Goal: Information Seeking & Learning: Check status

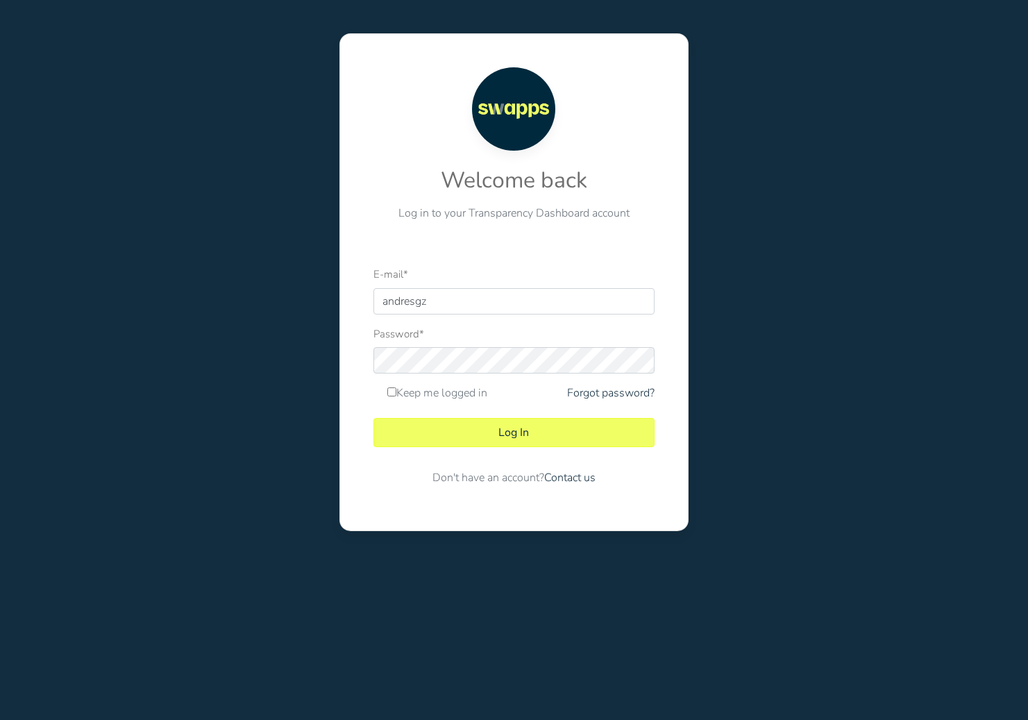
click at [373, 314] on div at bounding box center [373, 314] width 0 height 0
type input "andres@swapps.com"
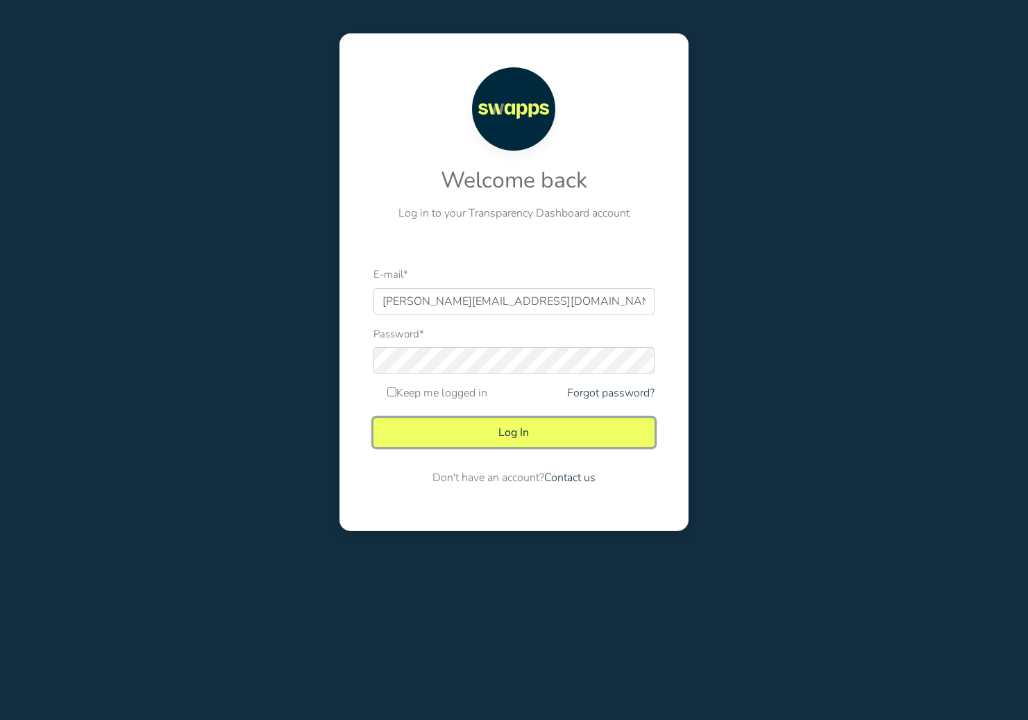
click at [550, 430] on button "Log In" at bounding box center [513, 432] width 281 height 29
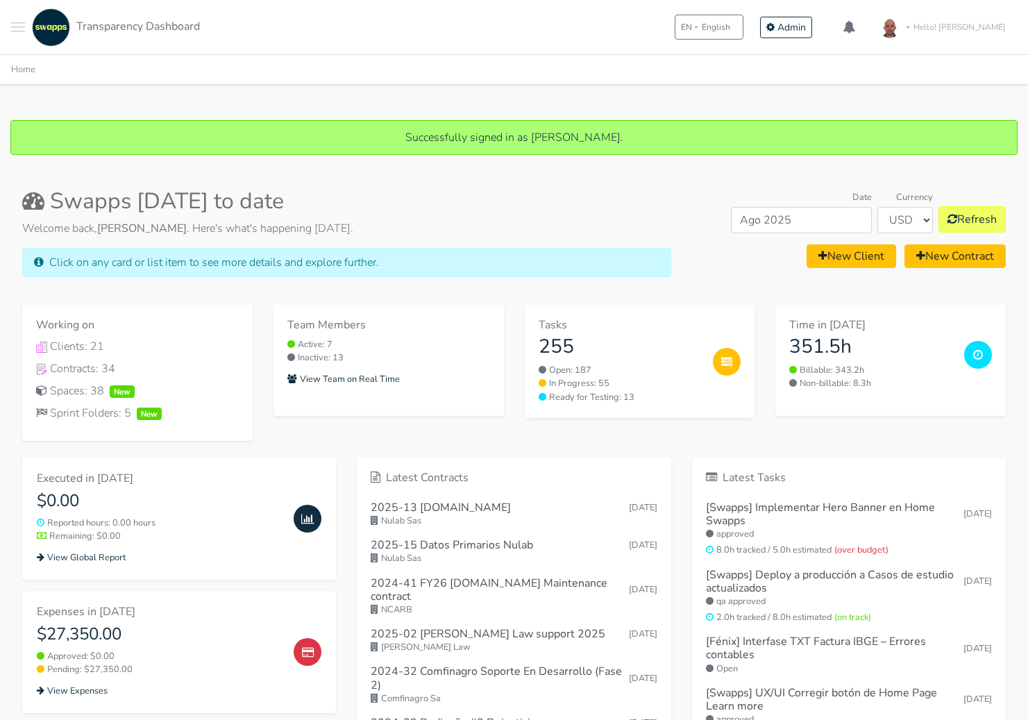
click at [320, 428] on div "Team Members Active: 7 Inactive: 13 View Team on Real Time" at bounding box center [388, 372] width 251 height 135
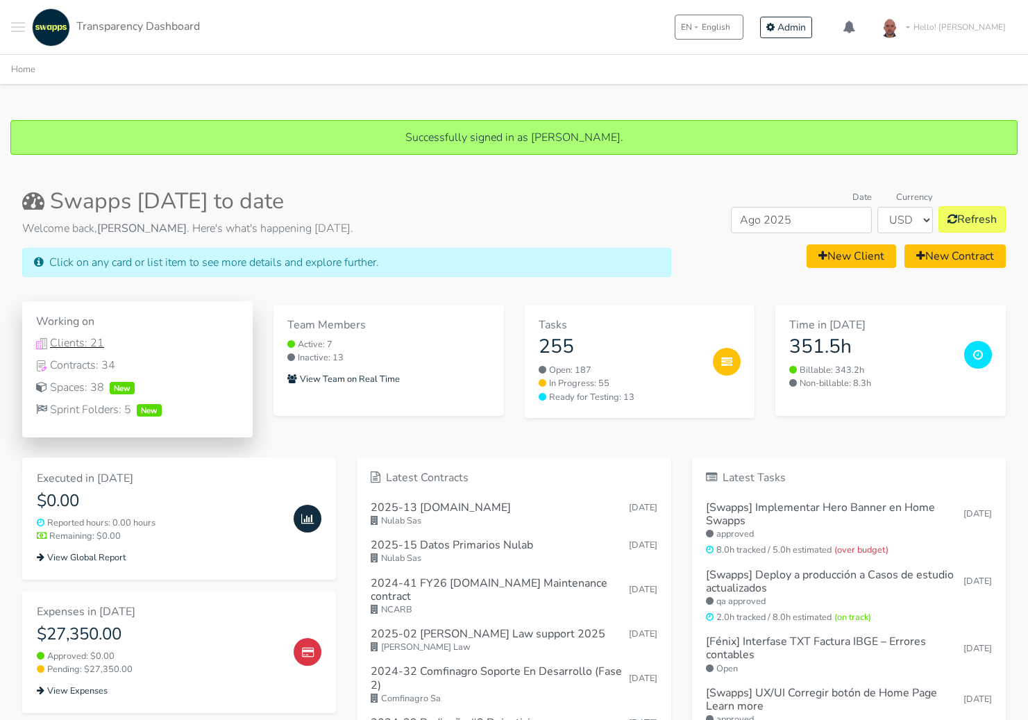
click at [65, 341] on div "Clients: 21" at bounding box center [137, 343] width 203 height 17
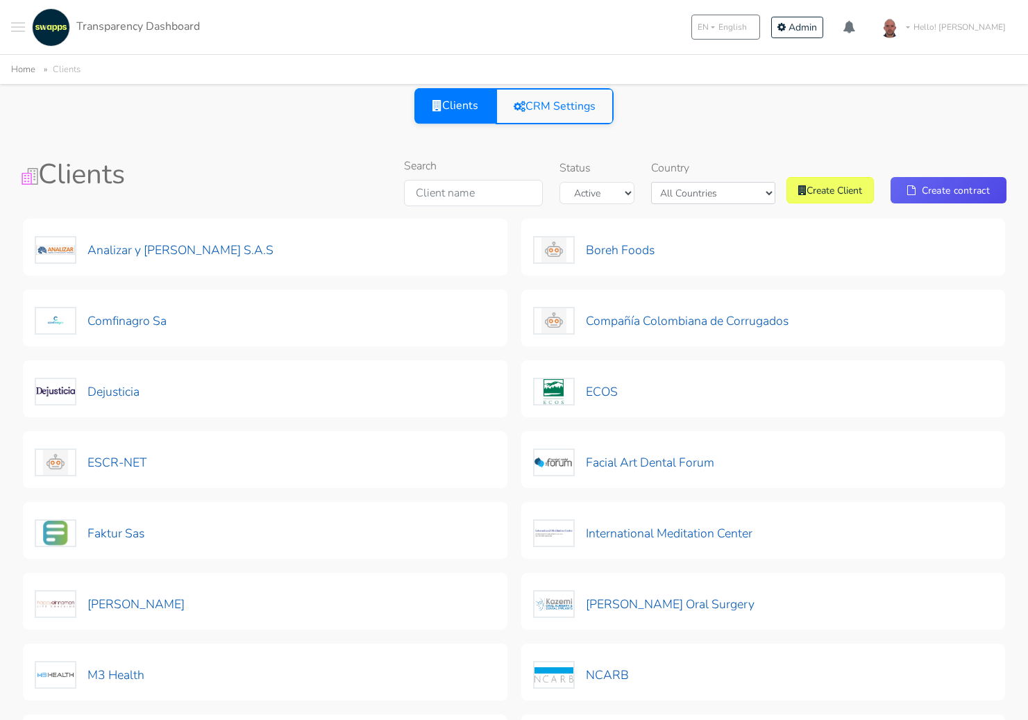
click at [57, 33] on img at bounding box center [51, 27] width 38 height 38
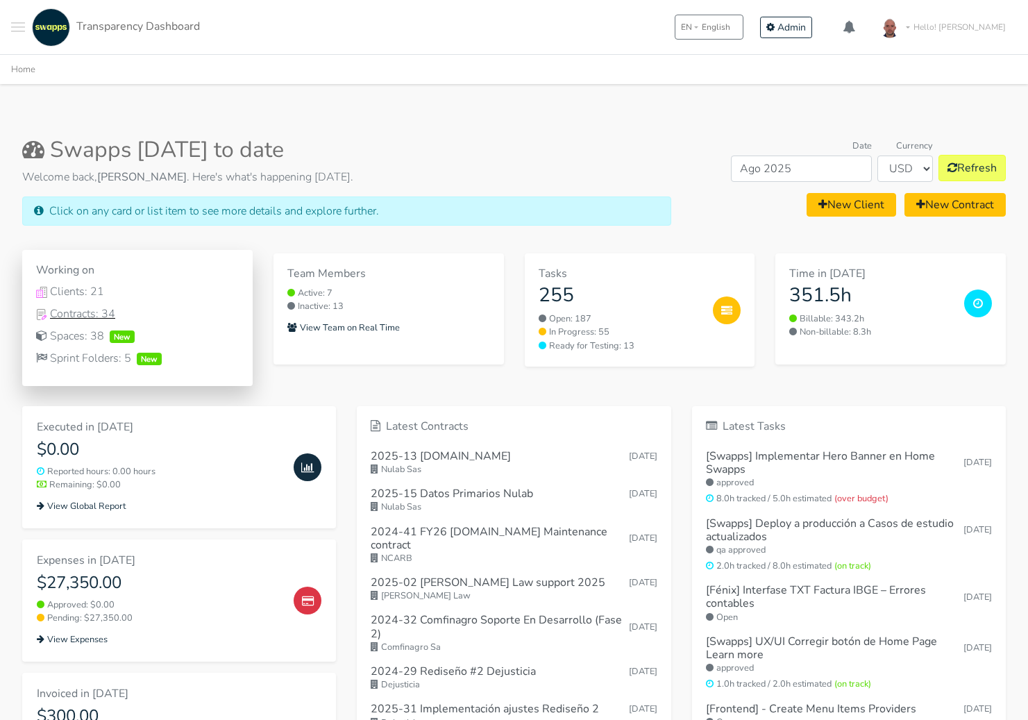
click at [90, 314] on div "Contracts: 34" at bounding box center [137, 313] width 203 height 17
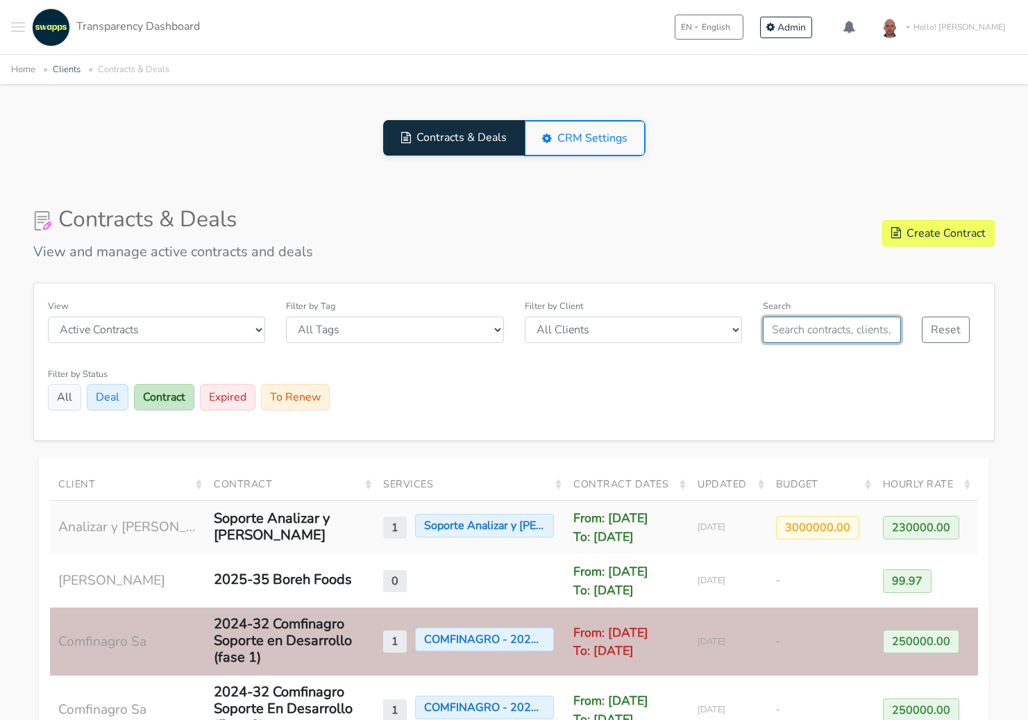
click at [809, 321] on input "text" at bounding box center [832, 330] width 138 height 26
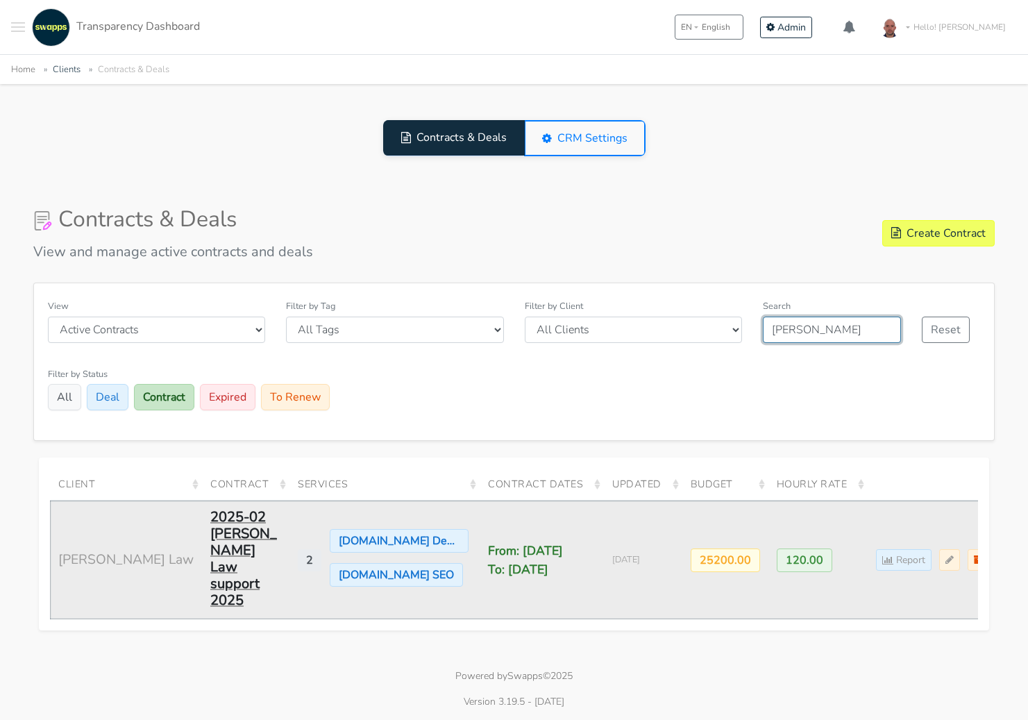
type input "zuck"
click at [210, 532] on div "2025-02 [PERSON_NAME] Law support 2025" at bounding box center [245, 559] width 71 height 100
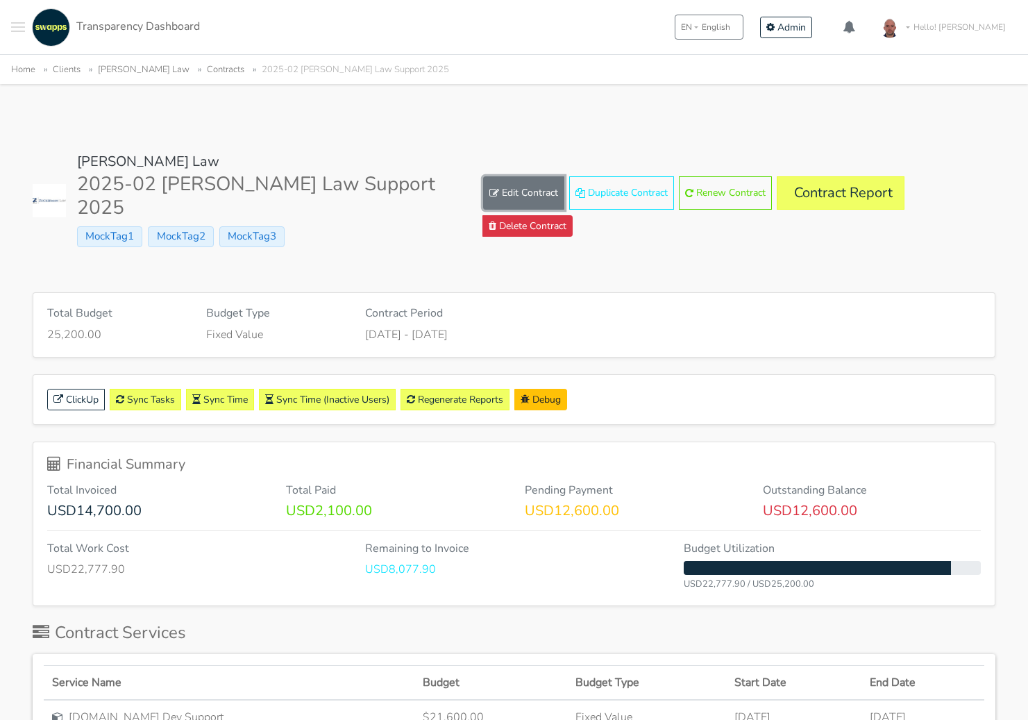
click at [539, 196] on link "Edit Contract" at bounding box center [523, 192] width 81 height 33
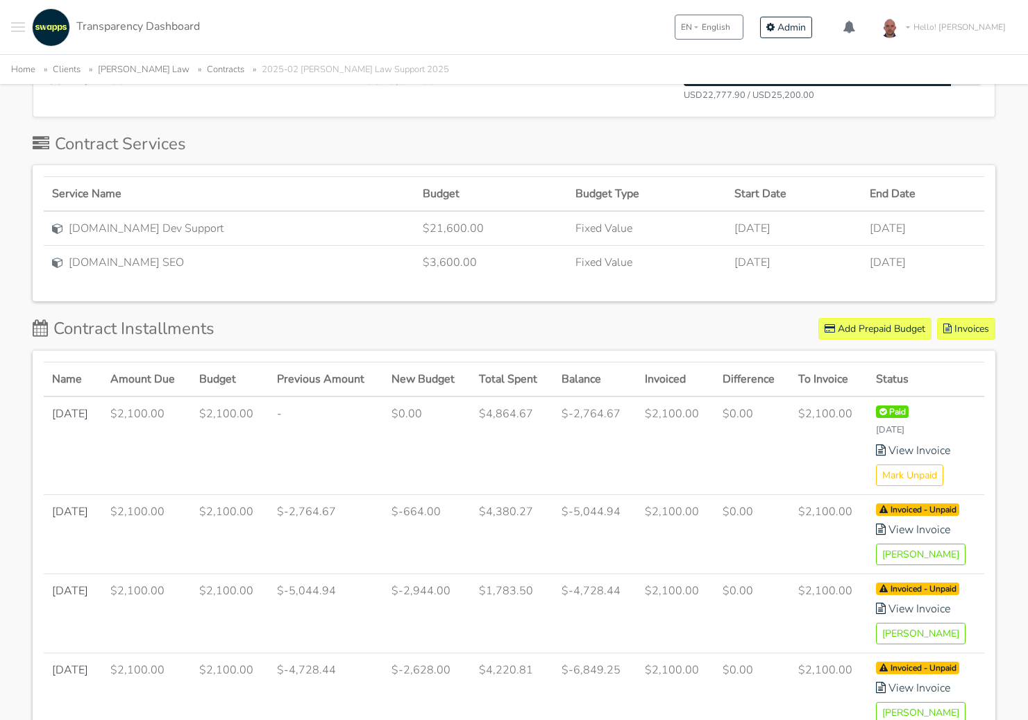
scroll to position [669, 0]
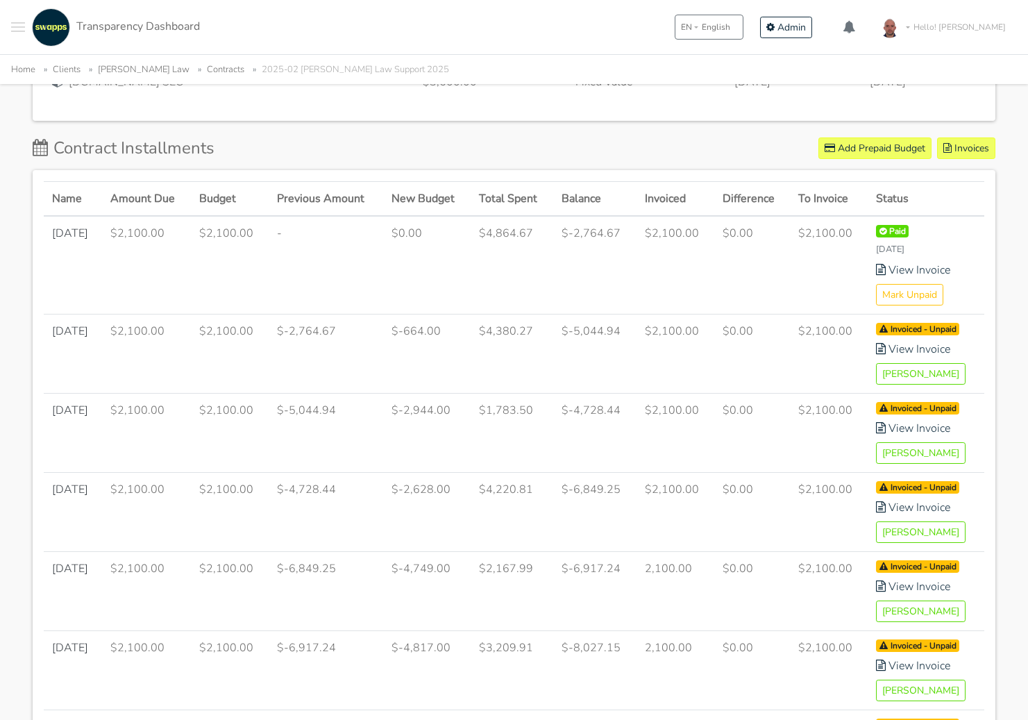
drag, startPoint x: 122, startPoint y: 208, endPoint x: 187, endPoint y: 208, distance: 65.2
click at [187, 216] on td "$2,100.00" at bounding box center [147, 265] width 90 height 99
click at [174, 216] on td "$2,100.00" at bounding box center [147, 265] width 90 height 99
click at [131, 216] on td "$2,100.00" at bounding box center [147, 265] width 90 height 99
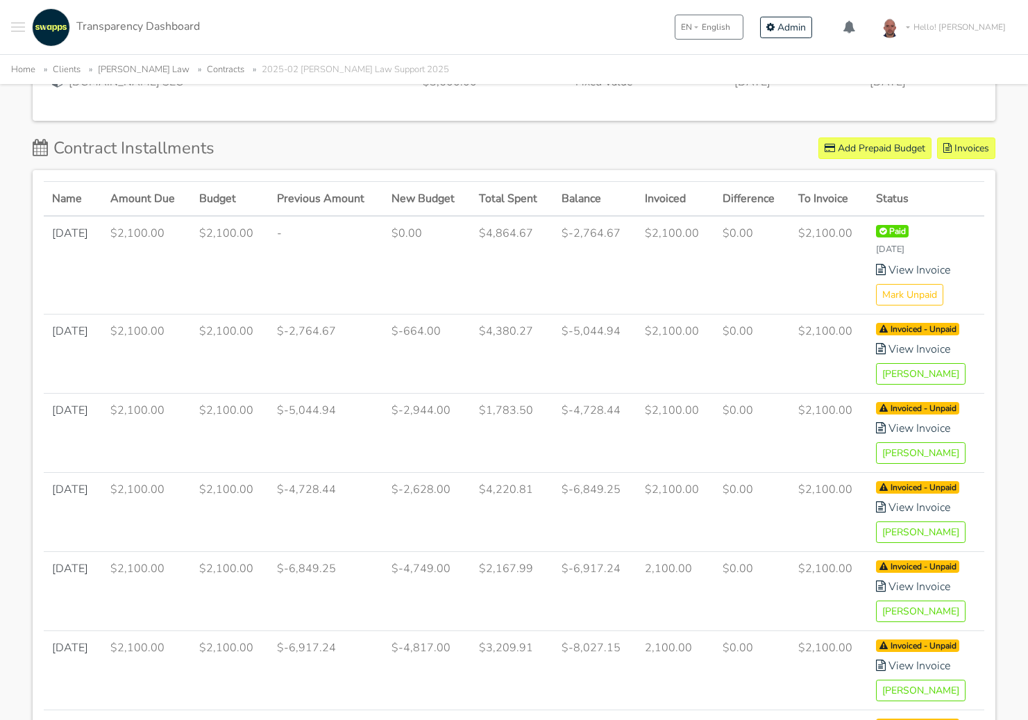
click at [131, 216] on td "$2,100.00" at bounding box center [147, 265] width 90 height 99
click at [217, 216] on td "$2,100.00" at bounding box center [230, 265] width 78 height 99
drag, startPoint x: 490, startPoint y: 207, endPoint x: 547, endPoint y: 211, distance: 57.1
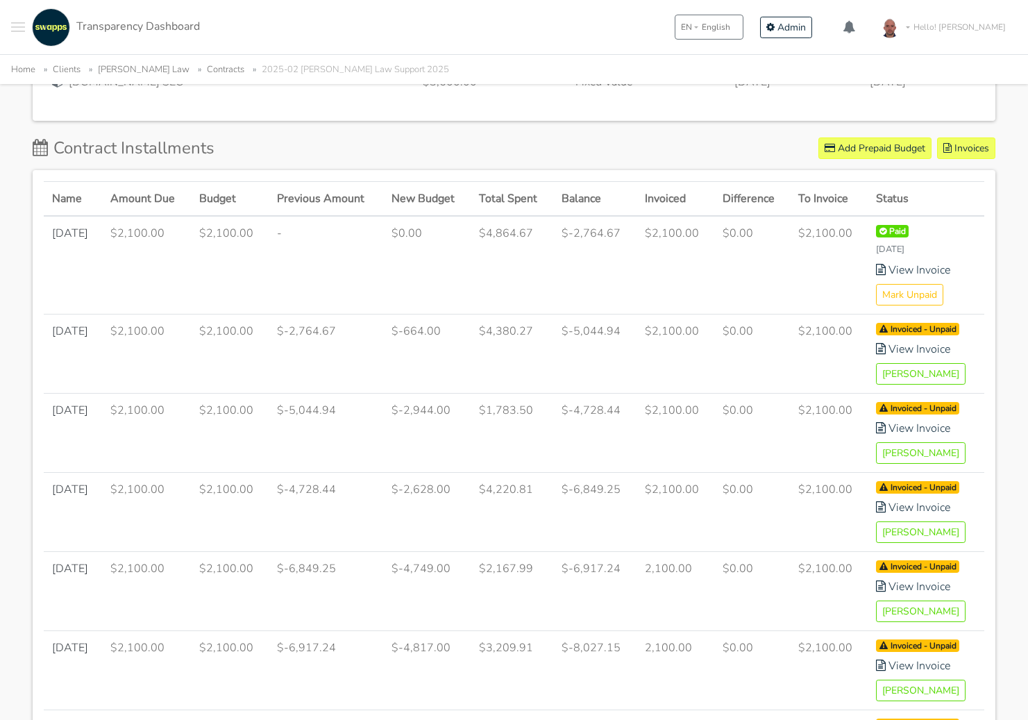
click at [546, 216] on td "$4,864.67" at bounding box center [512, 265] width 83 height 99
drag, startPoint x: 572, startPoint y: 204, endPoint x: 615, endPoint y: 212, distance: 43.7
click at [615, 216] on td "$-2,764.67" at bounding box center [594, 265] width 83 height 99
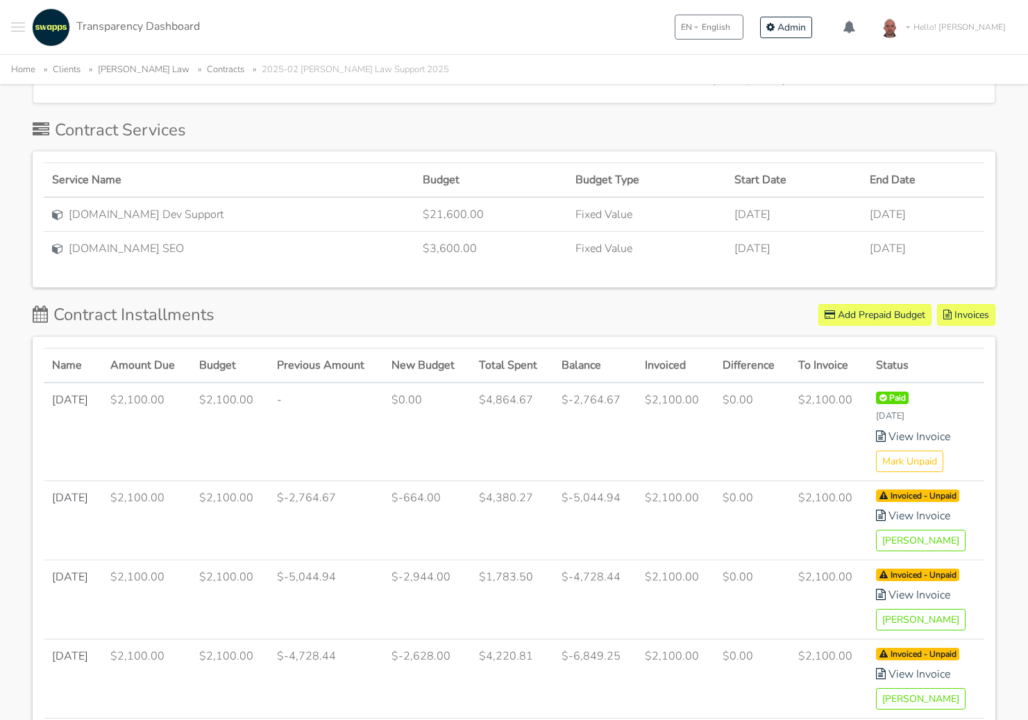
scroll to position [498, 0]
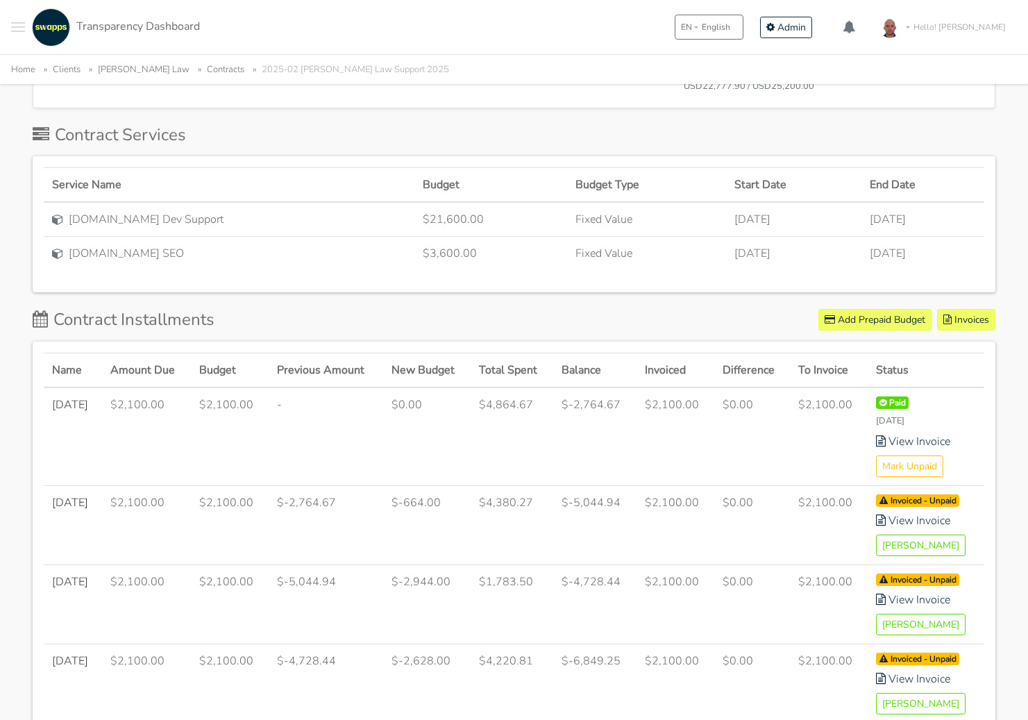
click at [154, 387] on td "$2,100.00" at bounding box center [147, 436] width 90 height 99
click at [192, 411] on td "$2,100.00" at bounding box center [147, 436] width 90 height 99
click at [679, 387] on td "$2,100.00" at bounding box center [675, 436] width 78 height 99
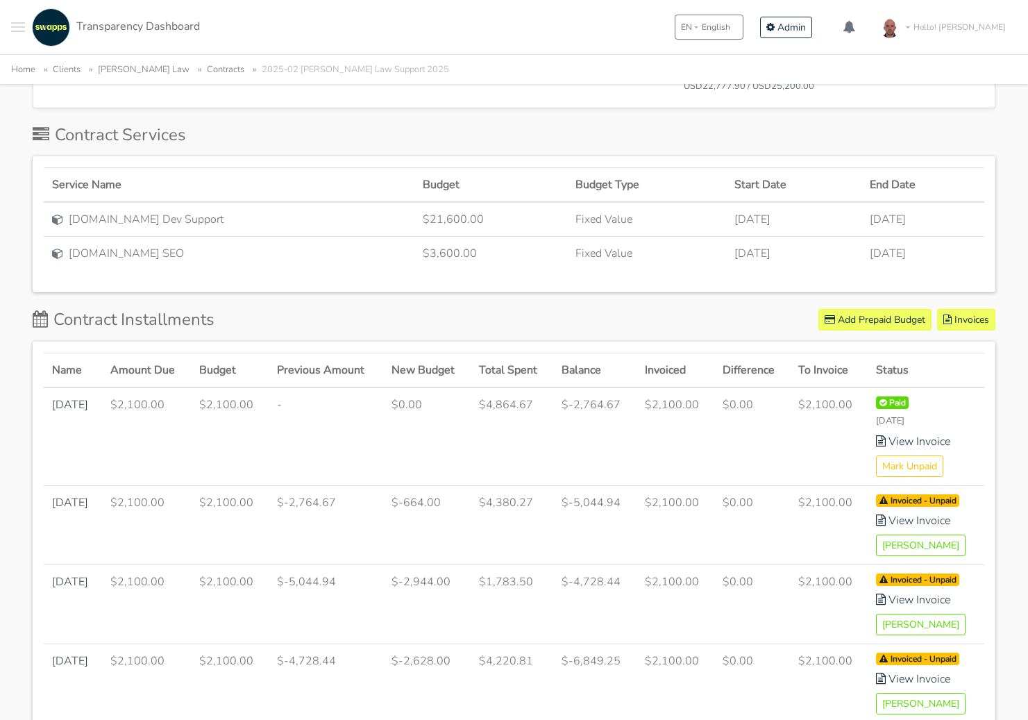
click at [679, 387] on td "$2,100.00" at bounding box center [675, 436] width 78 height 99
click at [662, 387] on td "$2,100.00" at bounding box center [675, 436] width 78 height 99
drag, startPoint x: 770, startPoint y: 381, endPoint x: 734, endPoint y: 379, distance: 36.2
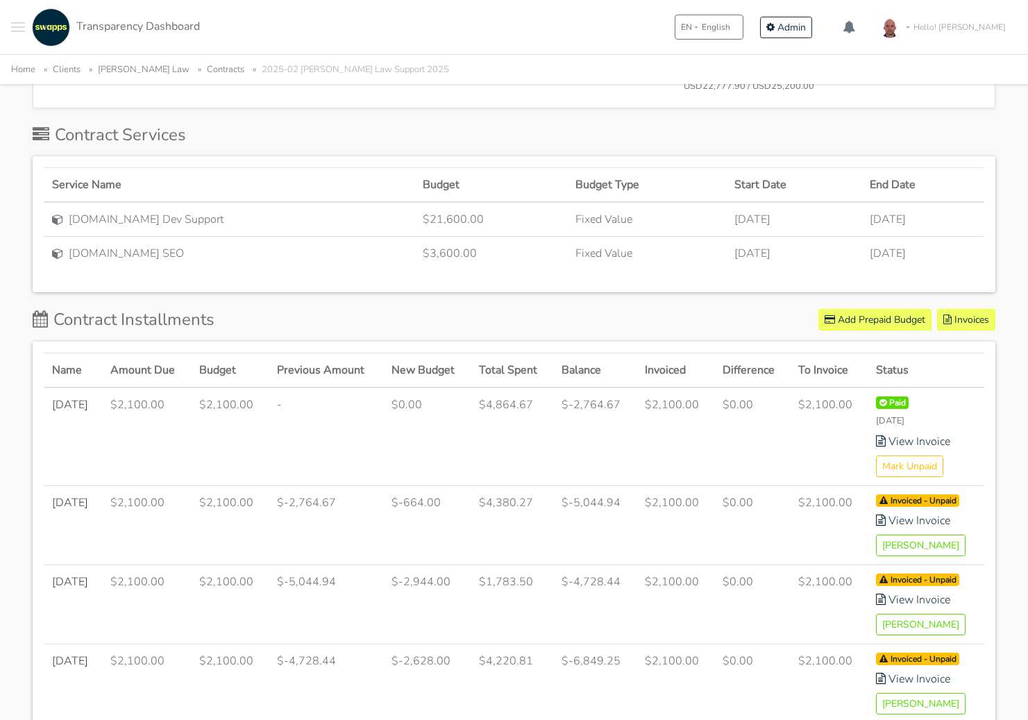
click at [734, 387] on td "$0.00" at bounding box center [752, 436] width 76 height 99
drag, startPoint x: 128, startPoint y: 376, endPoint x: 188, endPoint y: 376, distance: 59.7
click at [188, 387] on td "$2,100.00" at bounding box center [147, 436] width 90 height 99
click at [144, 387] on td "$2,100.00" at bounding box center [147, 436] width 90 height 99
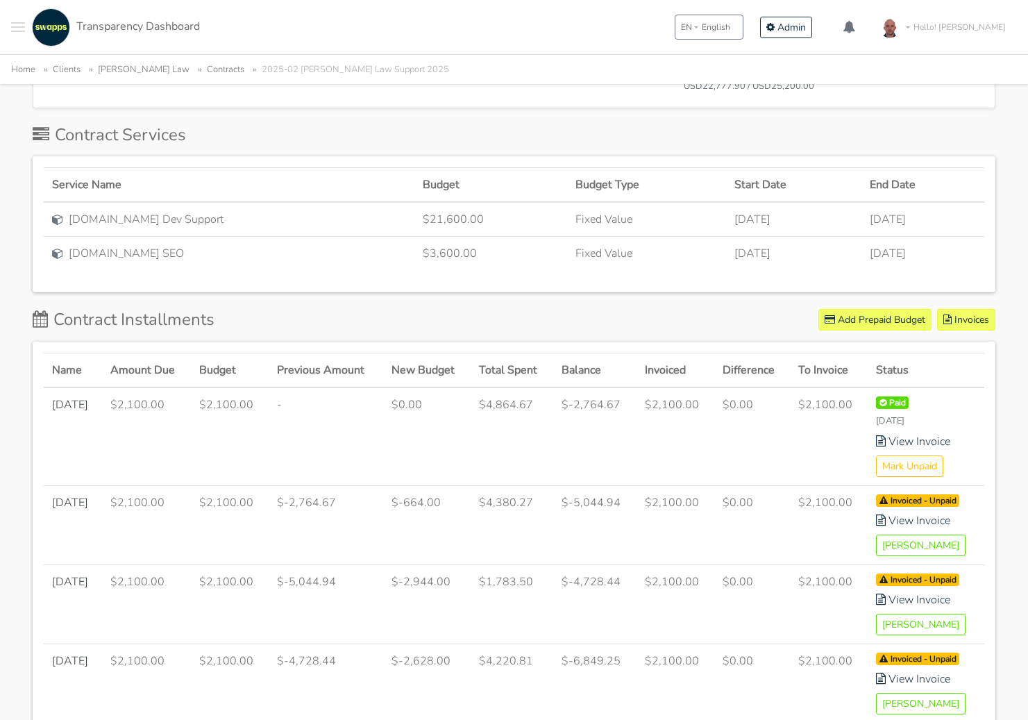
click at [144, 387] on td "$2,100.00" at bounding box center [147, 436] width 90 height 99
drag, startPoint x: 545, startPoint y: 377, endPoint x: 496, endPoint y: 382, distance: 48.9
click at [496, 387] on td "$4,864.67" at bounding box center [512, 436] width 83 height 99
click at [156, 387] on td "$2,100.00" at bounding box center [147, 436] width 90 height 99
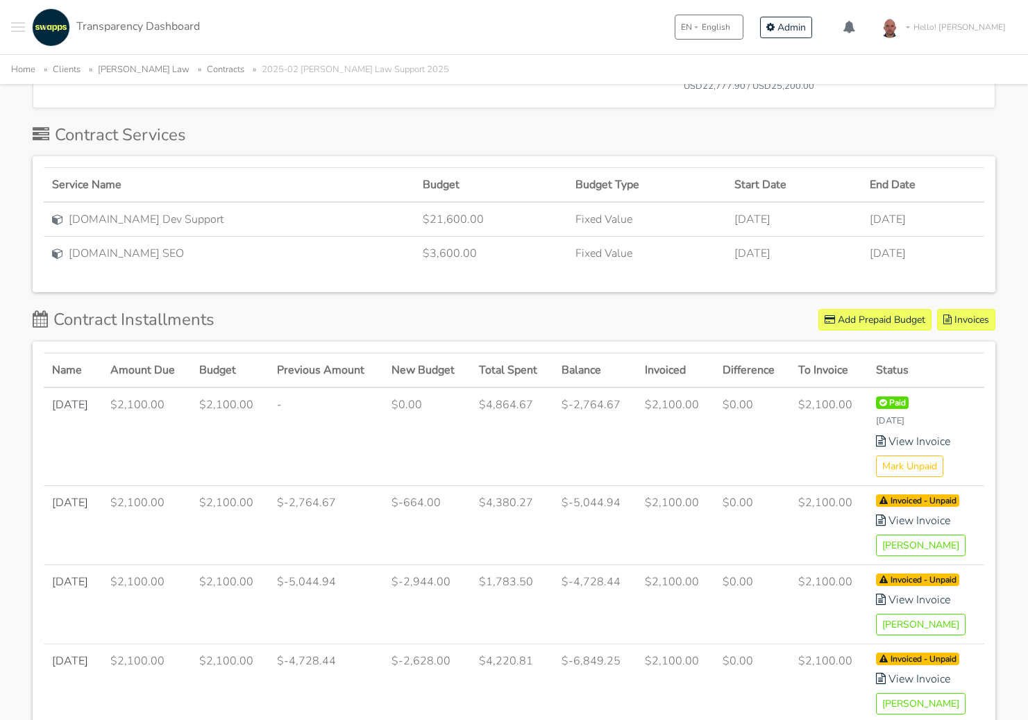
click at [156, 387] on td "$2,100.00" at bounding box center [147, 436] width 90 height 99
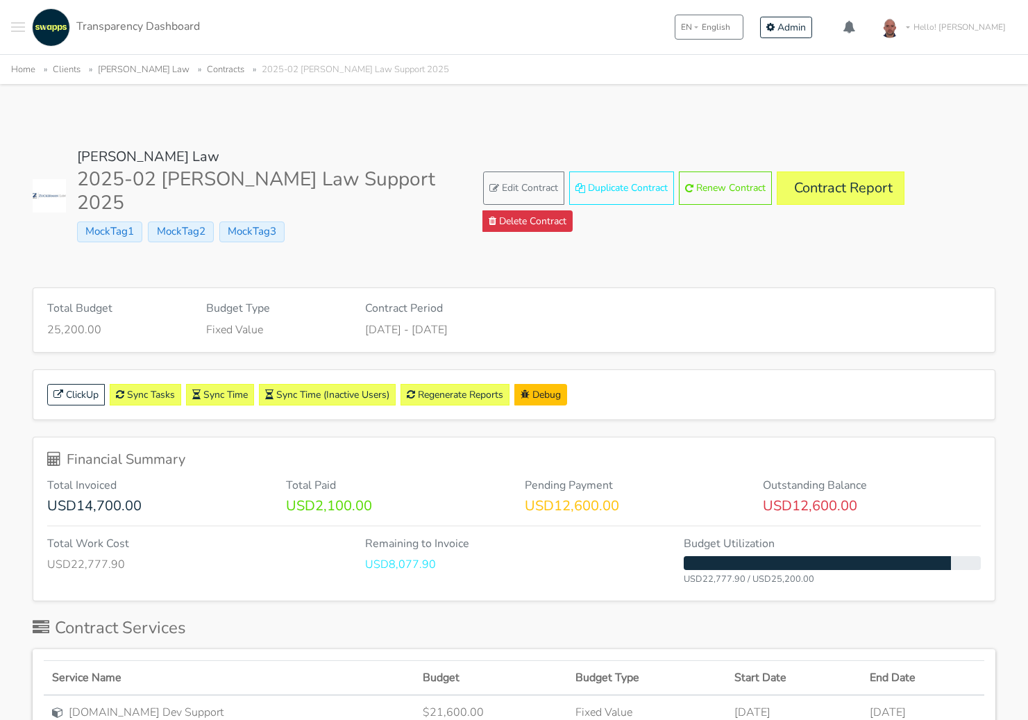
scroll to position [0, 0]
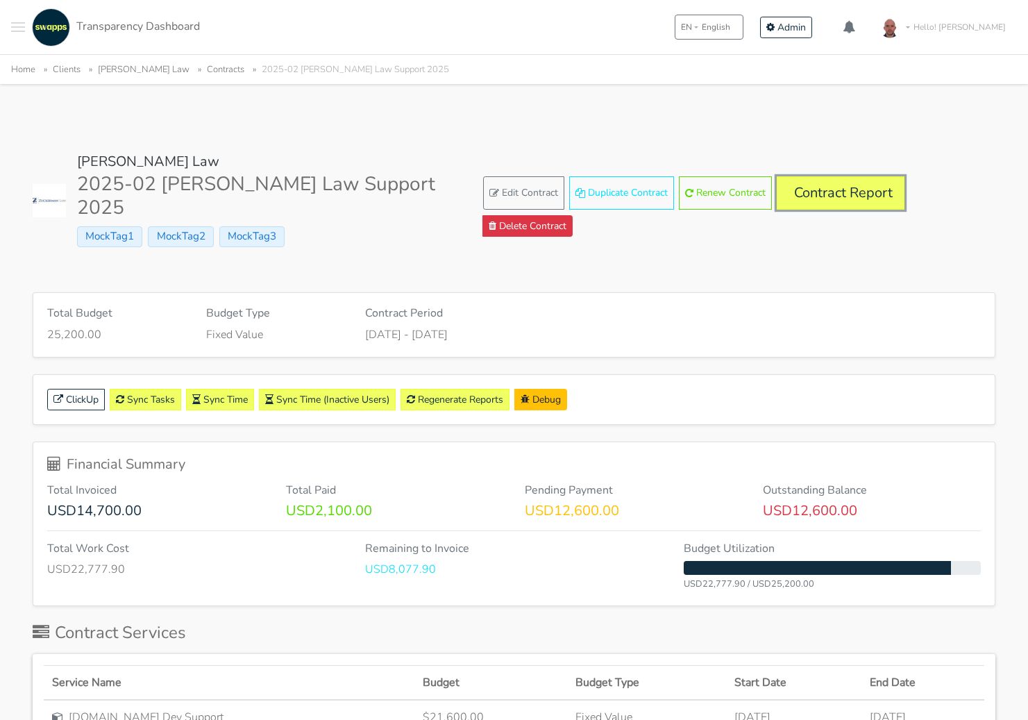
click at [851, 199] on link "Contract Report" at bounding box center [841, 192] width 128 height 33
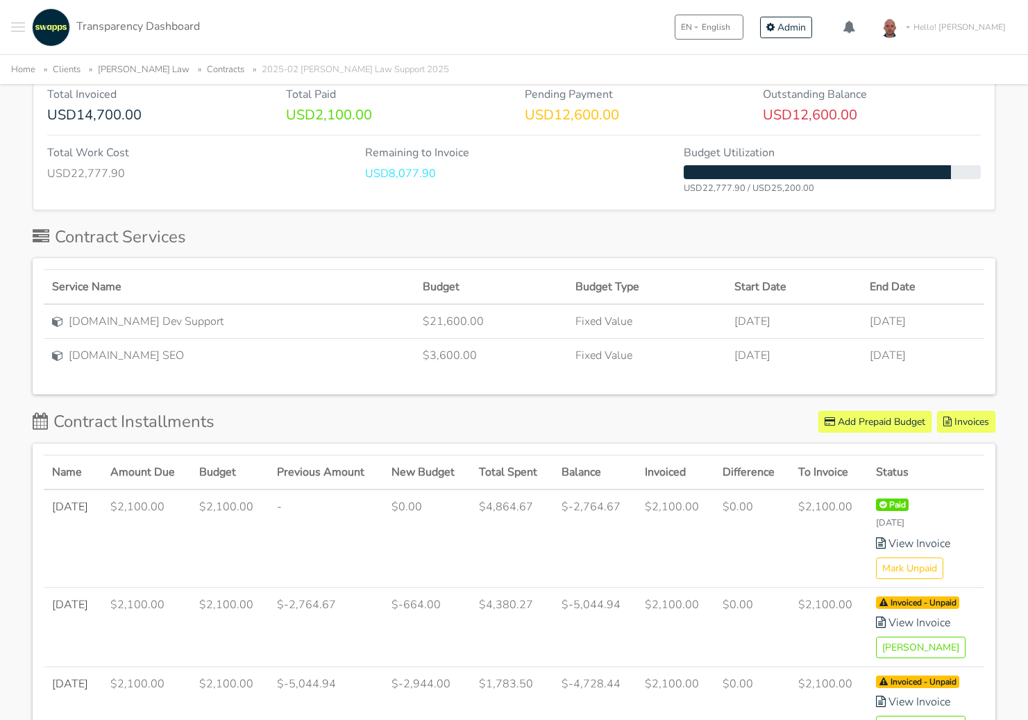
scroll to position [399, 0]
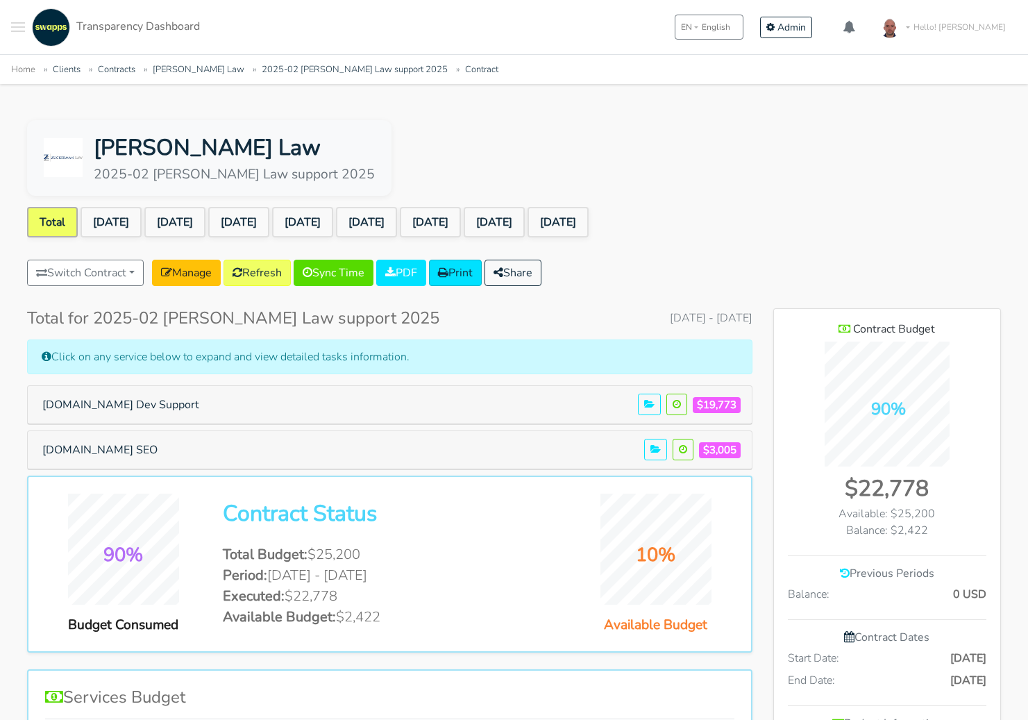
scroll to position [1085, 226]
click at [112, 214] on link "[DATE]" at bounding box center [111, 222] width 61 height 31
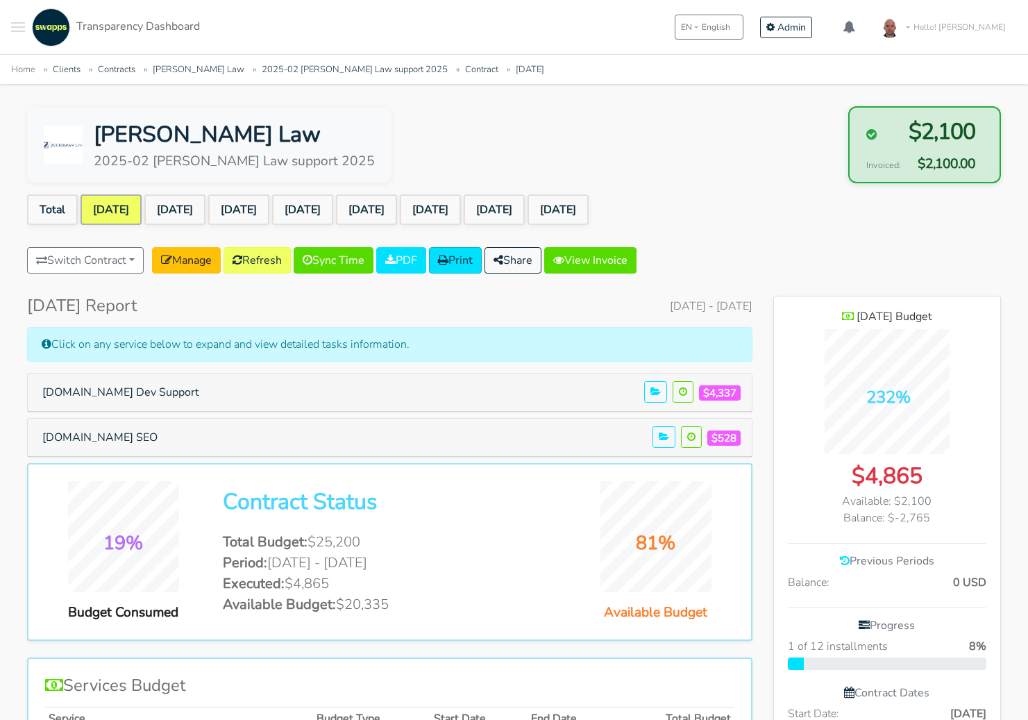
scroll to position [15, 0]
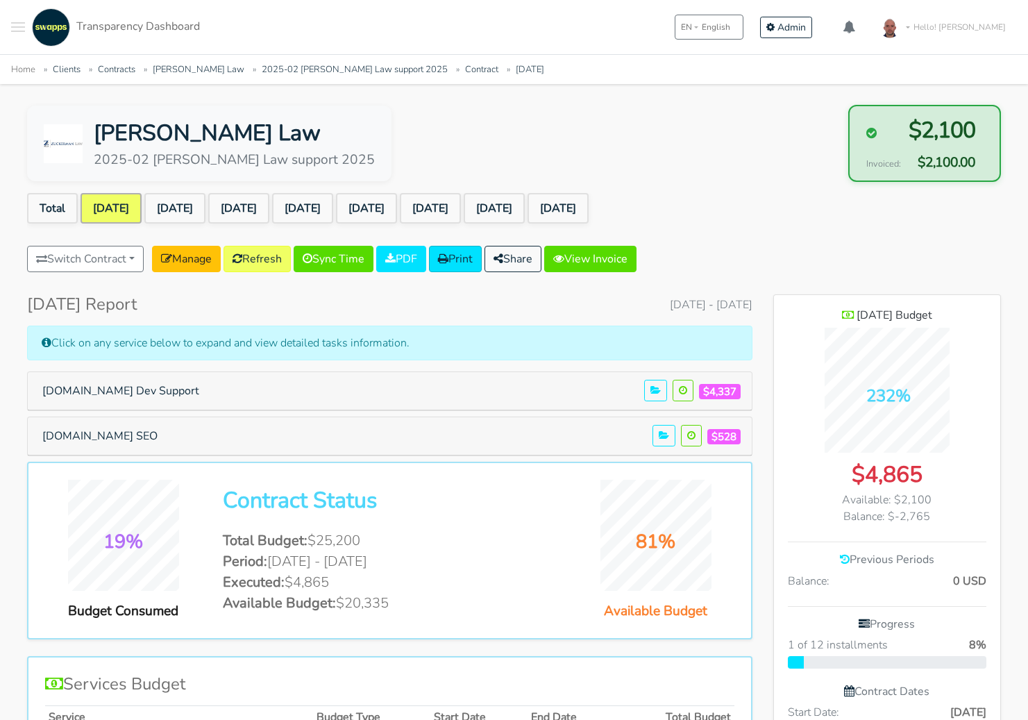
drag, startPoint x: 934, startPoint y: 500, endPoint x: 895, endPoint y: 498, distance: 38.2
click at [895, 498] on div "Available: $2,100" at bounding box center [887, 499] width 199 height 17
drag, startPoint x: 944, startPoint y: 516, endPoint x: 891, endPoint y: 516, distance: 52.8
click at [891, 516] on div "Balance: $-2,765" at bounding box center [887, 516] width 199 height 17
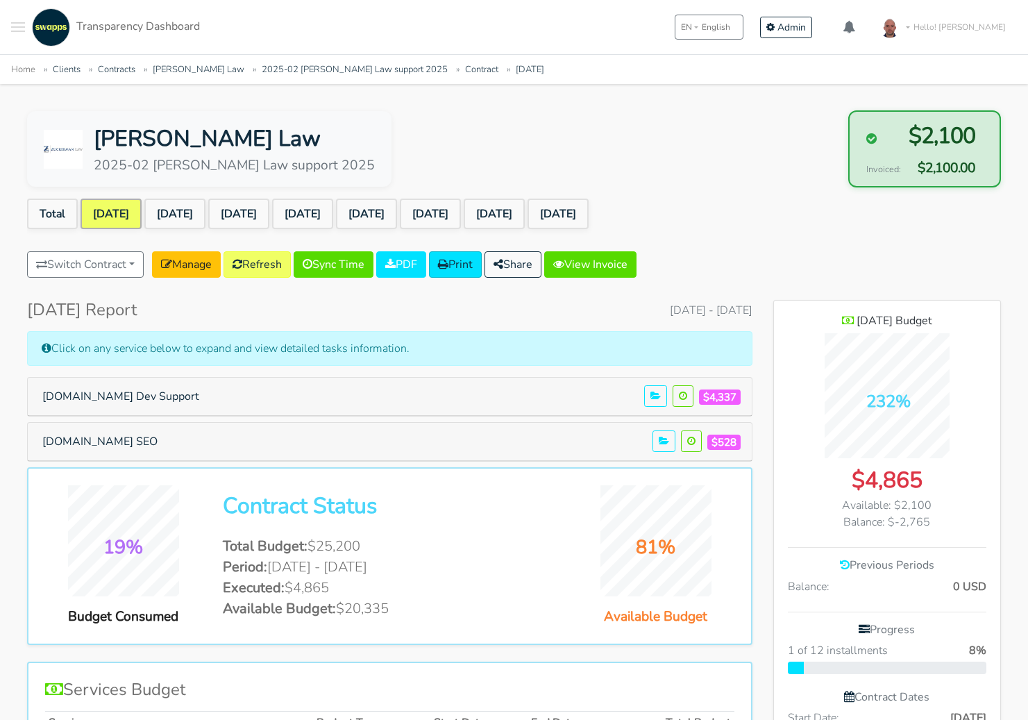
scroll to position [7, 0]
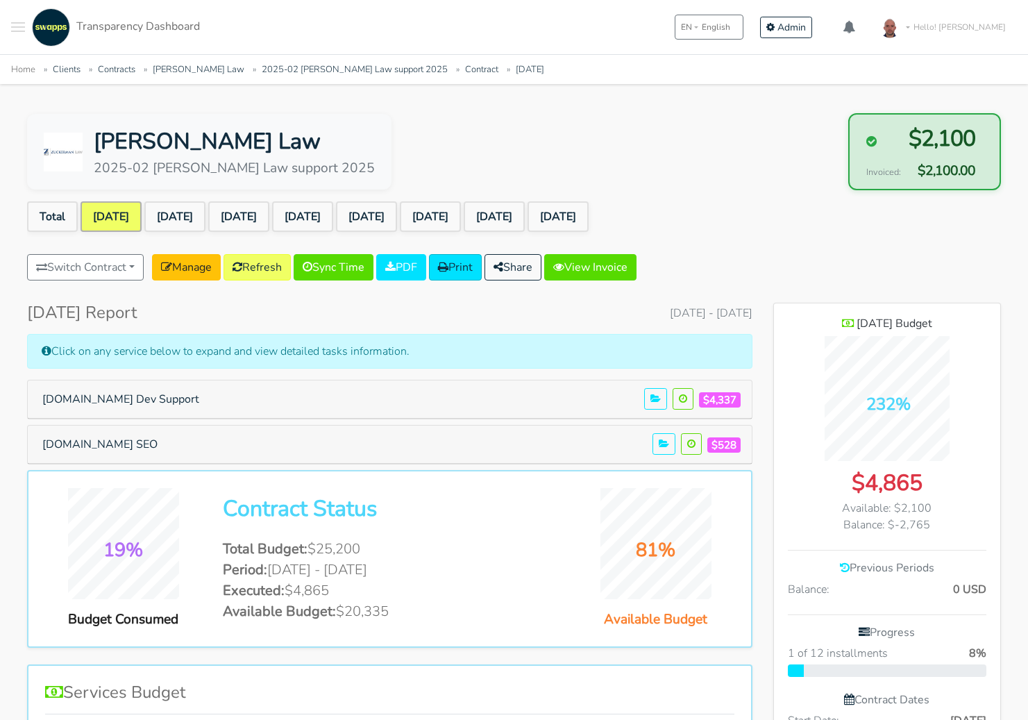
click at [28, 69] on link "Home" at bounding box center [23, 69] width 24 height 12
click at [193, 214] on link "[DATE]" at bounding box center [174, 216] width 61 height 31
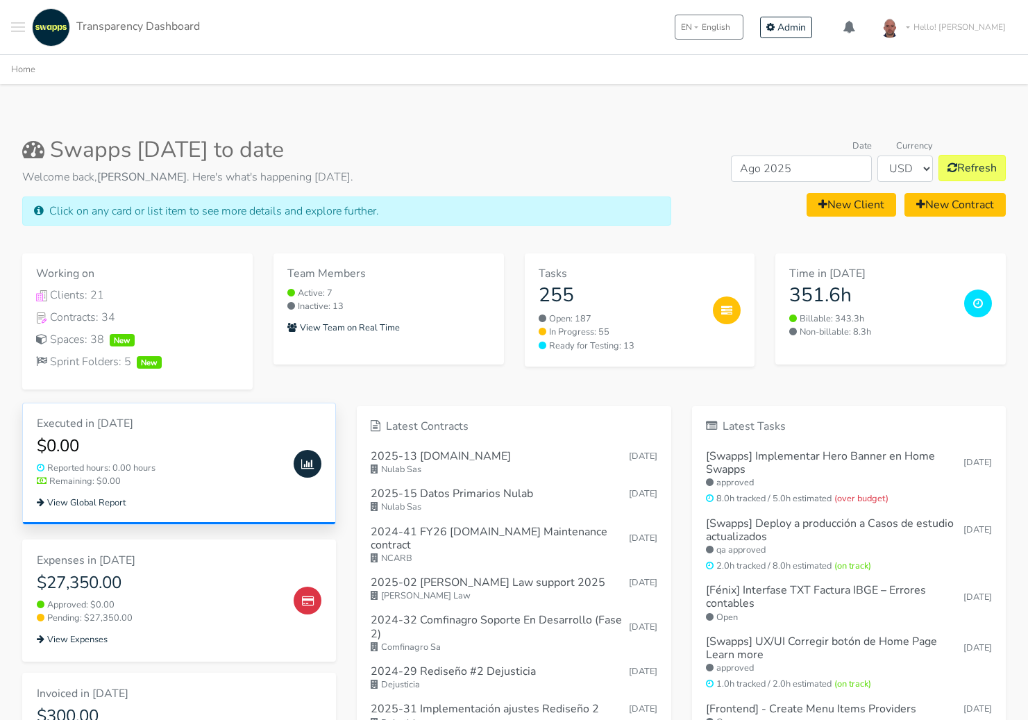
click at [187, 444] on h4 "$0.00" at bounding box center [160, 446] width 246 height 20
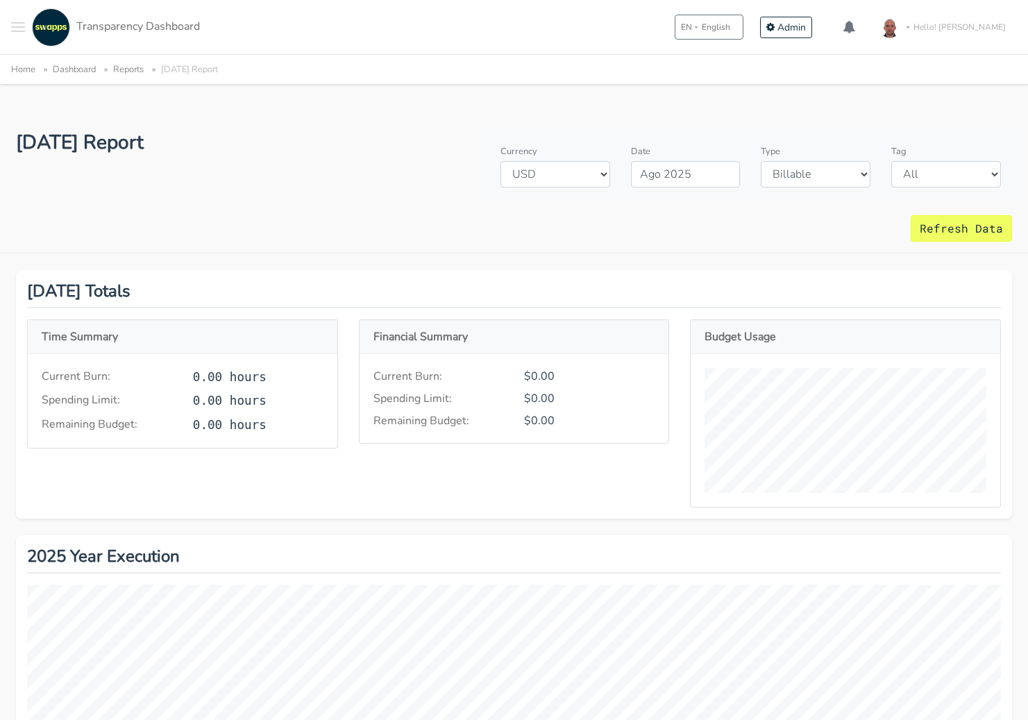
scroll to position [268, 996]
click at [741, 168] on input "Ago 2025" at bounding box center [686, 174] width 110 height 26
click at [695, 101] on span "May" at bounding box center [698, 101] width 29 height 37
type input "May 2025"
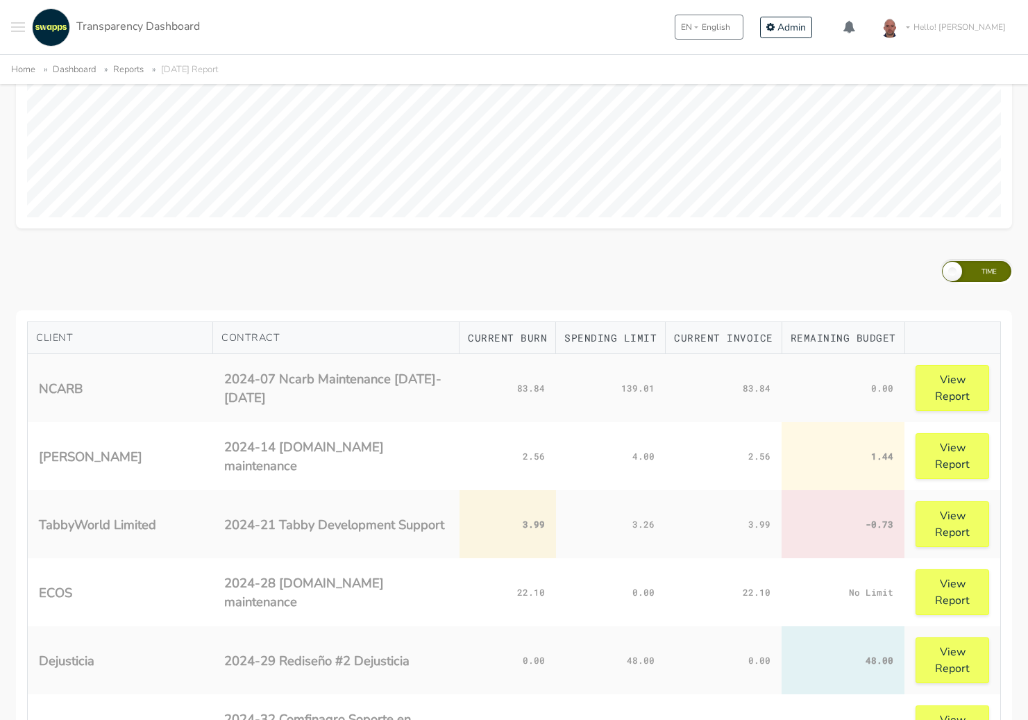
scroll to position [524, 0]
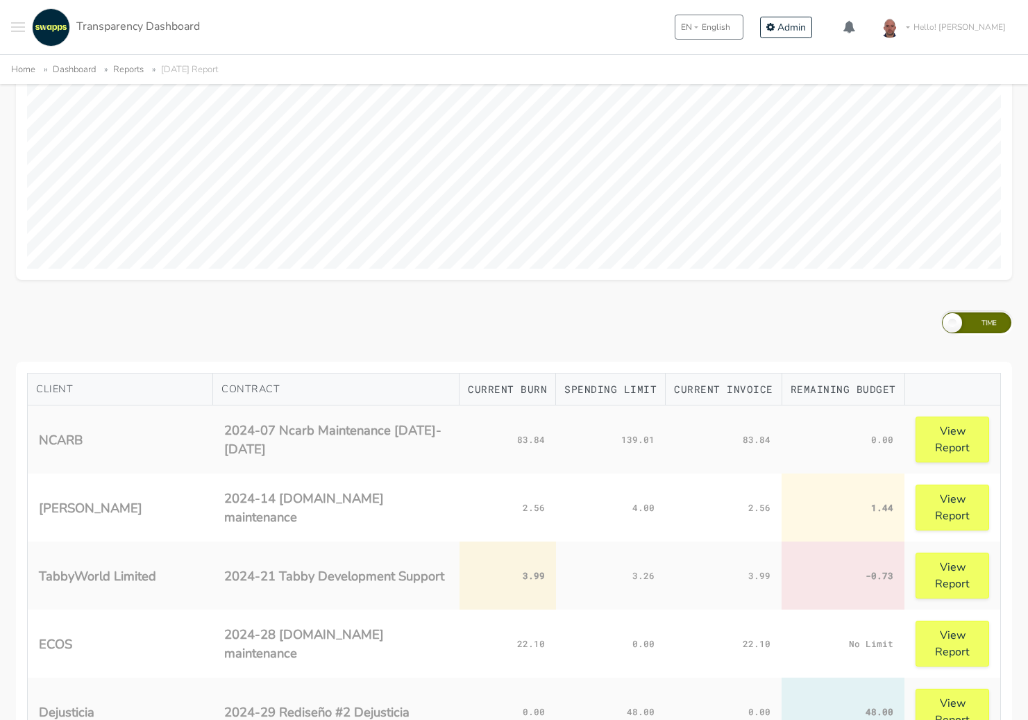
click at [981, 334] on label at bounding box center [977, 322] width 74 height 25
click at [949, 322] on input "checkbox" at bounding box center [944, 317] width 9 height 9
checkbox input "true"
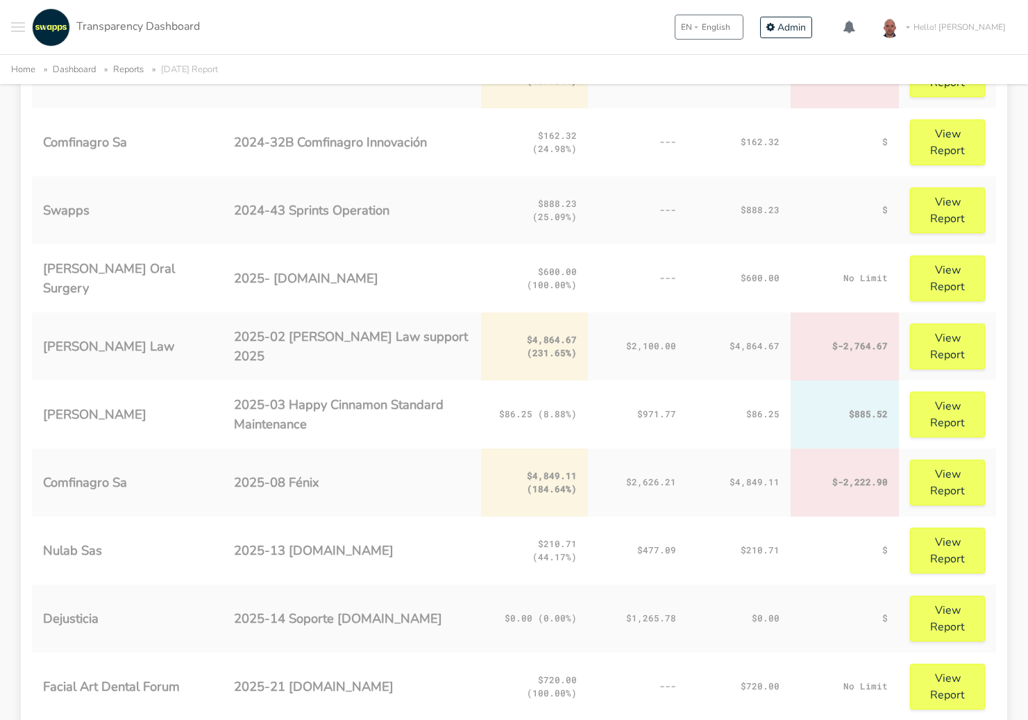
scroll to position [1268, 0]
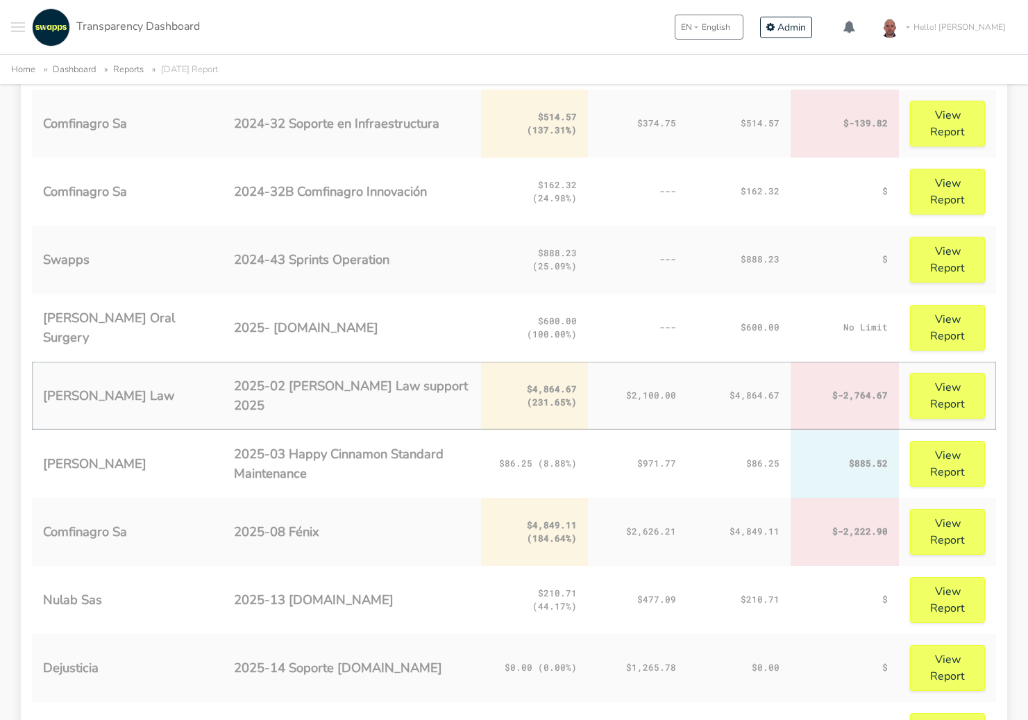
click at [533, 391] on td "$4,864.67 (231.65%)" at bounding box center [534, 396] width 107 height 68
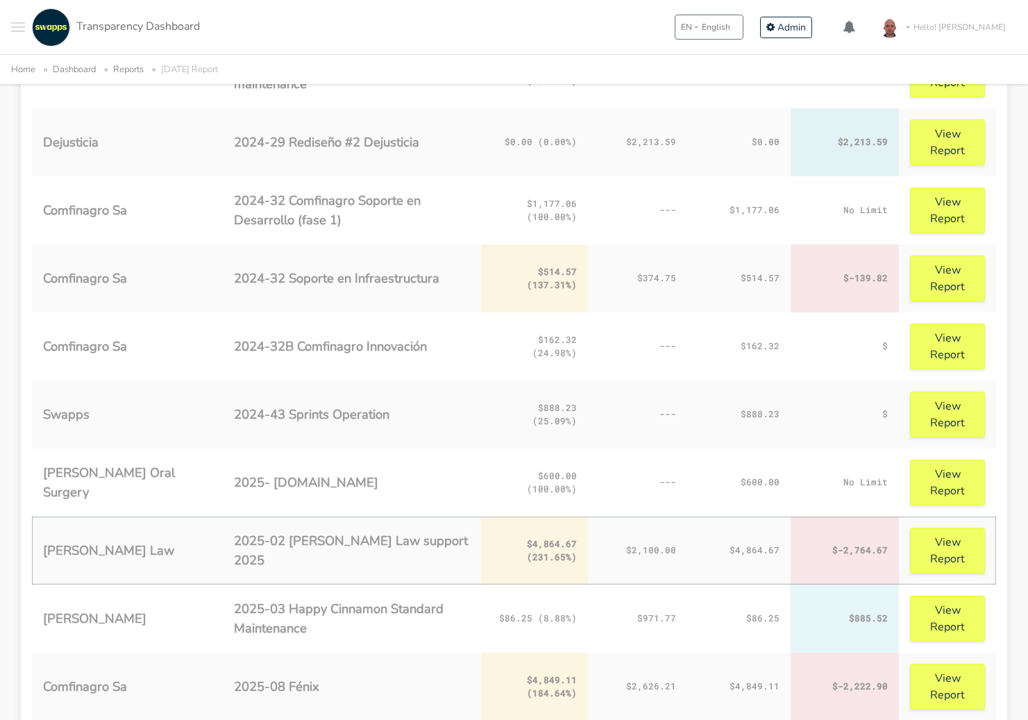
scroll to position [1096, 0]
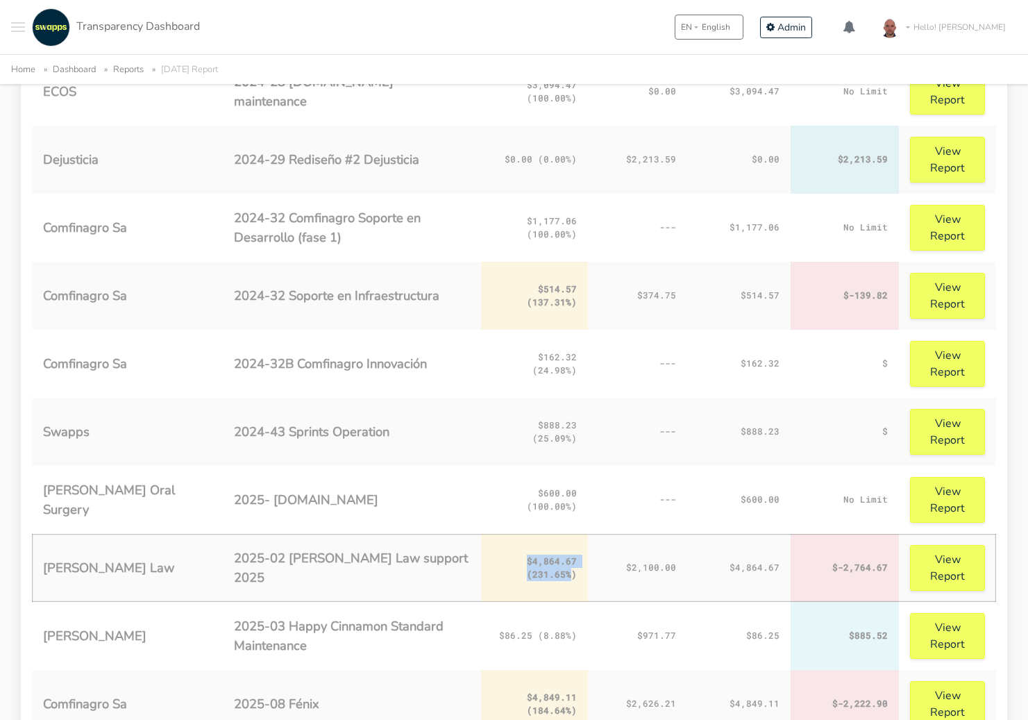
drag, startPoint x: 530, startPoint y: 560, endPoint x: 580, endPoint y: 576, distance: 51.8
click at [580, 577] on td "$4,864.67 (231.65%)" at bounding box center [534, 568] width 107 height 68
click at [564, 570] on td "$4,864.67 (231.65%)" at bounding box center [534, 568] width 107 height 68
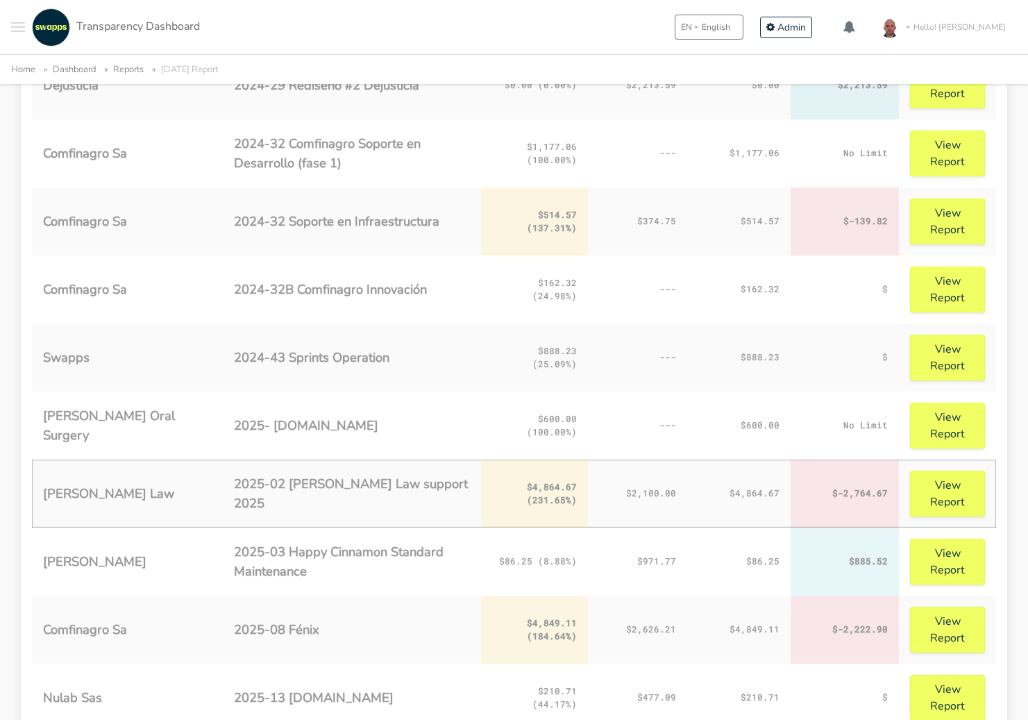
scroll to position [1161, 0]
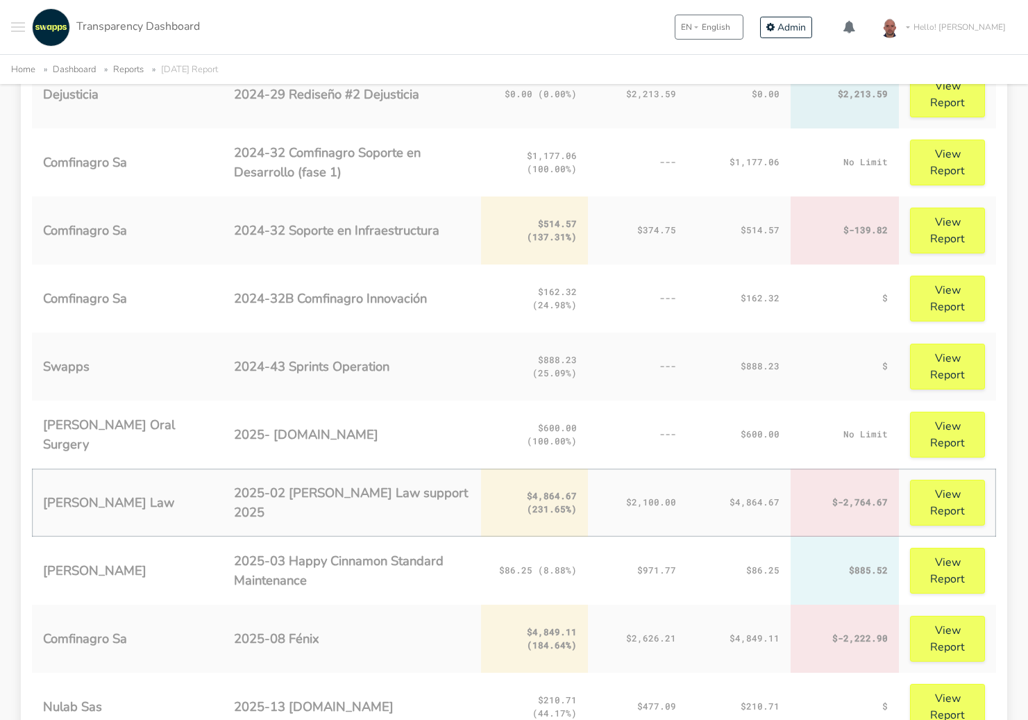
click at [626, 500] on td "$2,100.00" at bounding box center [637, 503] width 99 height 68
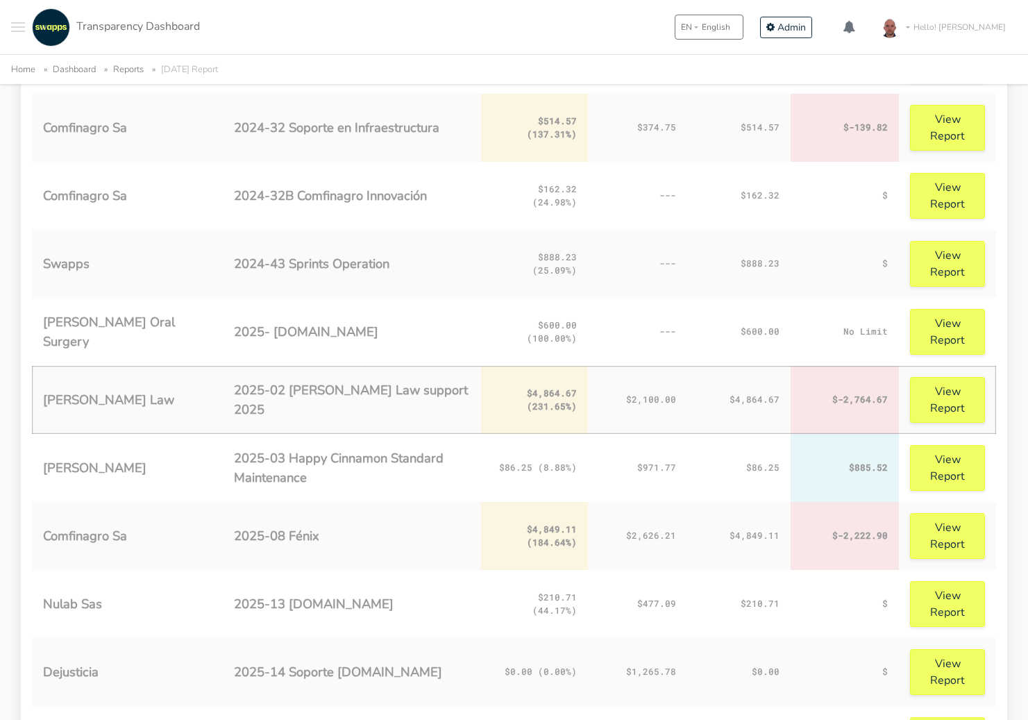
scroll to position [1257, 0]
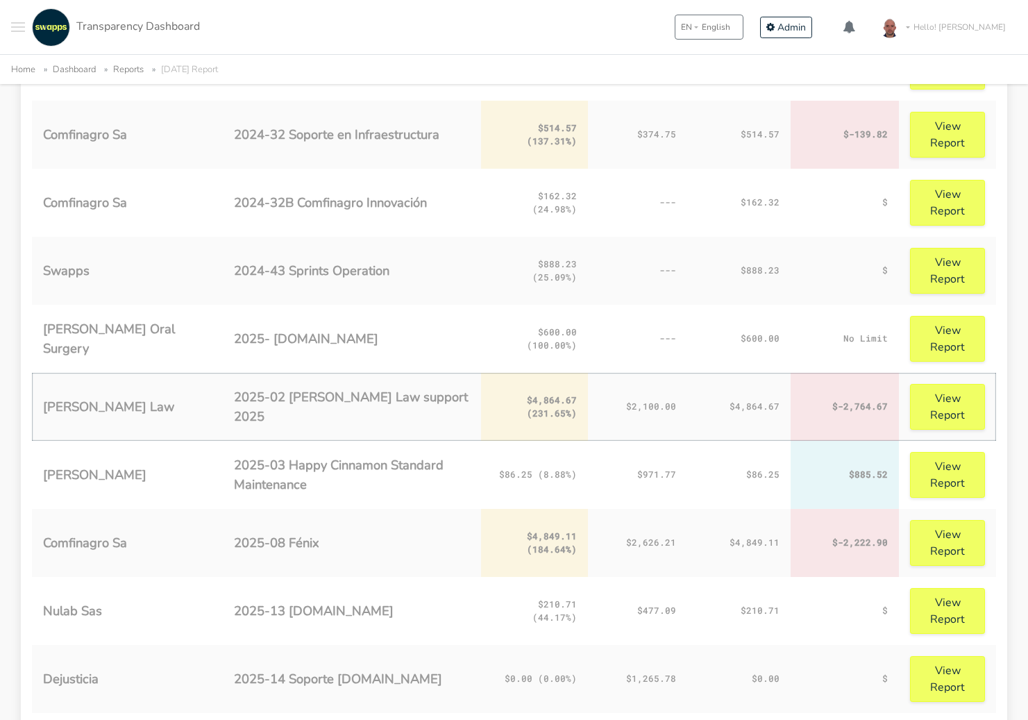
click at [756, 407] on td "$4,864.67" at bounding box center [738, 407] width 103 height 68
click at [743, 407] on td "$4,864.67" at bounding box center [738, 407] width 103 height 68
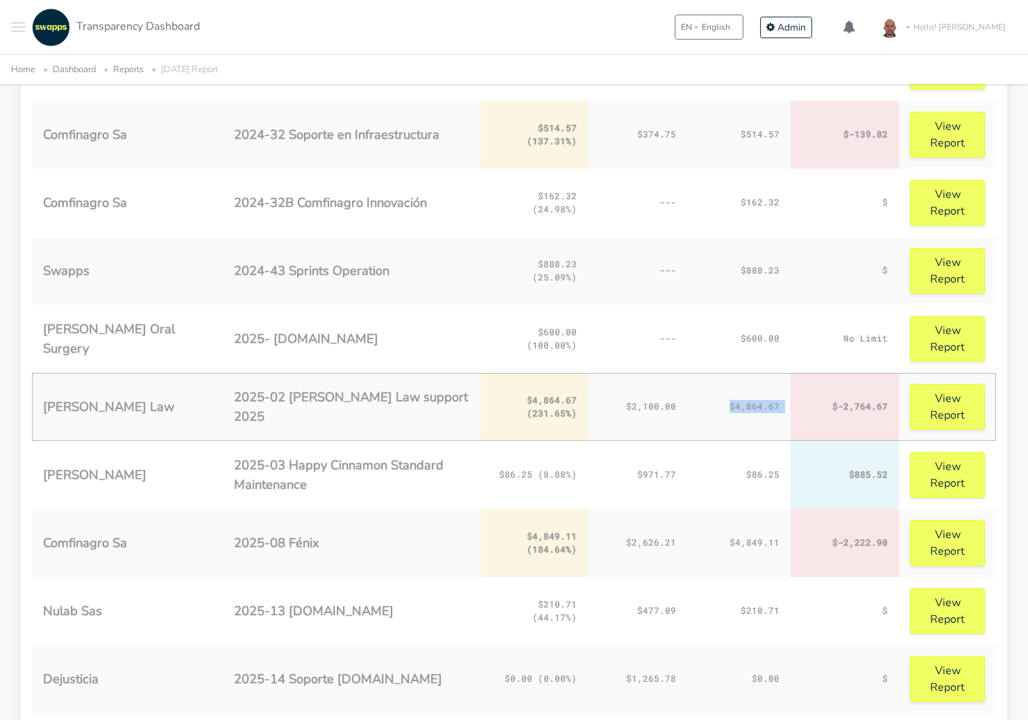
click at [743, 407] on td "$4,864.67" at bounding box center [738, 407] width 103 height 68
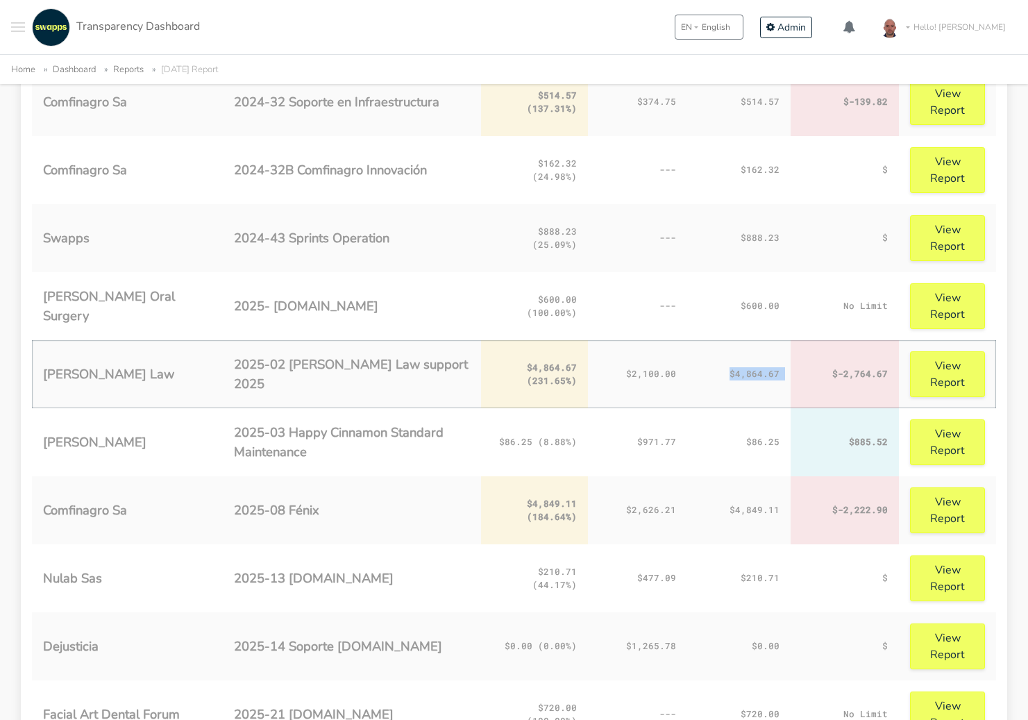
scroll to position [1293, 0]
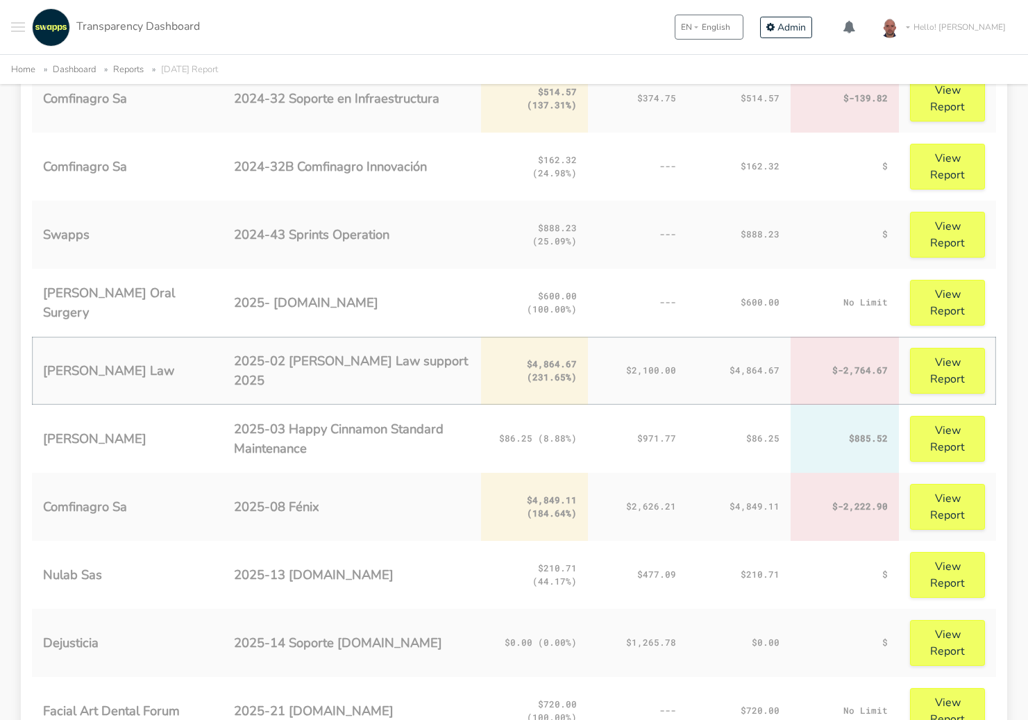
click at [852, 373] on td "$-2,764.67" at bounding box center [845, 371] width 108 height 68
click at [851, 373] on td "$-2,764.67" at bounding box center [845, 371] width 108 height 68
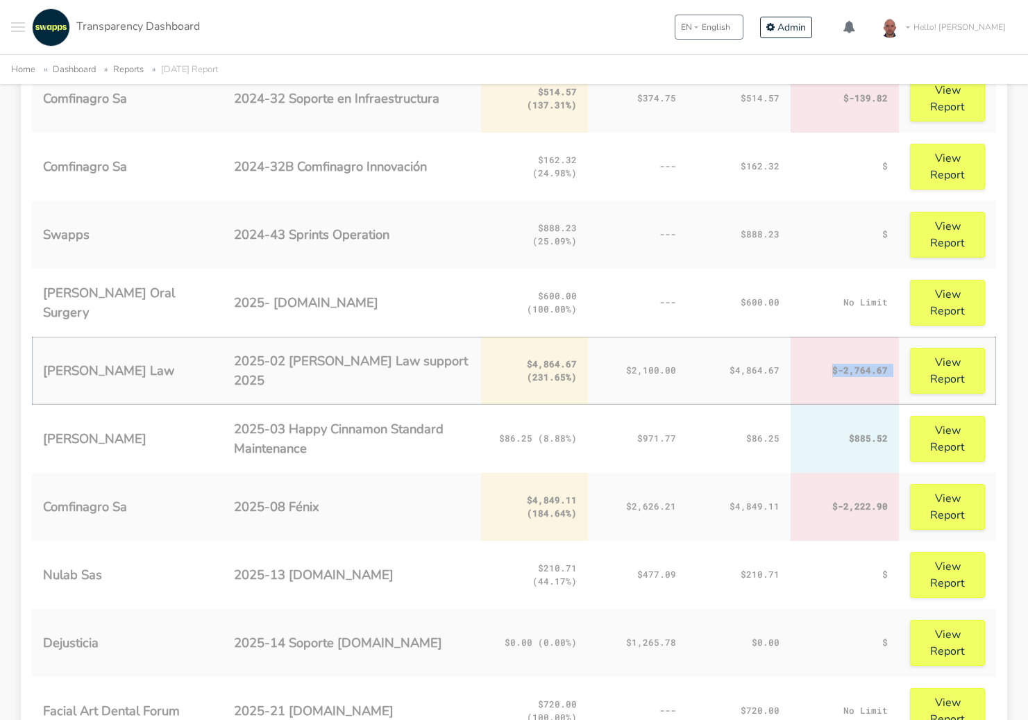
click at [851, 373] on td "$-2,764.67" at bounding box center [845, 371] width 108 height 68
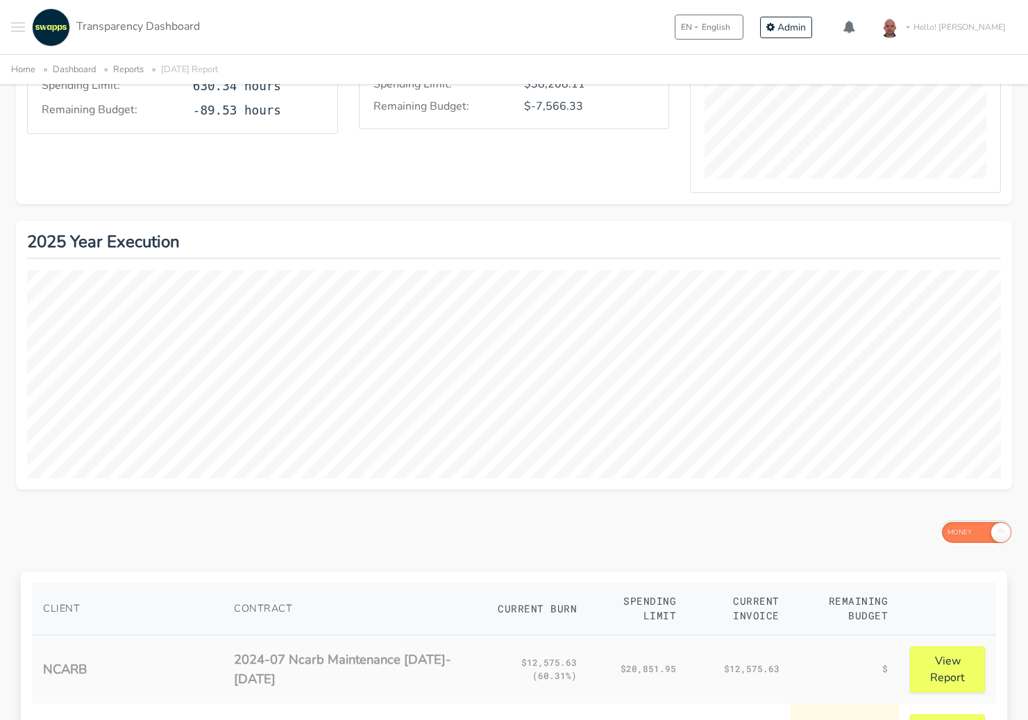
scroll to position [0, 0]
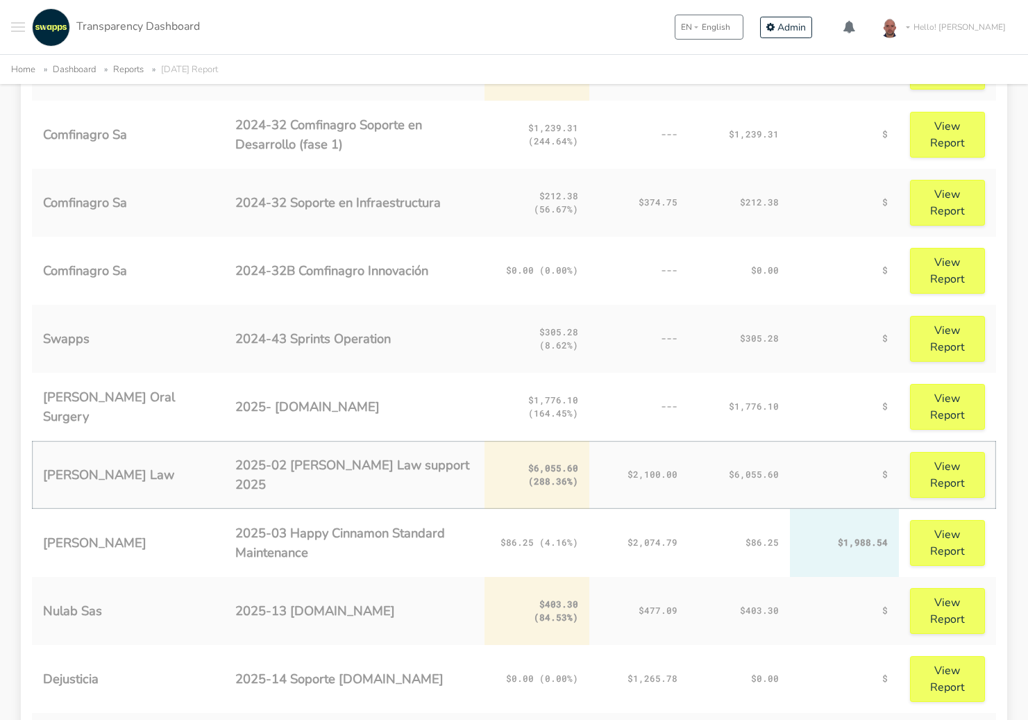
scroll to position [1054, 0]
drag, startPoint x: 632, startPoint y: 475, endPoint x: 678, endPoint y: 474, distance: 46.5
click at [678, 474] on td "$2,100.00" at bounding box center [638, 474] width 99 height 68
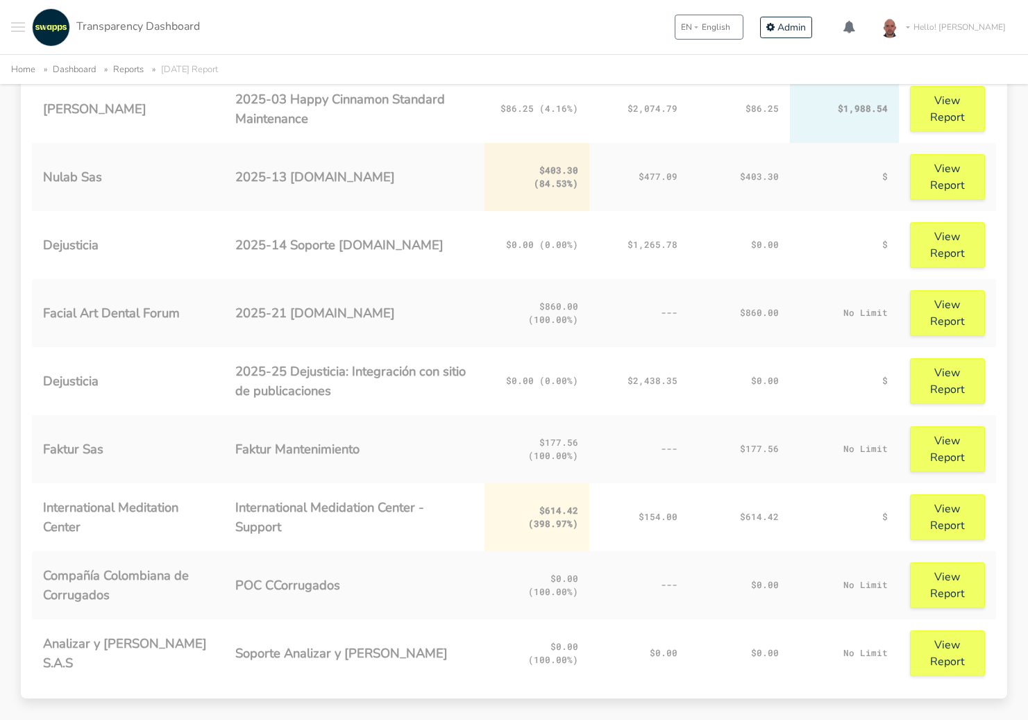
scroll to position [1537, 0]
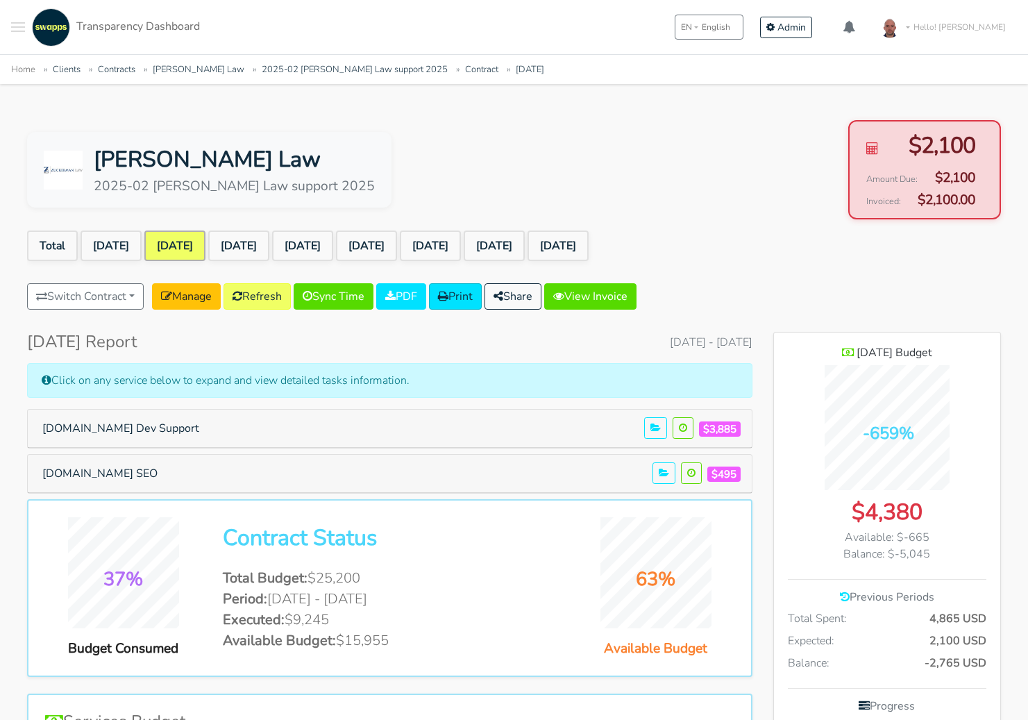
scroll to position [1085, 226]
click at [269, 251] on link "[DATE]" at bounding box center [238, 245] width 61 height 31
click at [333, 246] on link "[DATE]" at bounding box center [302, 245] width 61 height 31
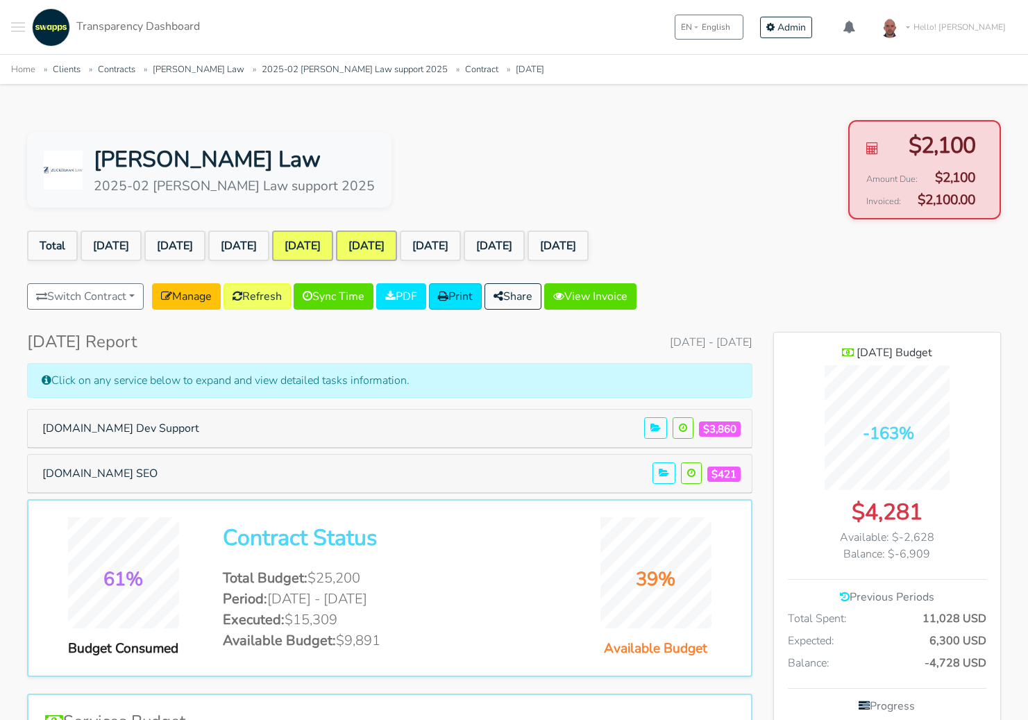
click at [397, 251] on link "[DATE]" at bounding box center [366, 245] width 61 height 31
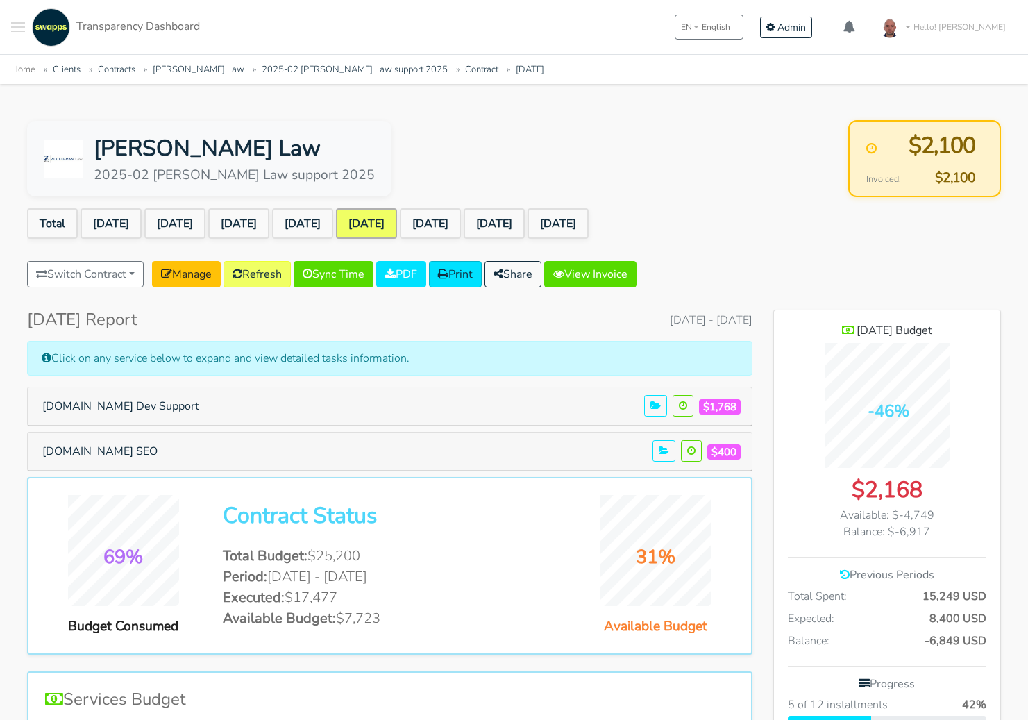
scroll to position [1085, 226]
click at [511, 264] on button "Share" at bounding box center [512, 274] width 57 height 26
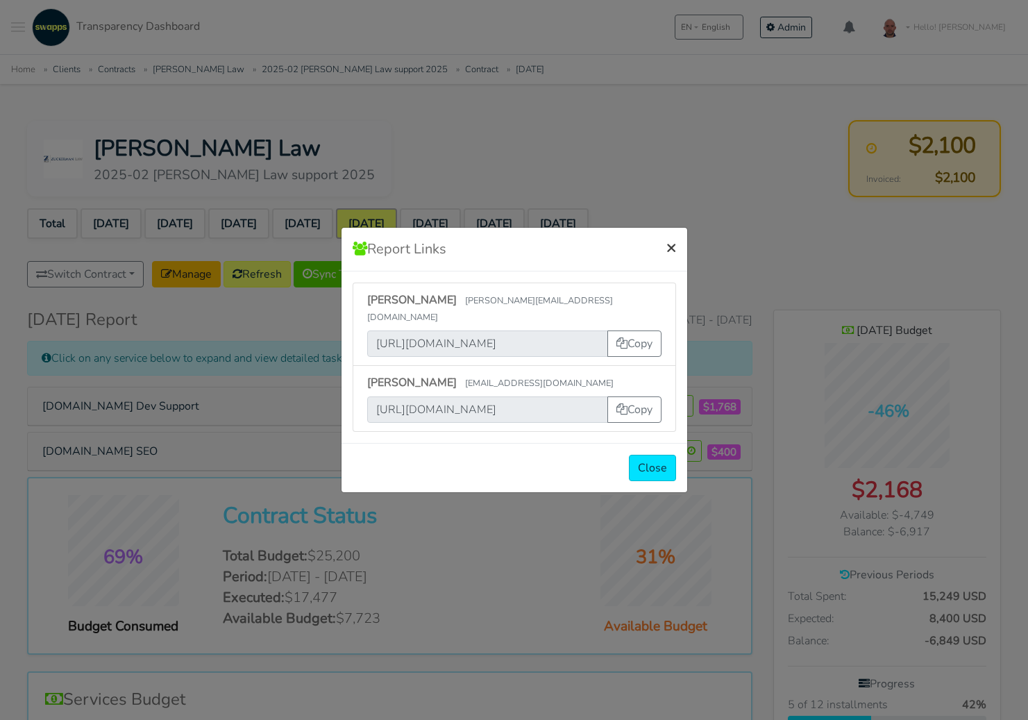
click at [668, 258] on span "×" at bounding box center [671, 247] width 10 height 22
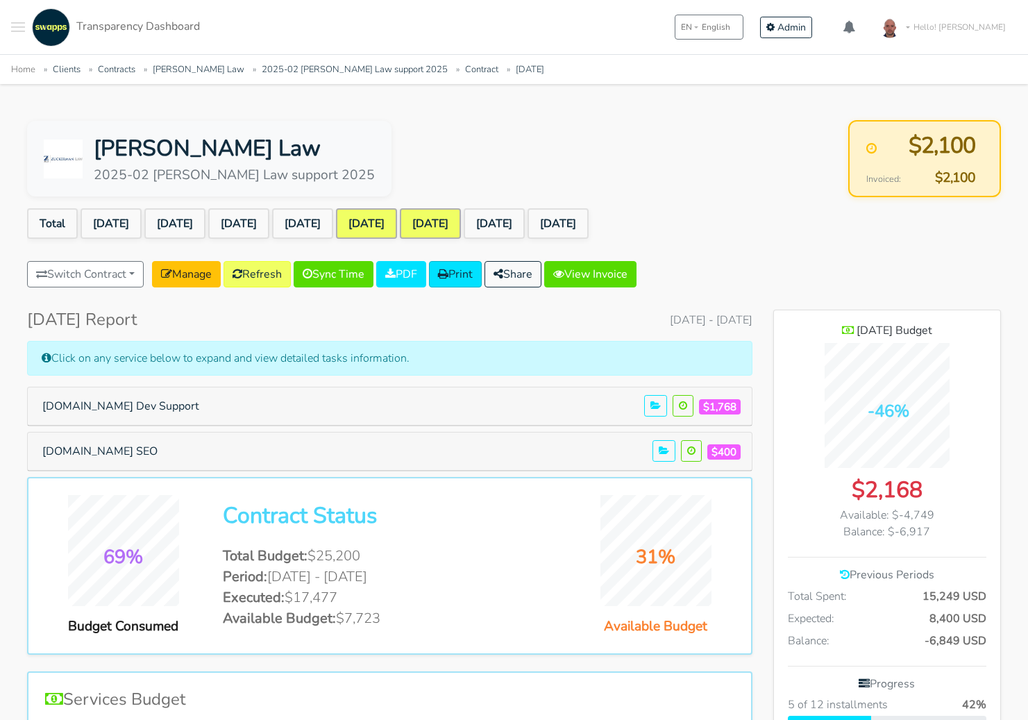
click at [461, 223] on link "[DATE]" at bounding box center [430, 223] width 61 height 31
click at [525, 223] on link "[DATE]" at bounding box center [494, 223] width 61 height 31
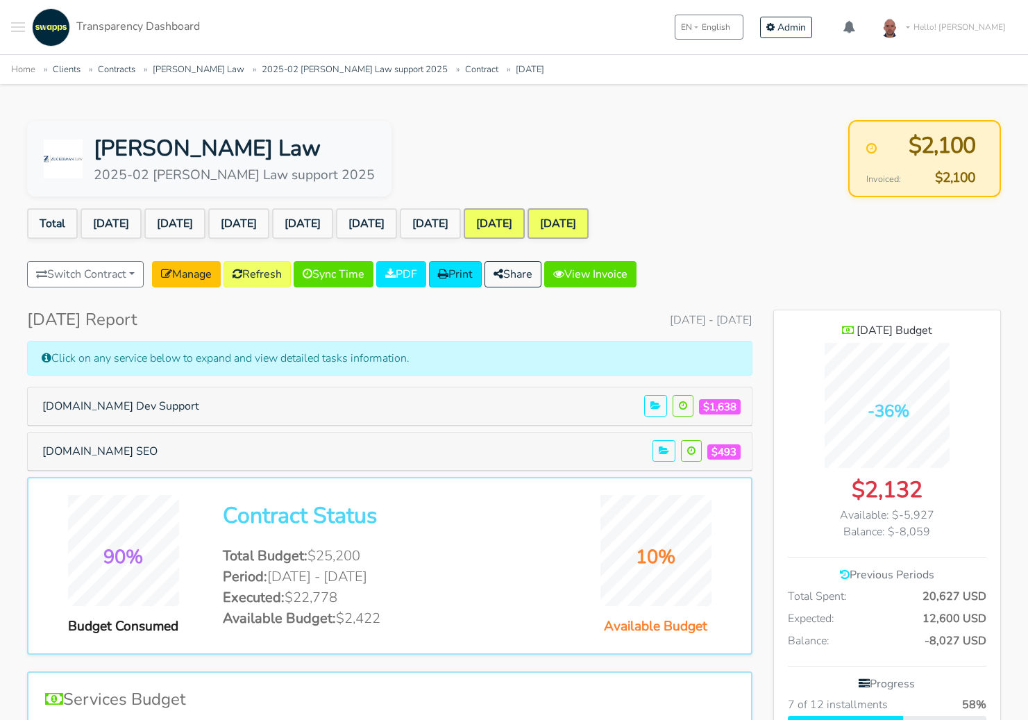
scroll to position [1085, 226]
click at [589, 231] on link "[DATE]" at bounding box center [558, 223] width 61 height 31
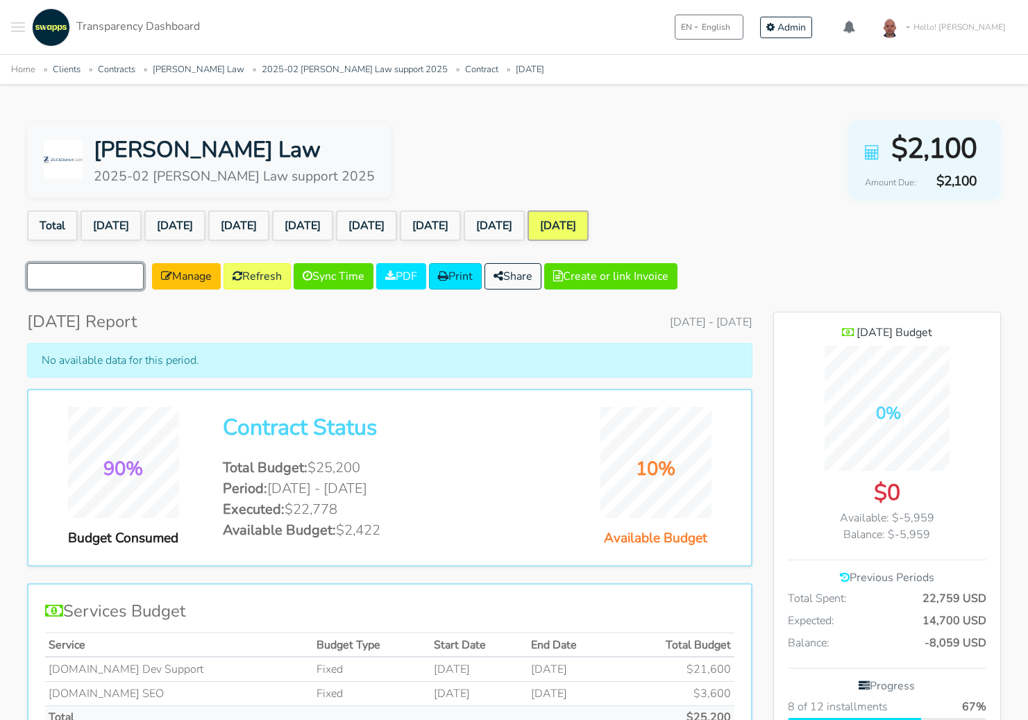
click at [107, 277] on button "Switch Contract" at bounding box center [85, 276] width 117 height 26
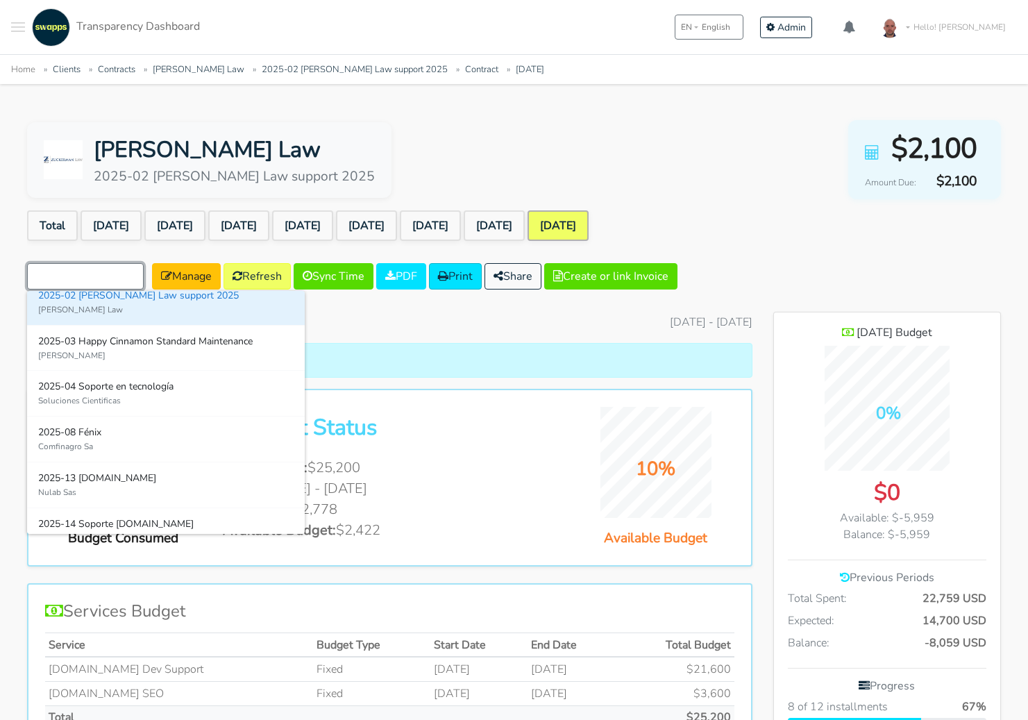
scroll to position [463, 0]
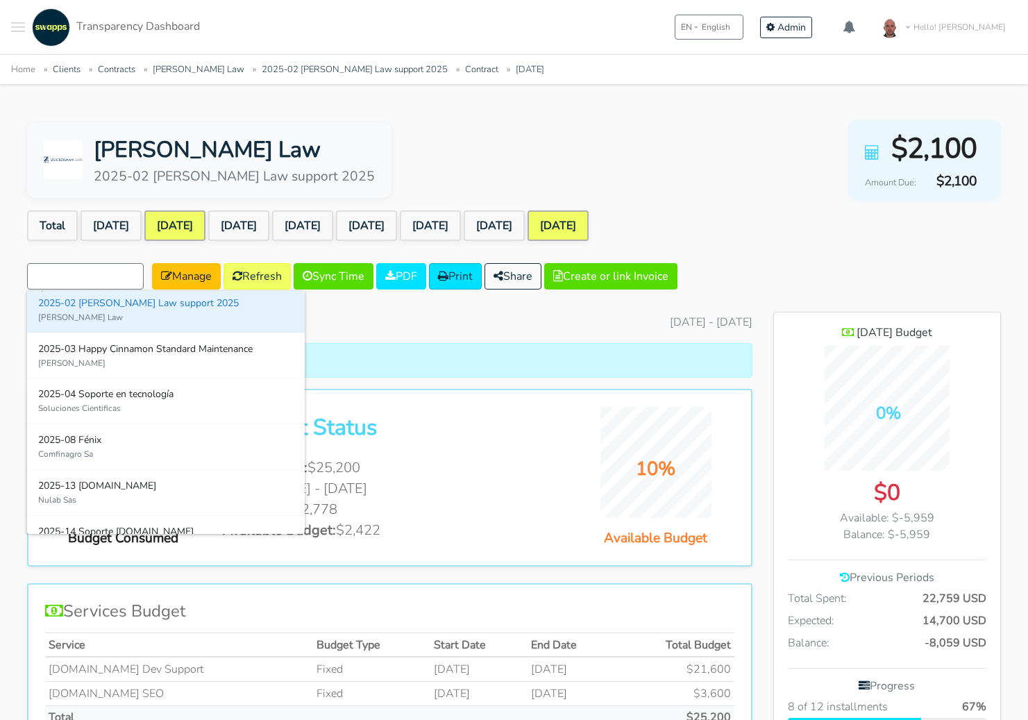
click at [205, 218] on link "[DATE]" at bounding box center [174, 225] width 61 height 31
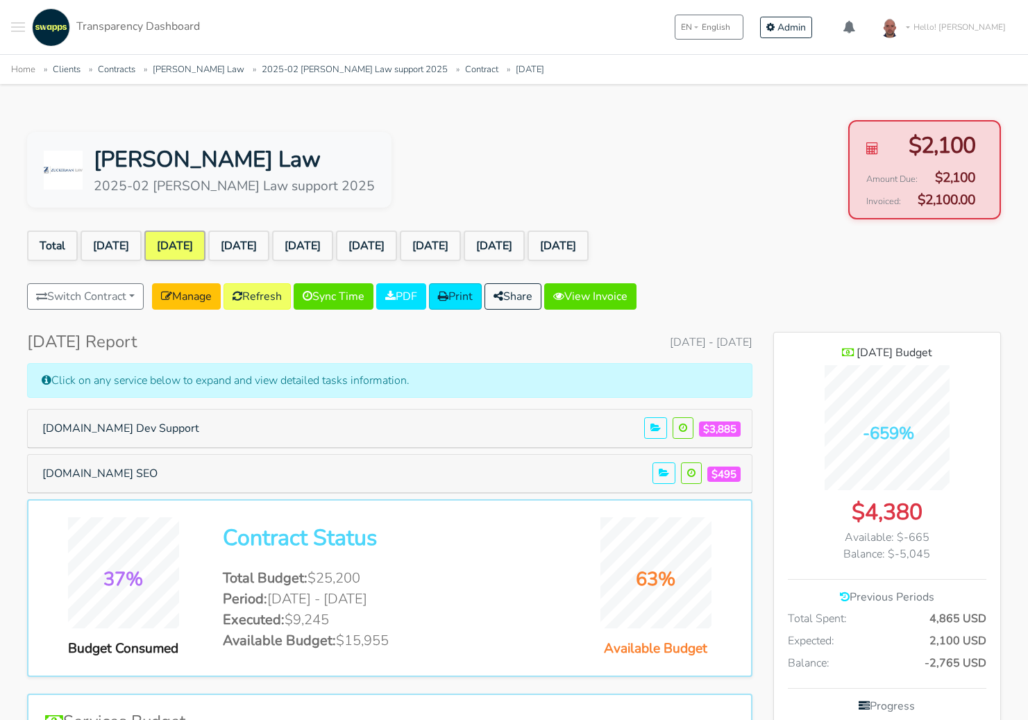
drag, startPoint x: 907, startPoint y: 138, endPoint x: 1001, endPoint y: 143, distance: 93.8
drag, startPoint x: 844, startPoint y: 512, endPoint x: 936, endPoint y: 512, distance: 91.6
click at [936, 512] on div "$4,380" at bounding box center [887, 512] width 199 height 33
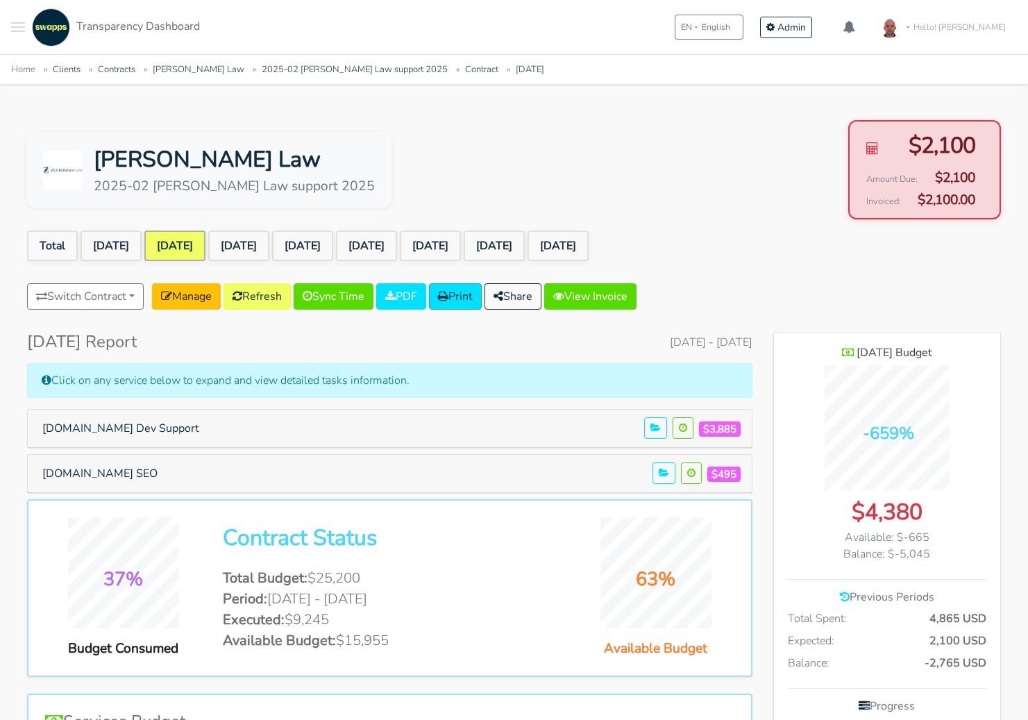
click at [126, 295] on button "Switch Contract" at bounding box center [85, 296] width 117 height 26
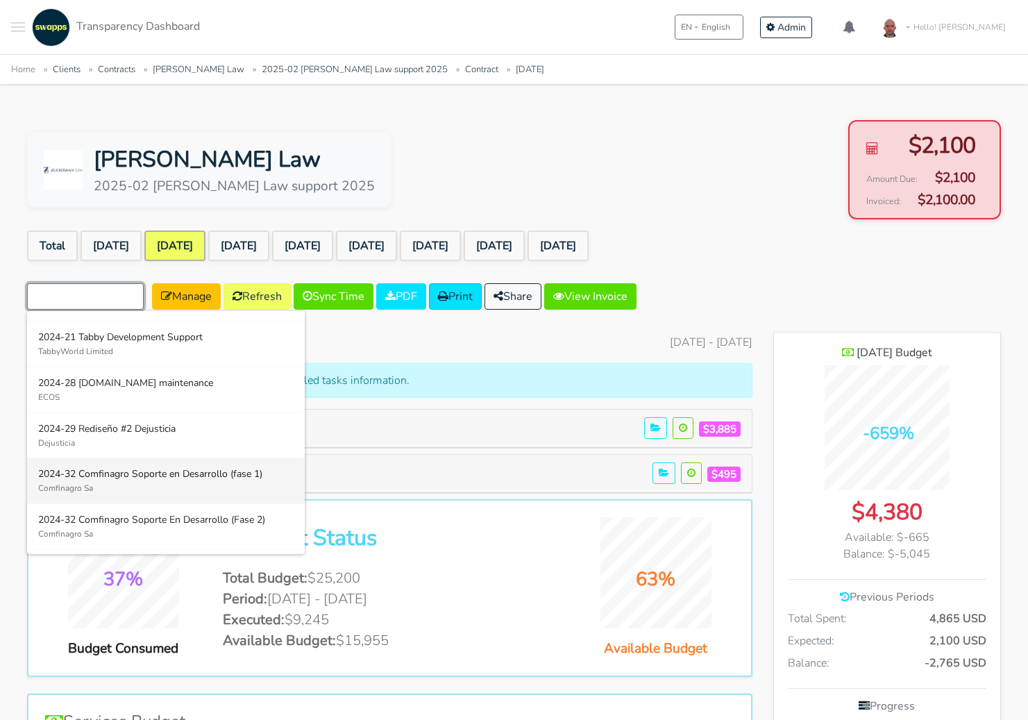
scroll to position [80, 0]
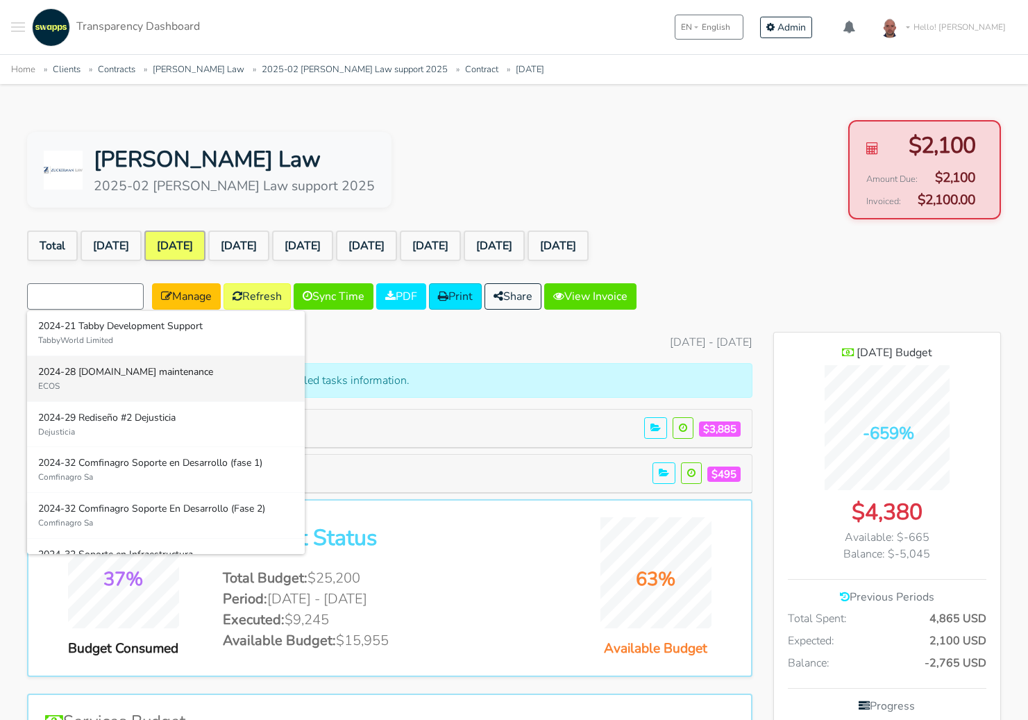
click at [181, 380] on small "ECOS" at bounding box center [165, 386] width 255 height 12
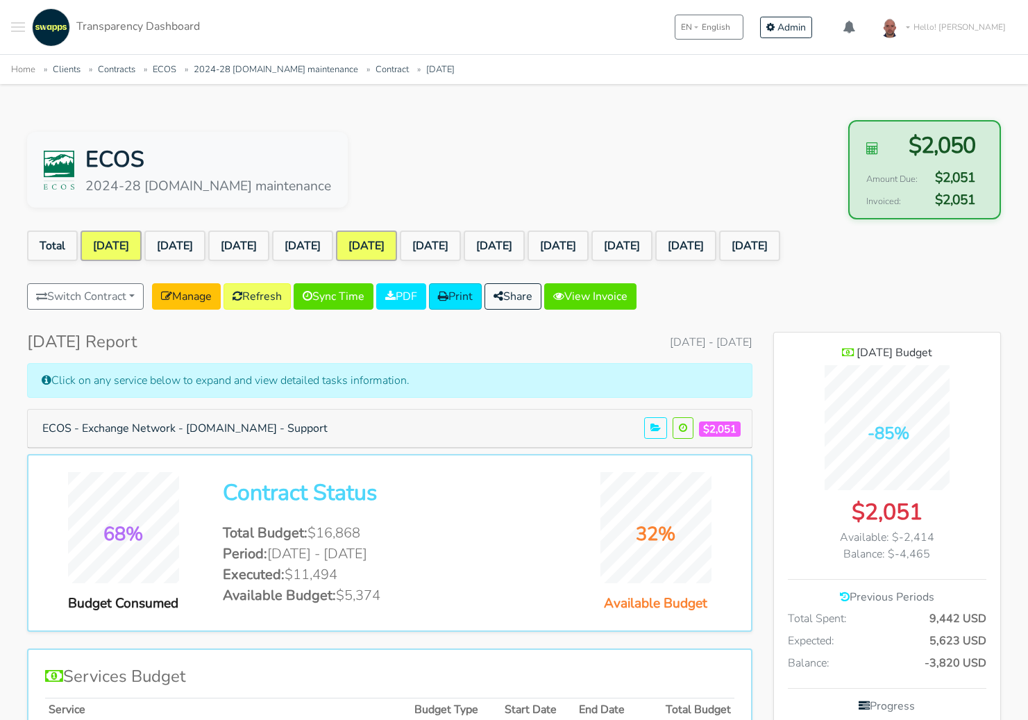
click at [103, 245] on link "[DATE]" at bounding box center [111, 245] width 61 height 31
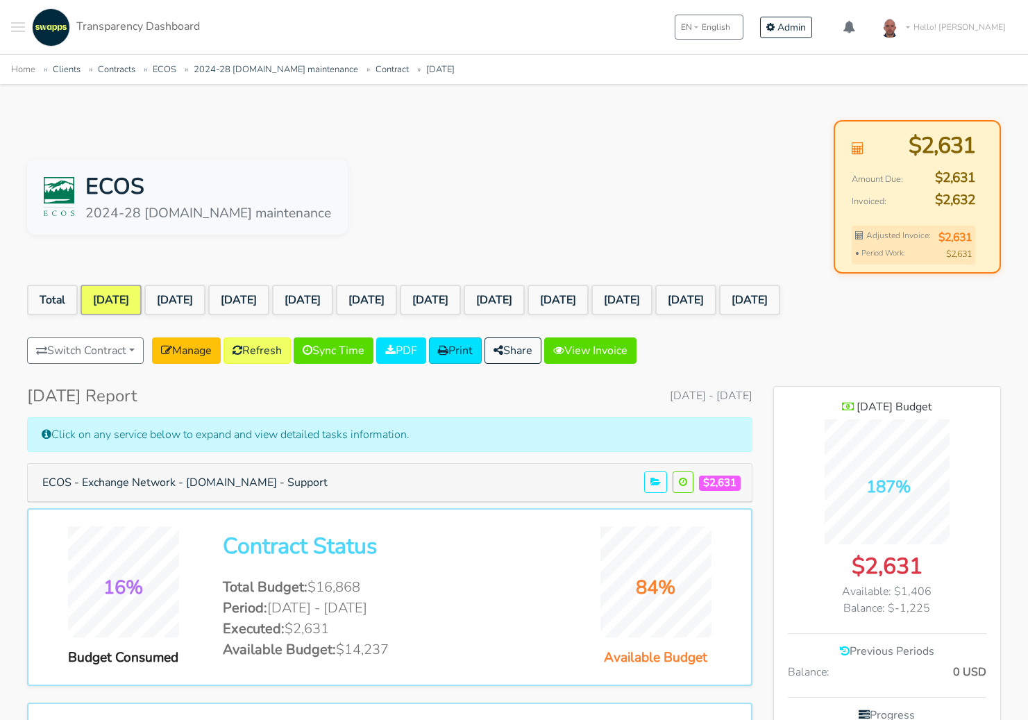
scroll to position [1123, 226]
click at [201, 346] on link "Manage" at bounding box center [186, 350] width 69 height 26
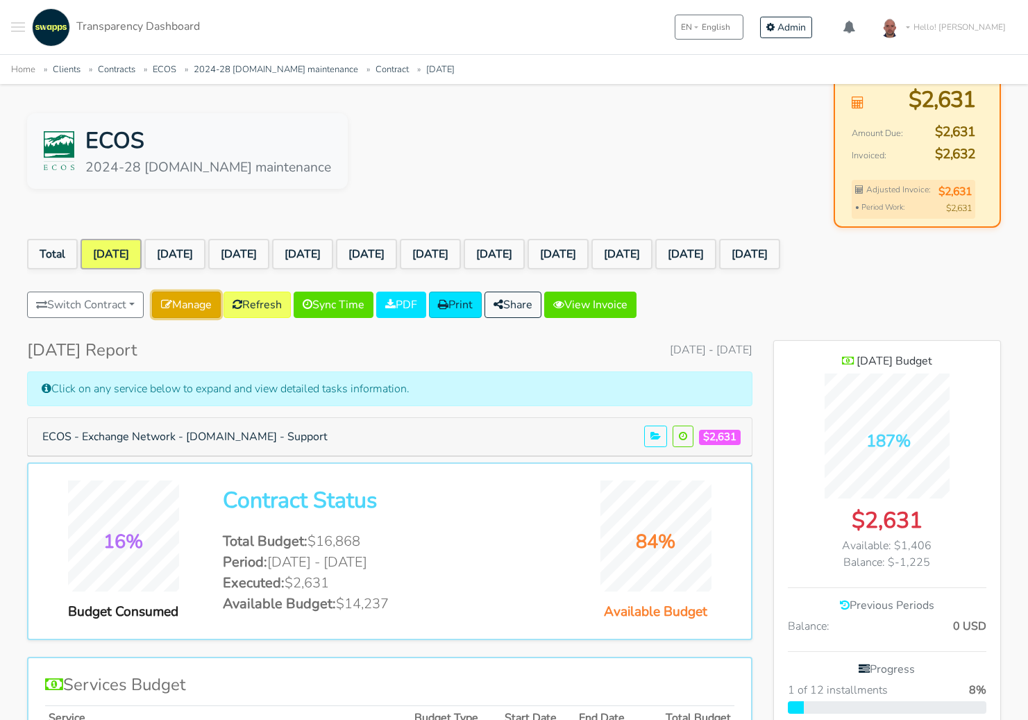
scroll to position [50, 0]
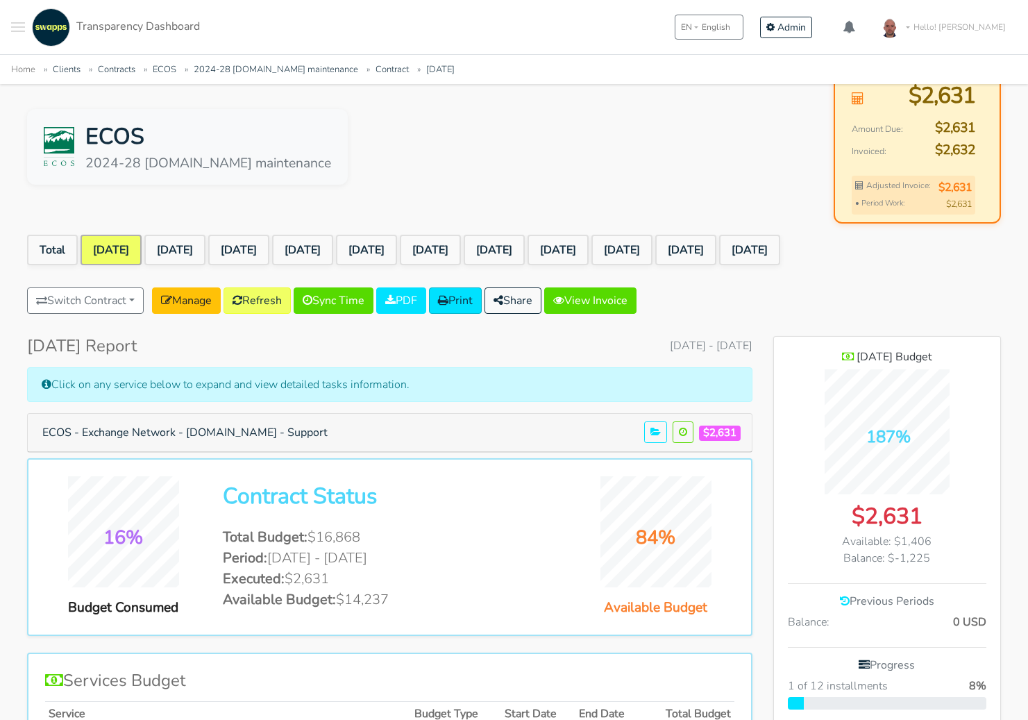
drag, startPoint x: 932, startPoint y: 541, endPoint x: 911, endPoint y: 541, distance: 21.5
click at [911, 541] on div "Available: $1,406" at bounding box center [887, 541] width 199 height 17
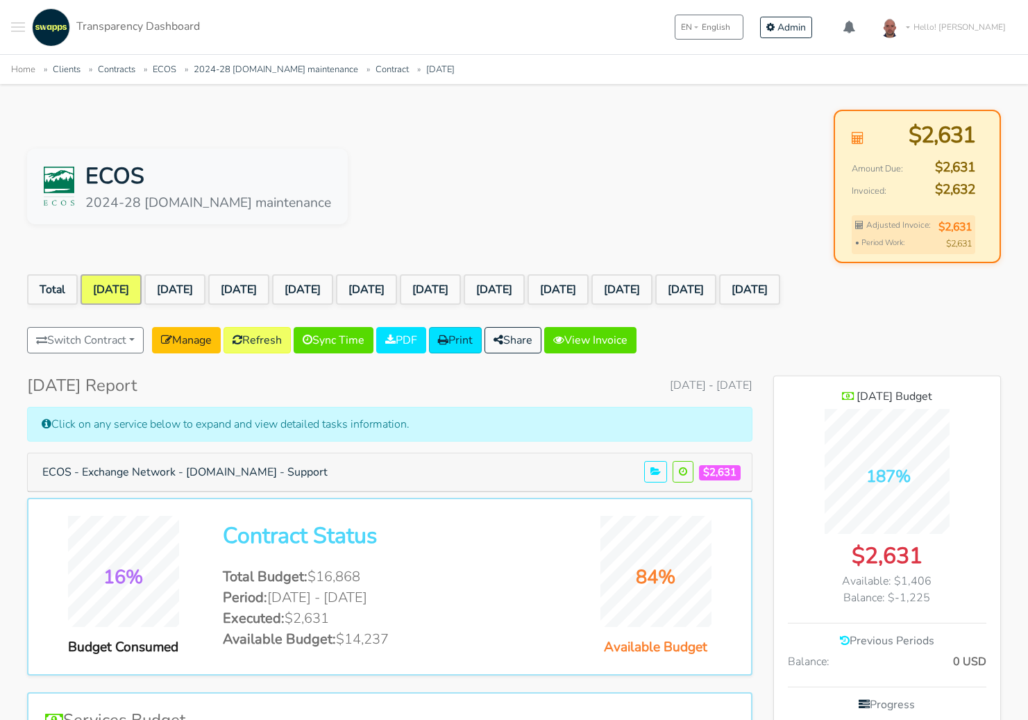
scroll to position [0, 0]
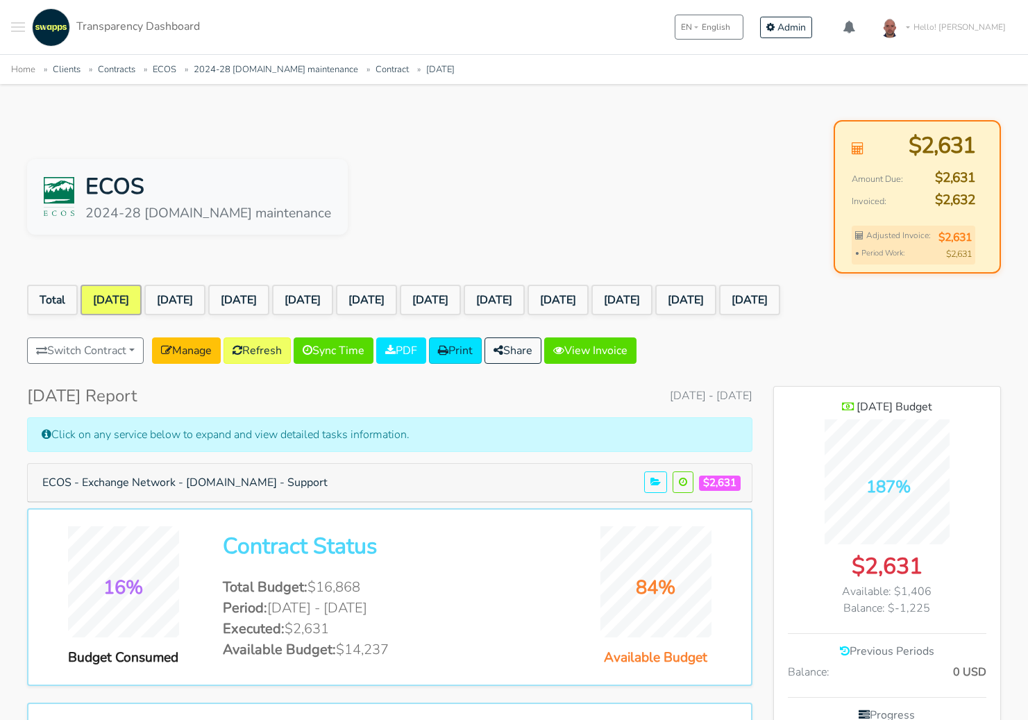
drag, startPoint x: 851, startPoint y: 564, endPoint x: 936, endPoint y: 560, distance: 84.8
click at [936, 561] on div "$2,631" at bounding box center [887, 566] width 199 height 33
click at [179, 287] on link "[DATE]" at bounding box center [174, 300] width 61 height 31
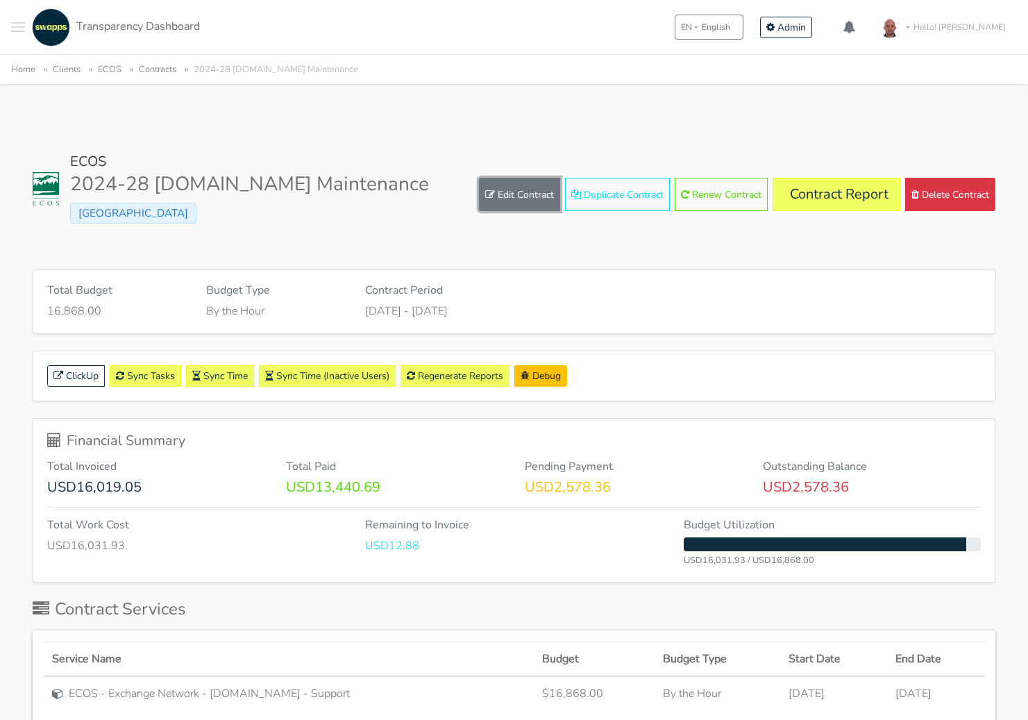
click at [516, 189] on link "Edit Contract" at bounding box center [519, 194] width 81 height 33
click at [517, 194] on link "Edit Contract" at bounding box center [519, 194] width 81 height 33
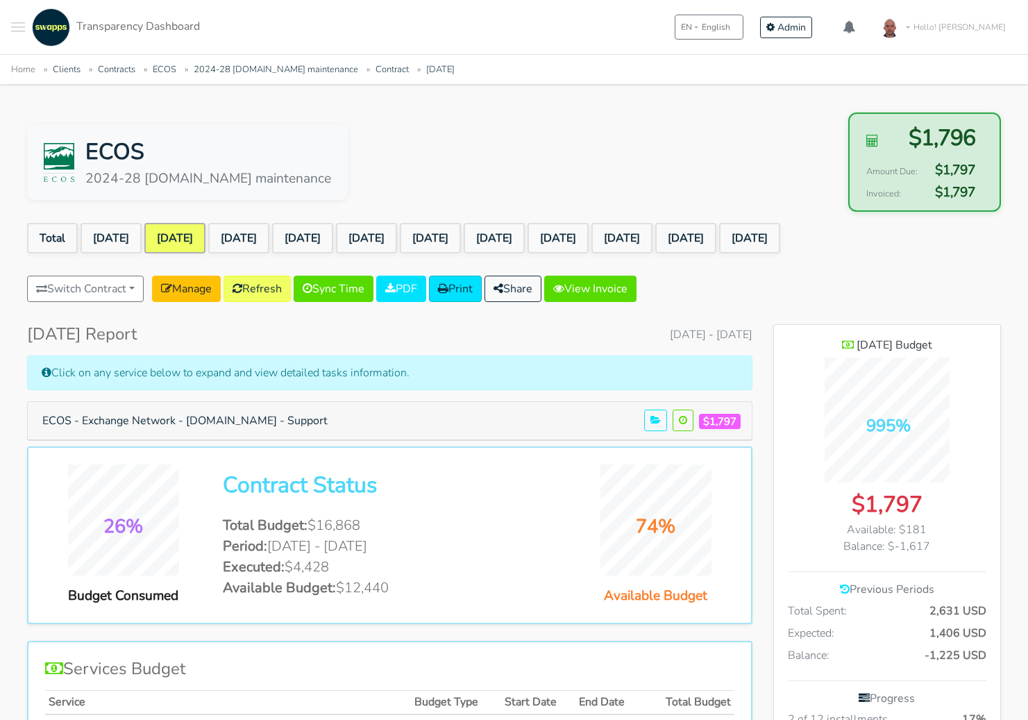
scroll to position [6, 0]
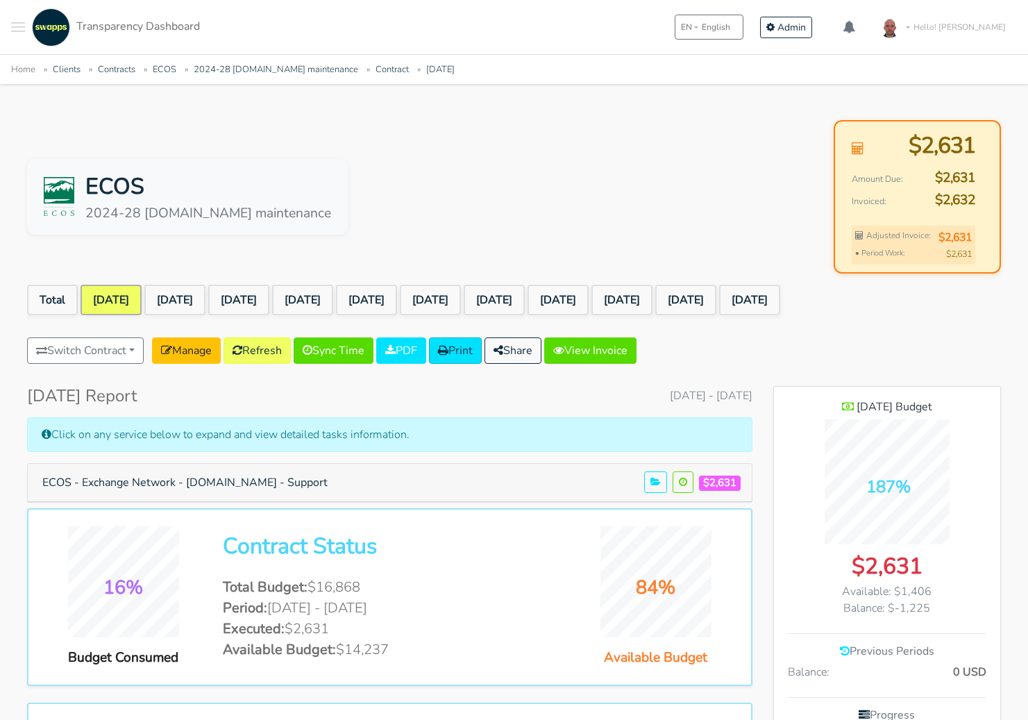
scroll to position [1123, 226]
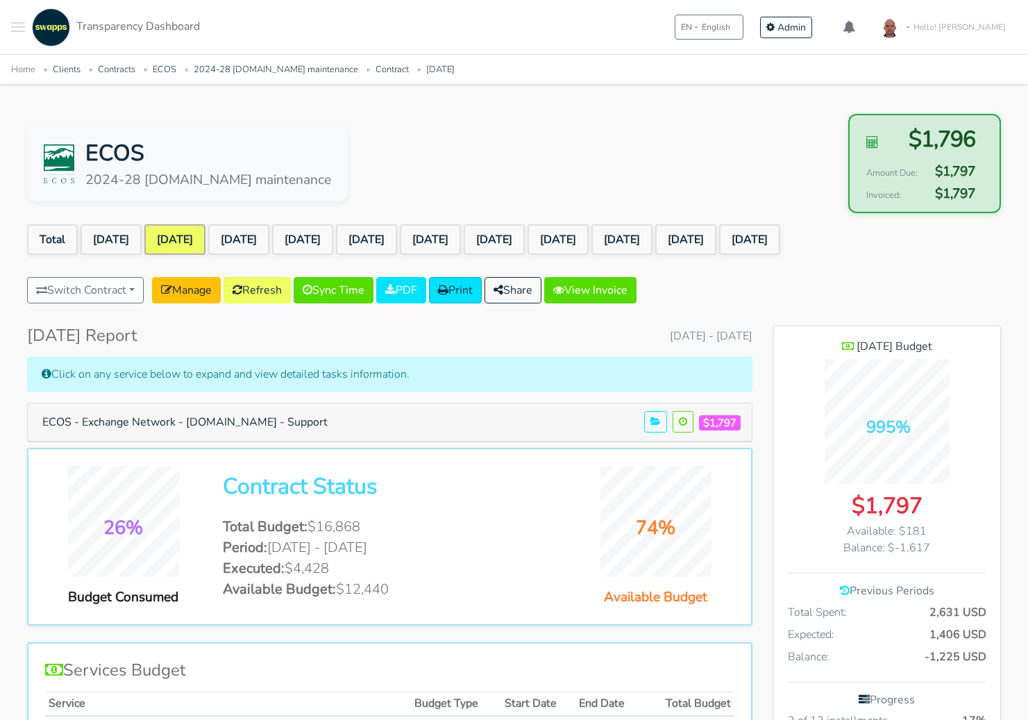
scroll to position [1123, 226]
drag, startPoint x: 925, startPoint y: 532, endPoint x: 898, endPoint y: 530, distance: 27.2
click at [898, 530] on div "Available: $181" at bounding box center [887, 531] width 199 height 17
drag, startPoint x: 850, startPoint y: 507, endPoint x: 950, endPoint y: 500, distance: 100.2
click at [950, 500] on div "$1,797" at bounding box center [887, 505] width 199 height 33
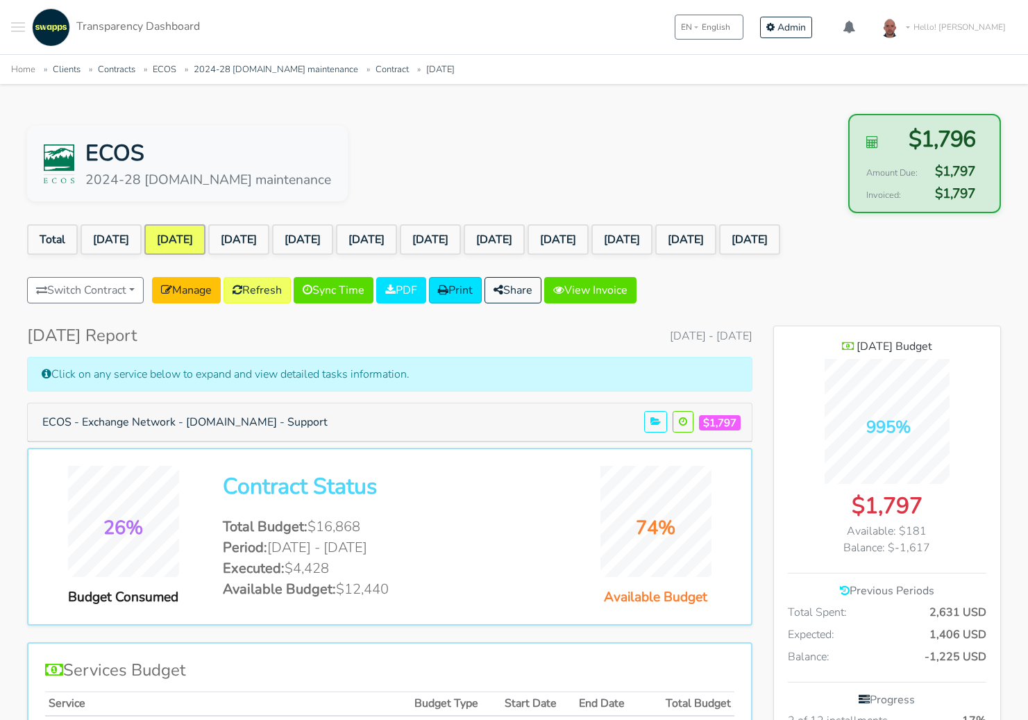
drag, startPoint x: 927, startPoint y: 530, endPoint x: 900, endPoint y: 530, distance: 27.1
click at [900, 530] on div "Available: $181" at bounding box center [887, 531] width 199 height 17
drag, startPoint x: 935, startPoint y: 546, endPoint x: 892, endPoint y: 546, distance: 43.0
click at [892, 546] on div "Balance: $-1,617" at bounding box center [887, 547] width 199 height 17
click at [944, 548] on div "Balance: $-1,617" at bounding box center [887, 547] width 199 height 17
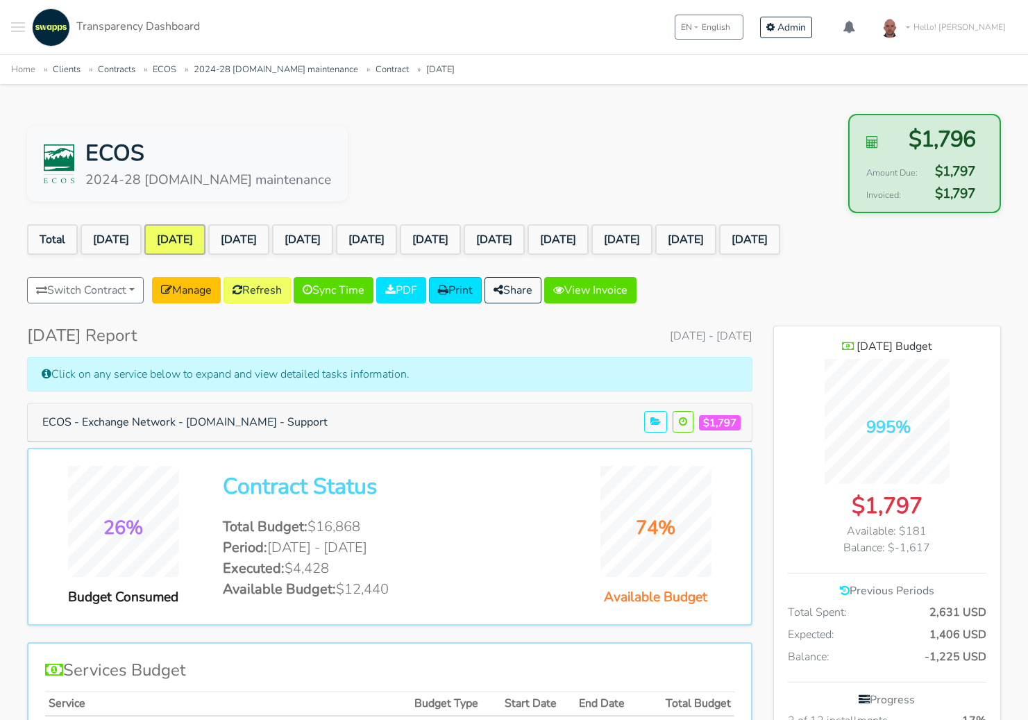
drag, startPoint x: 930, startPoint y: 529, endPoint x: 900, endPoint y: 529, distance: 30.5
click at [900, 529] on div "Available: $181" at bounding box center [887, 531] width 199 height 17
drag, startPoint x: 941, startPoint y: 544, endPoint x: 890, endPoint y: 548, distance: 51.5
click at [890, 548] on div "Balance: $-1,617" at bounding box center [887, 547] width 199 height 17
drag, startPoint x: 913, startPoint y: 613, endPoint x: 1005, endPoint y: 608, distance: 91.8
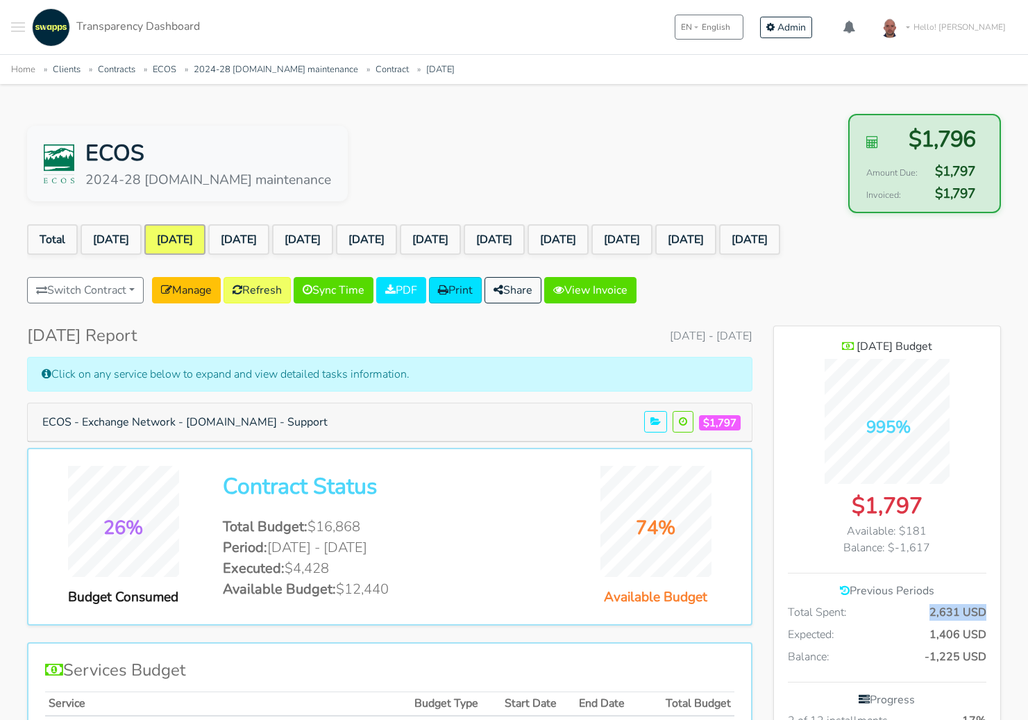
drag, startPoint x: 919, startPoint y: 636, endPoint x: 996, endPoint y: 634, distance: 77.1
drag, startPoint x: 921, startPoint y: 655, endPoint x: 993, endPoint y: 654, distance: 72.2
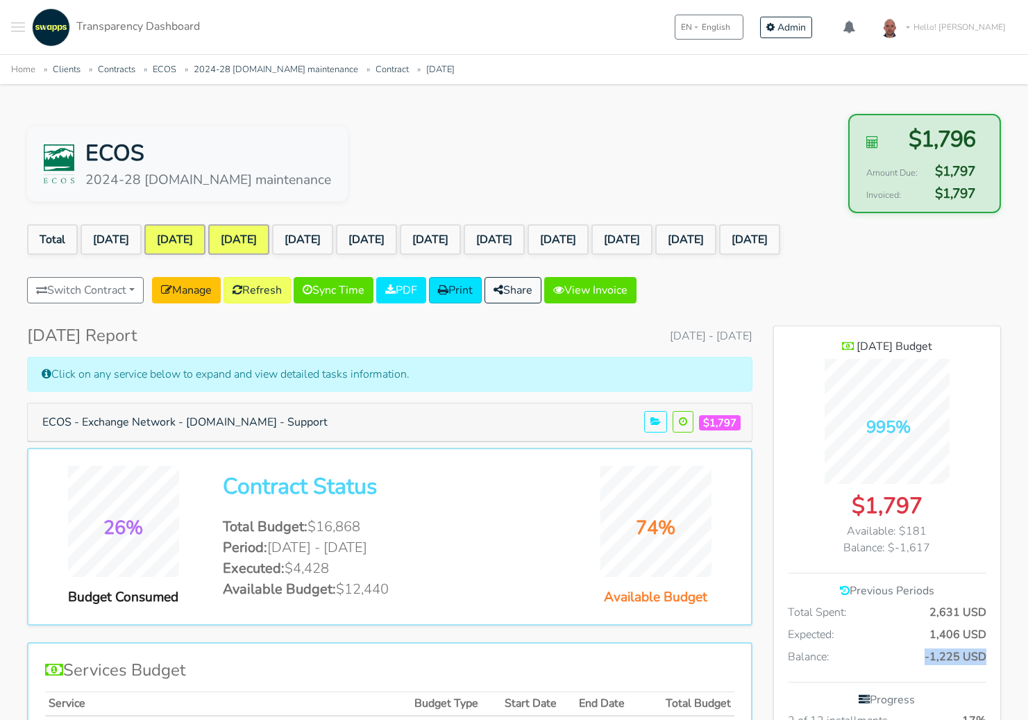
click at [266, 238] on link "[DATE]" at bounding box center [238, 239] width 61 height 31
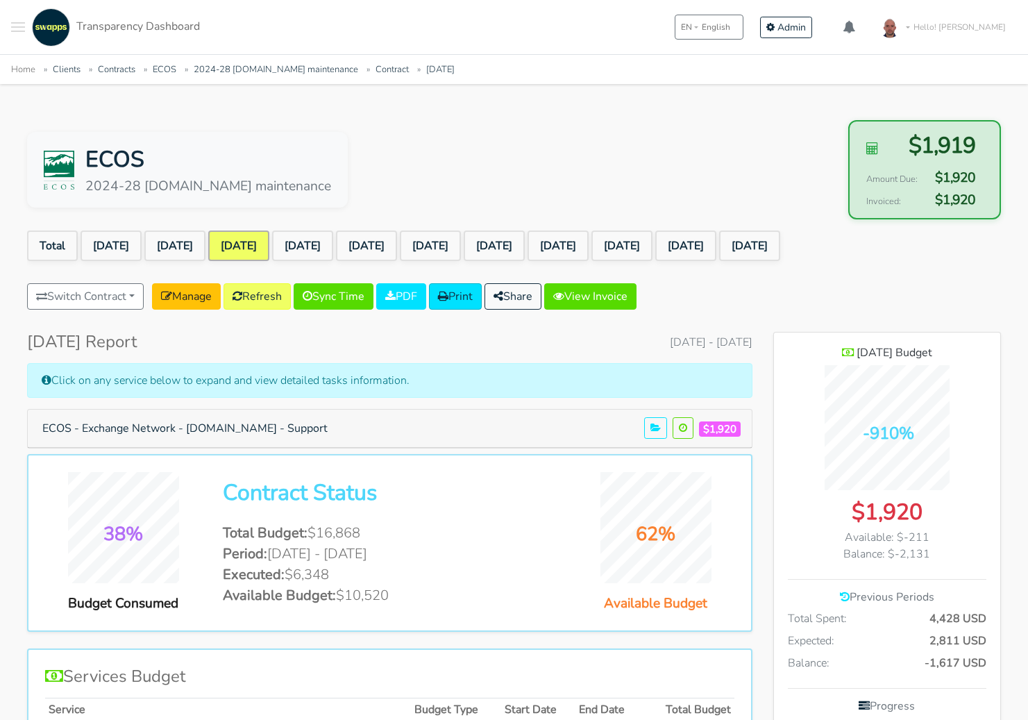
scroll to position [1123, 226]
click at [333, 237] on link "[DATE]" at bounding box center [302, 245] width 61 height 31
click at [397, 246] on link "[DATE]" at bounding box center [366, 245] width 61 height 31
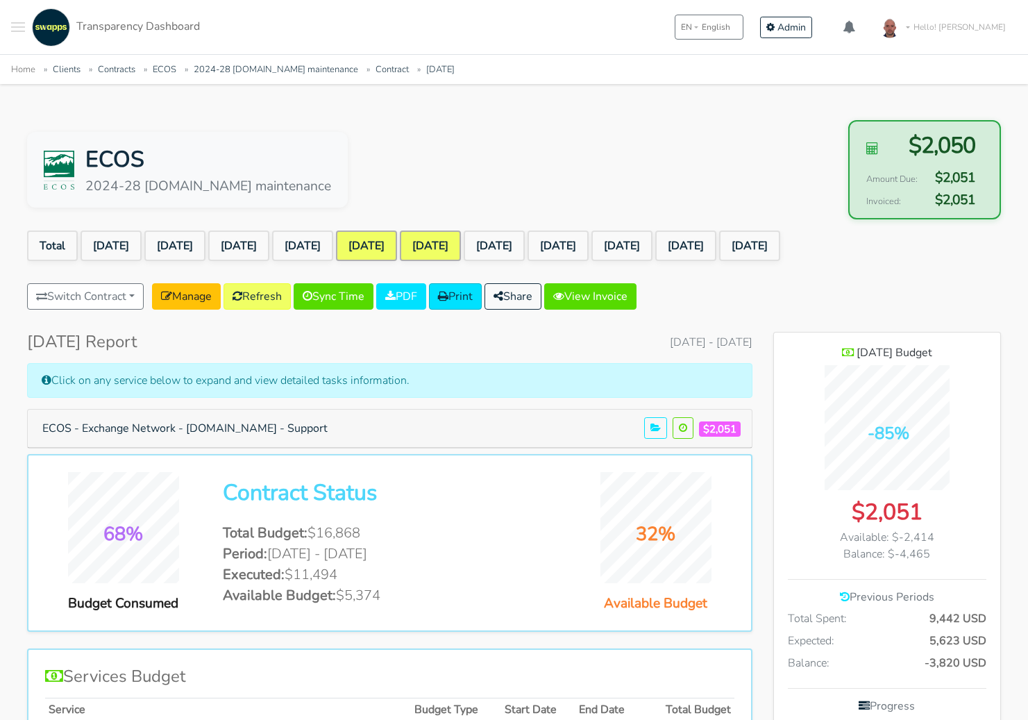
click at [461, 246] on link "[DATE]" at bounding box center [430, 245] width 61 height 31
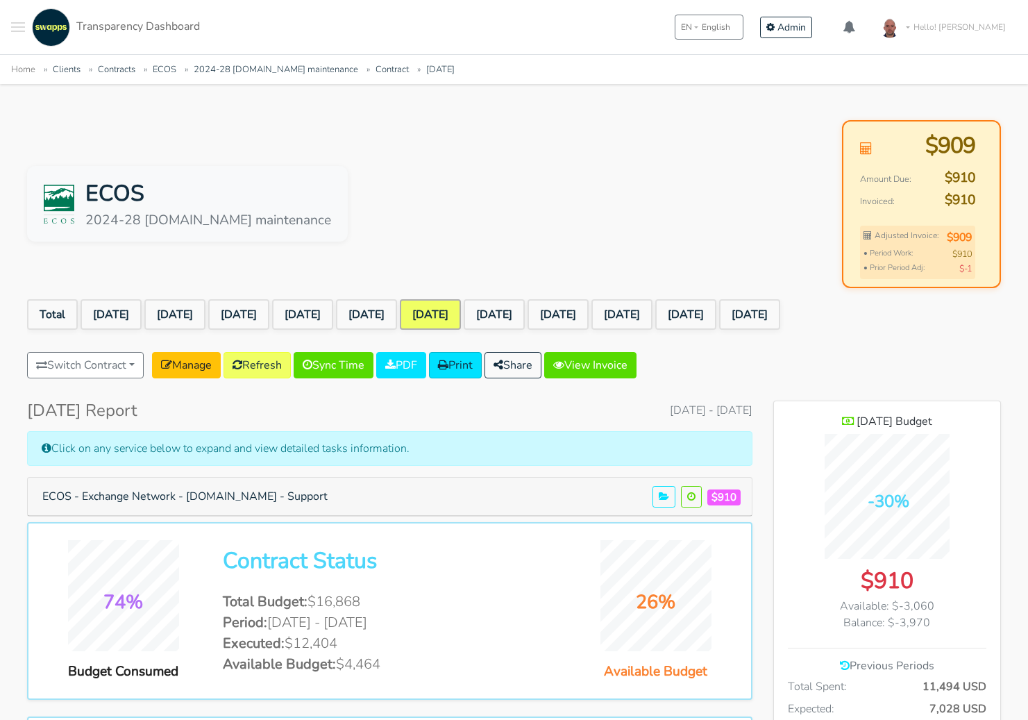
scroll to position [1123, 226]
click at [525, 323] on link "[DATE]" at bounding box center [494, 314] width 61 height 31
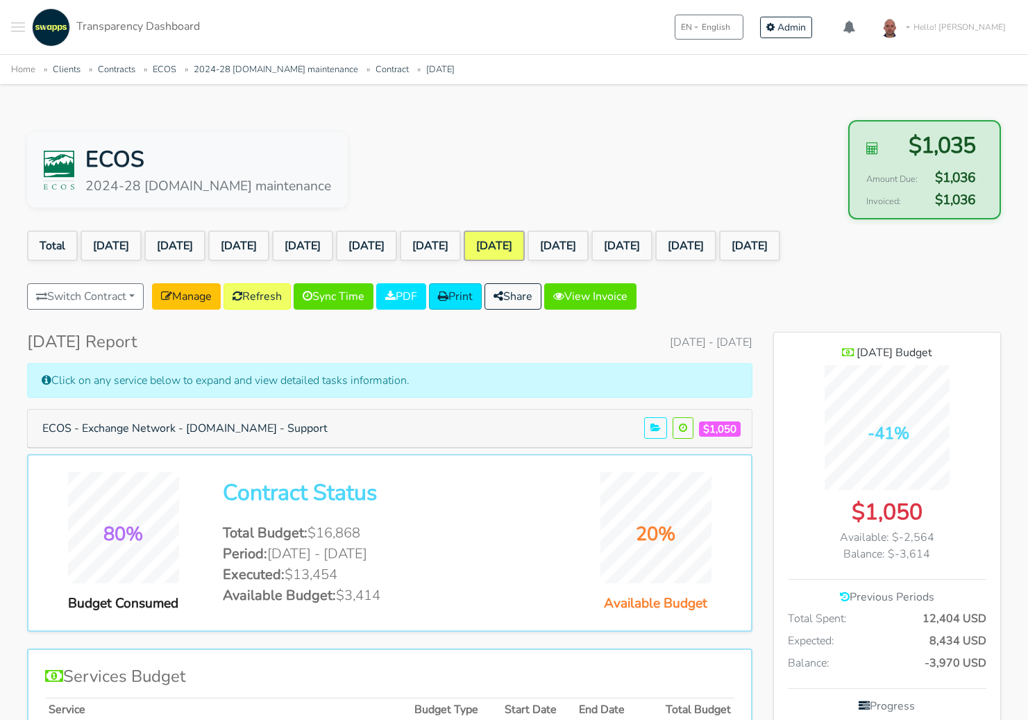
scroll to position [1123, 226]
click at [589, 245] on link "[DATE]" at bounding box center [558, 245] width 61 height 31
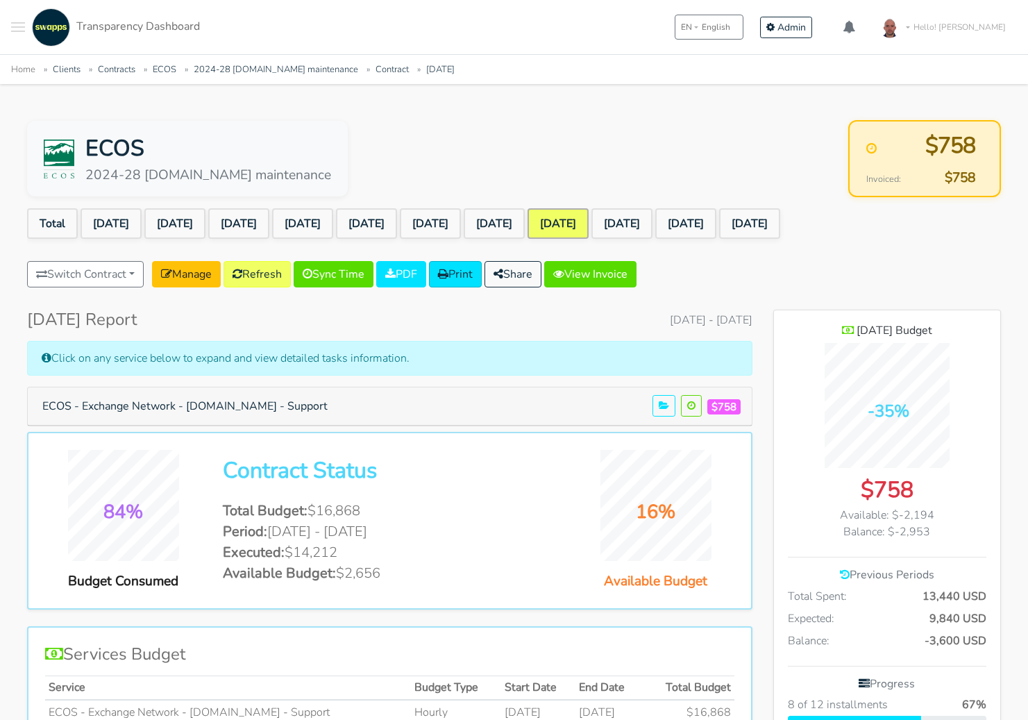
scroll to position [1123, 226]
click at [652, 221] on link "[DATE]" at bounding box center [621, 223] width 61 height 31
click at [716, 230] on link "[DATE]" at bounding box center [685, 223] width 61 height 31
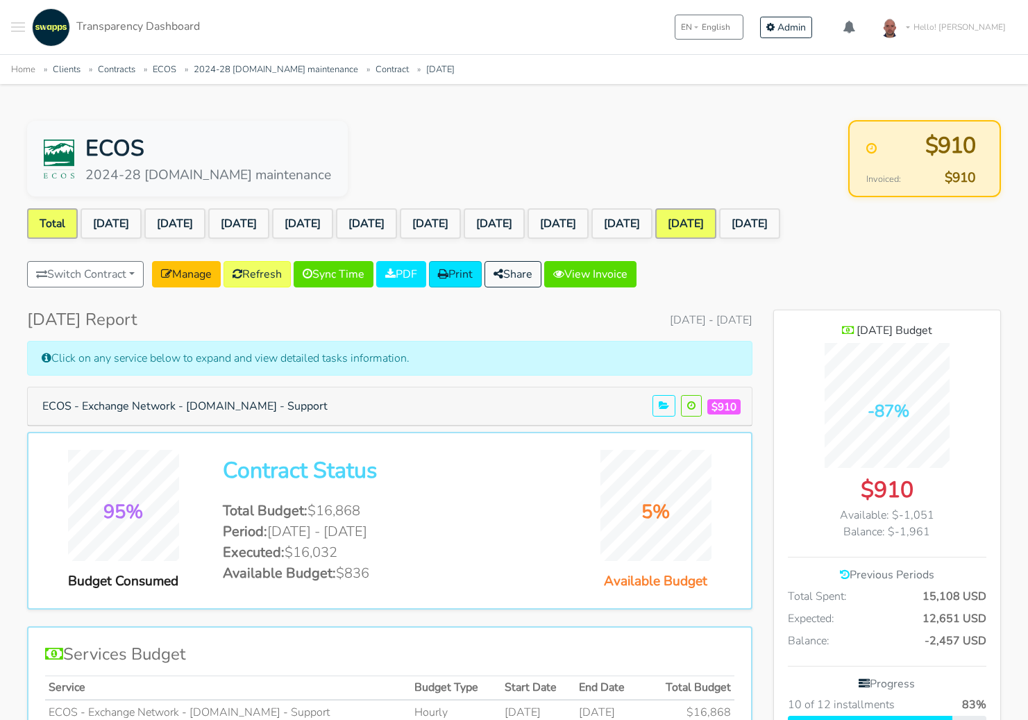
scroll to position [1123, 226]
click at [53, 227] on link "Total" at bounding box center [52, 223] width 51 height 31
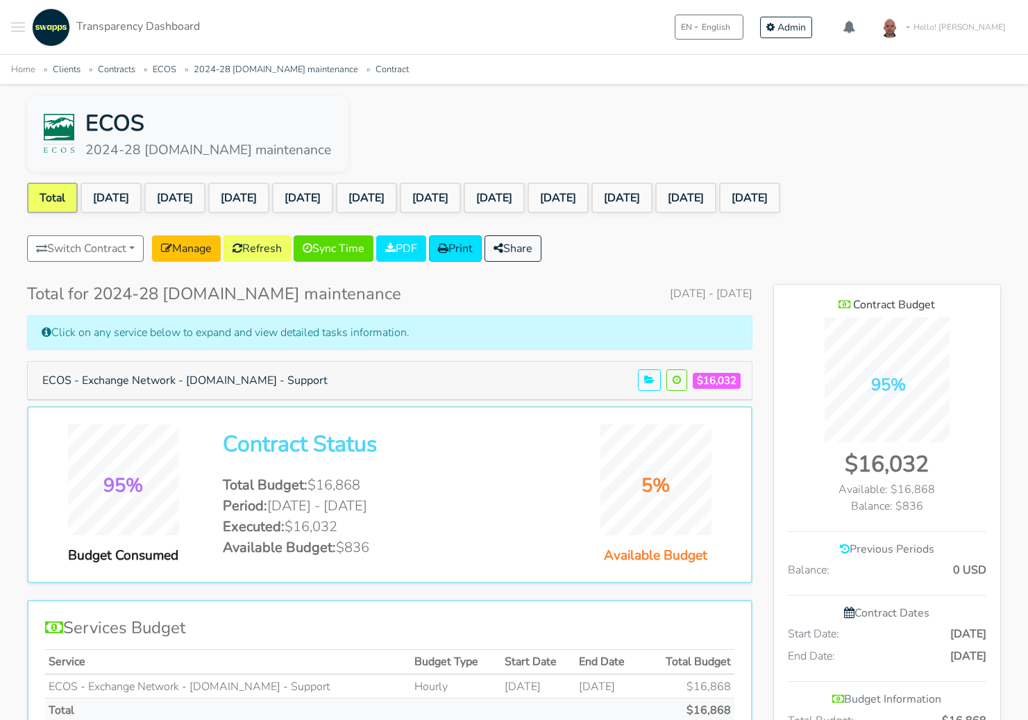
scroll to position [23, 0]
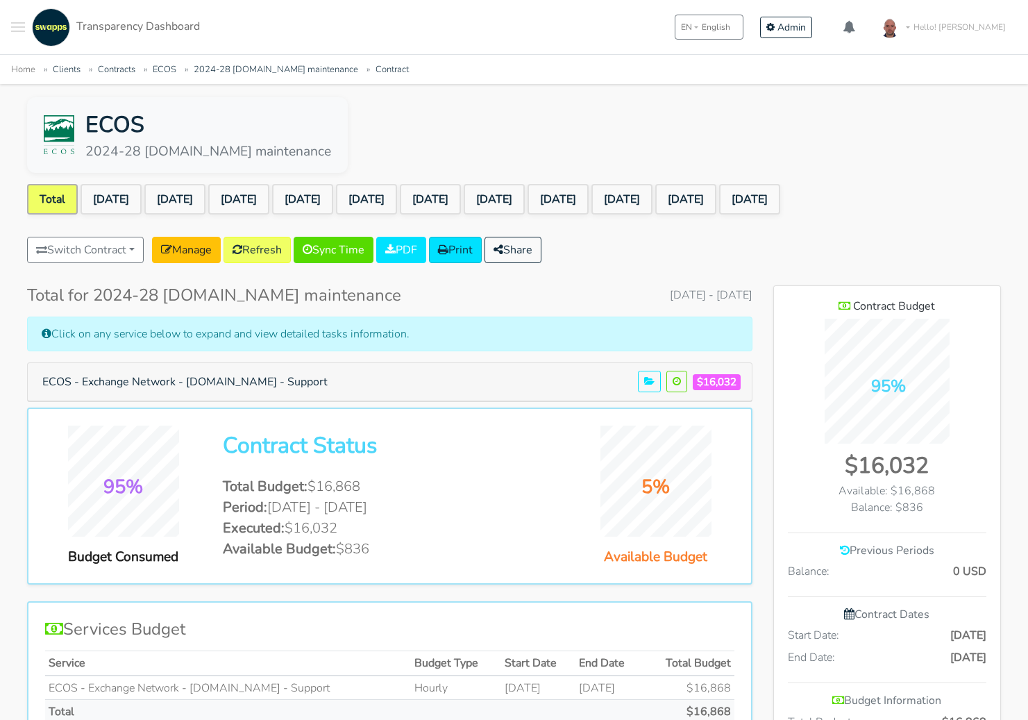
click at [917, 505] on div "Balance: $836" at bounding box center [887, 507] width 199 height 17
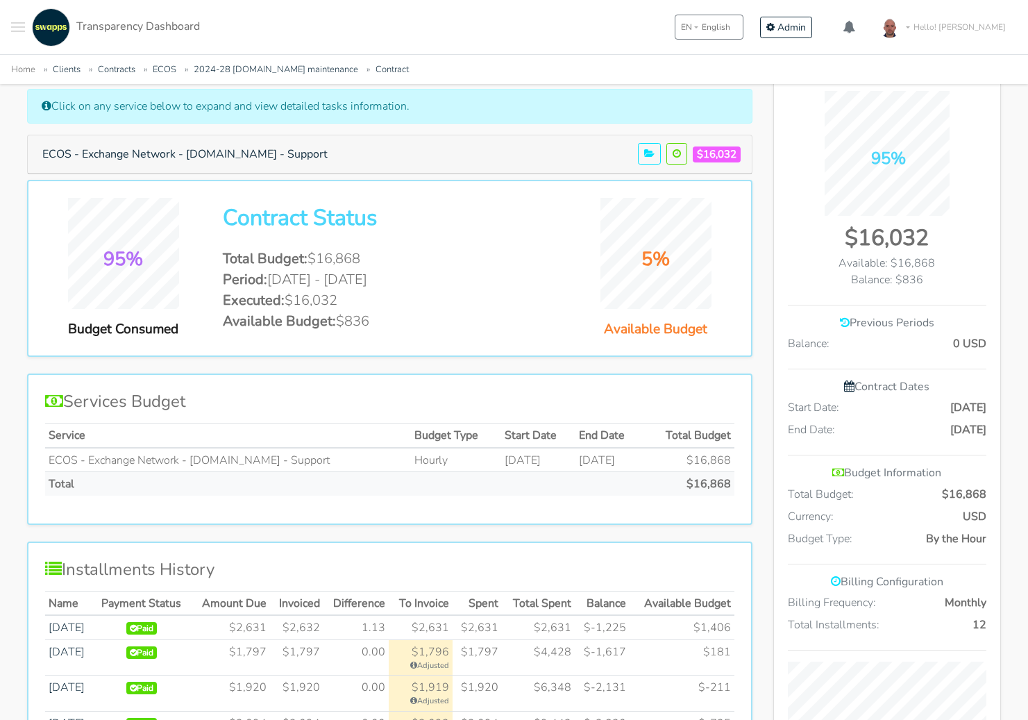
scroll to position [0, 0]
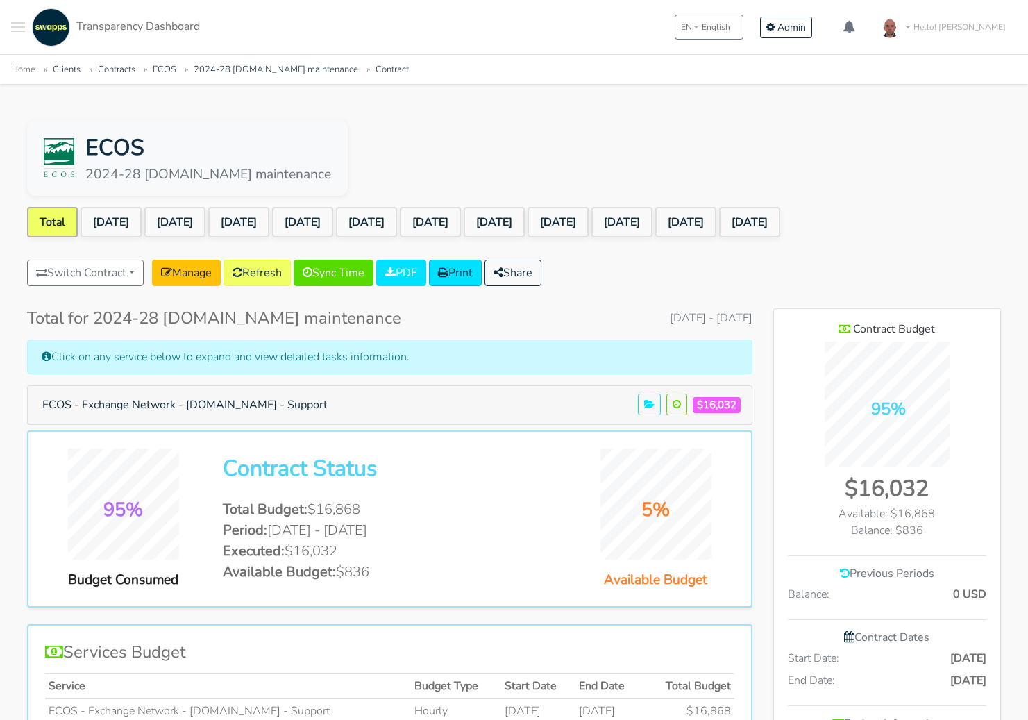
click at [638, 267] on div "Switch Contract 2024-14 [DOMAIN_NAME] maintenance [PERSON_NAME] TabbyWorld Limi…" at bounding box center [514, 276] width 974 height 32
click at [109, 212] on link "[DATE]" at bounding box center [111, 222] width 61 height 31
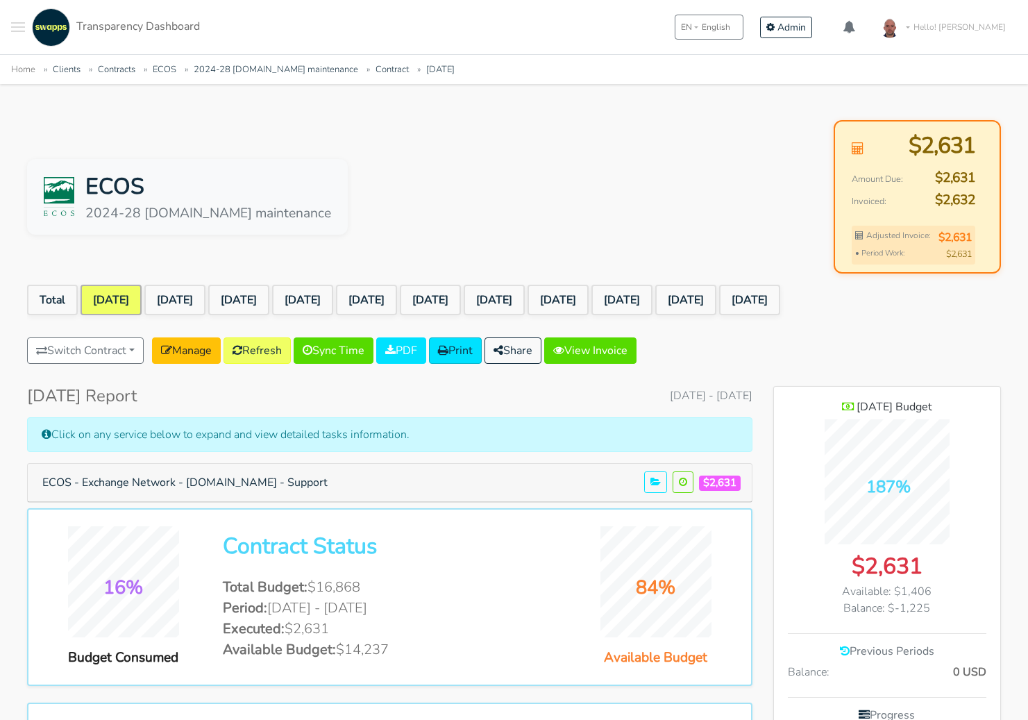
scroll to position [1123, 226]
click at [71, 344] on button "Switch Contract" at bounding box center [85, 350] width 117 height 26
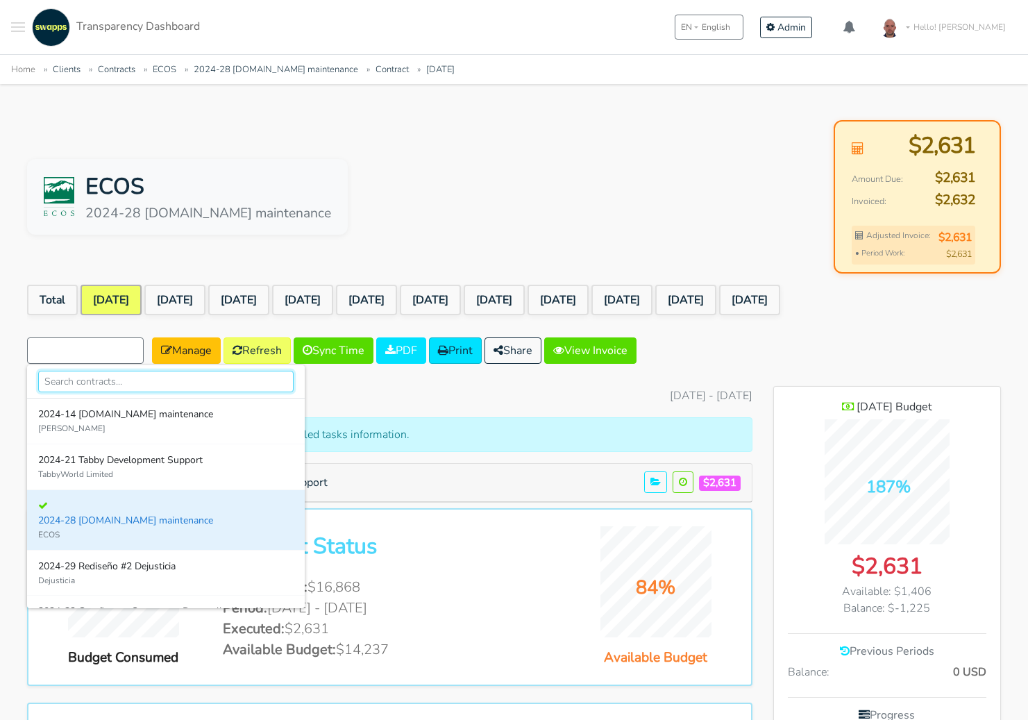
click at [143, 377] on input "text" at bounding box center [165, 382] width 255 height 22
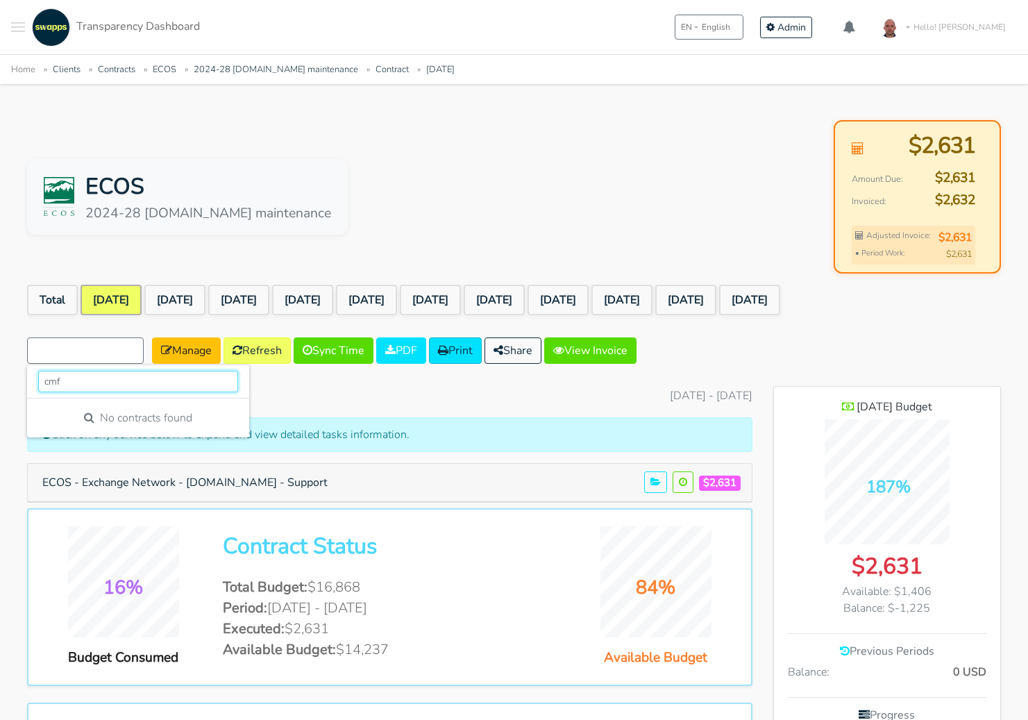
type input "cmfi"
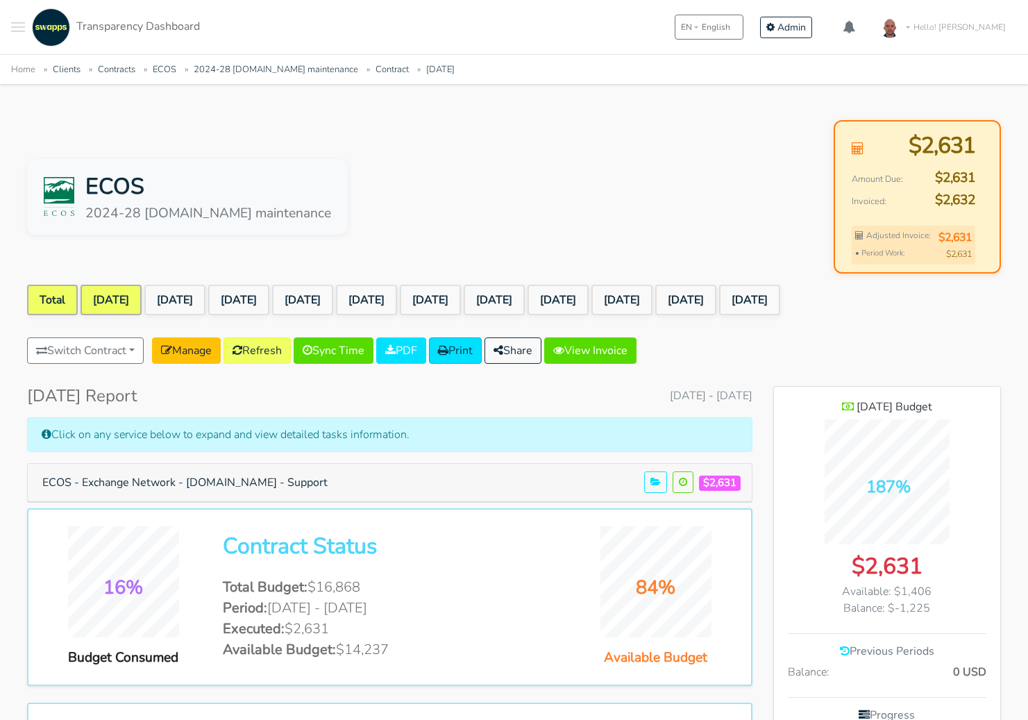
click at [62, 293] on link "Total" at bounding box center [52, 300] width 51 height 31
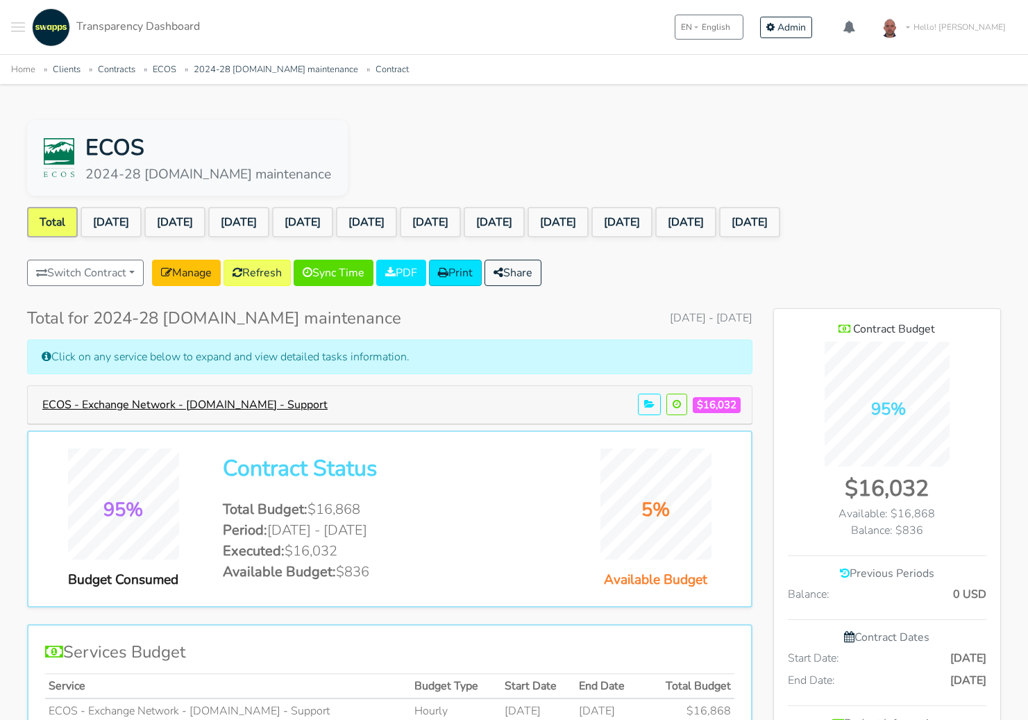
scroll to position [1123, 226]
click at [103, 280] on button "Switch Contract" at bounding box center [85, 273] width 117 height 26
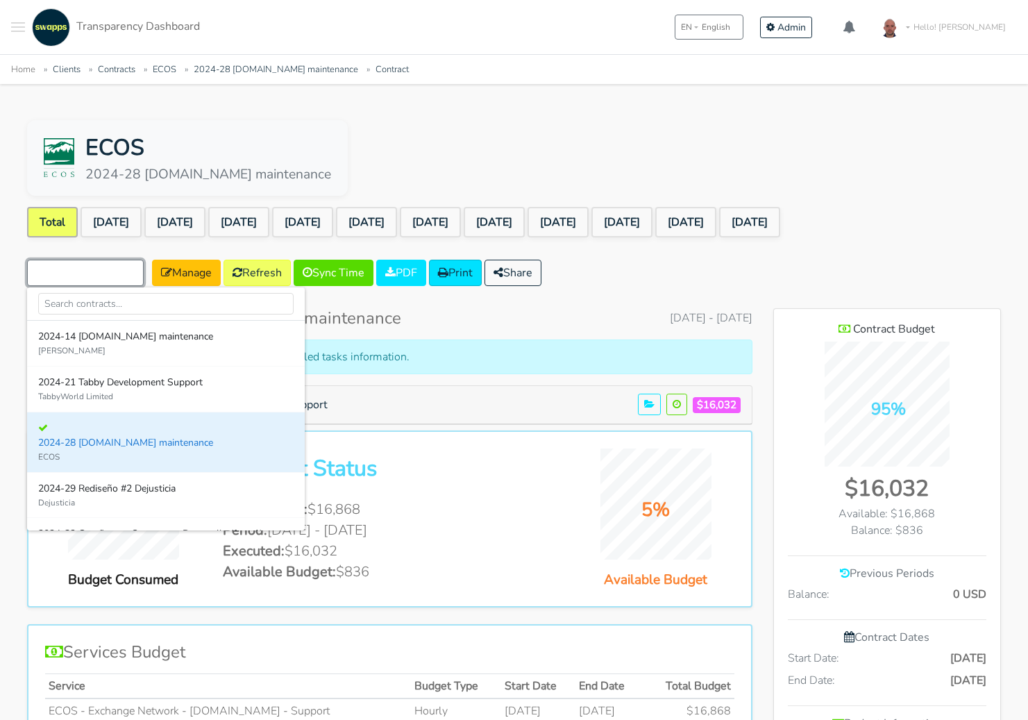
click at [121, 273] on button "Switch Contract" at bounding box center [85, 273] width 117 height 26
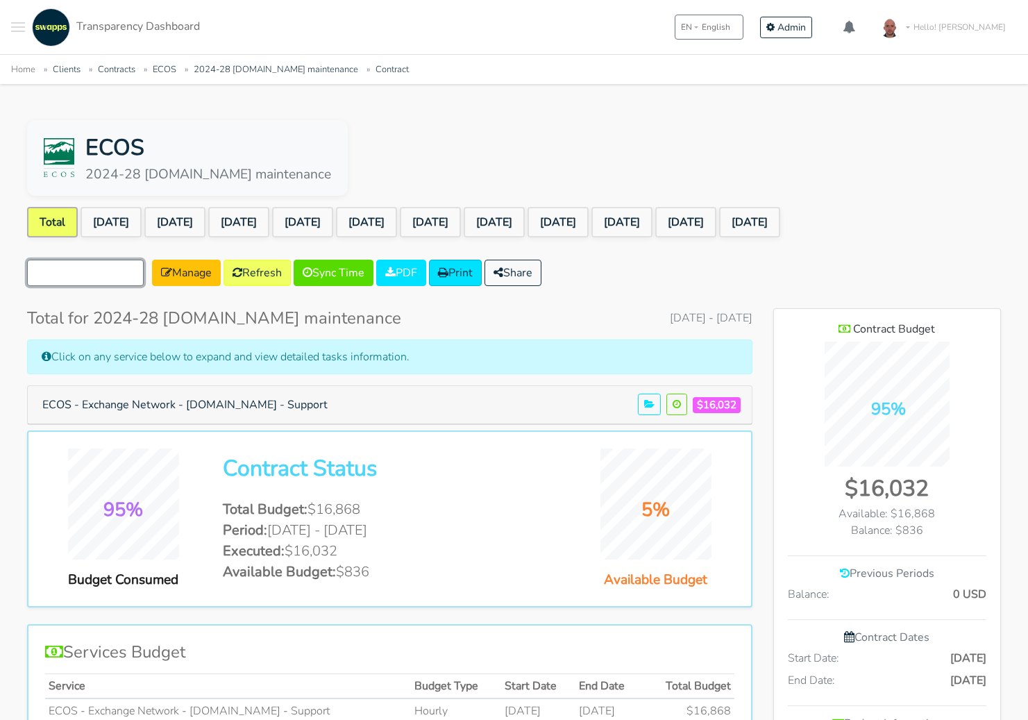
click at [121, 273] on button "Switch Contract" at bounding box center [85, 273] width 117 height 26
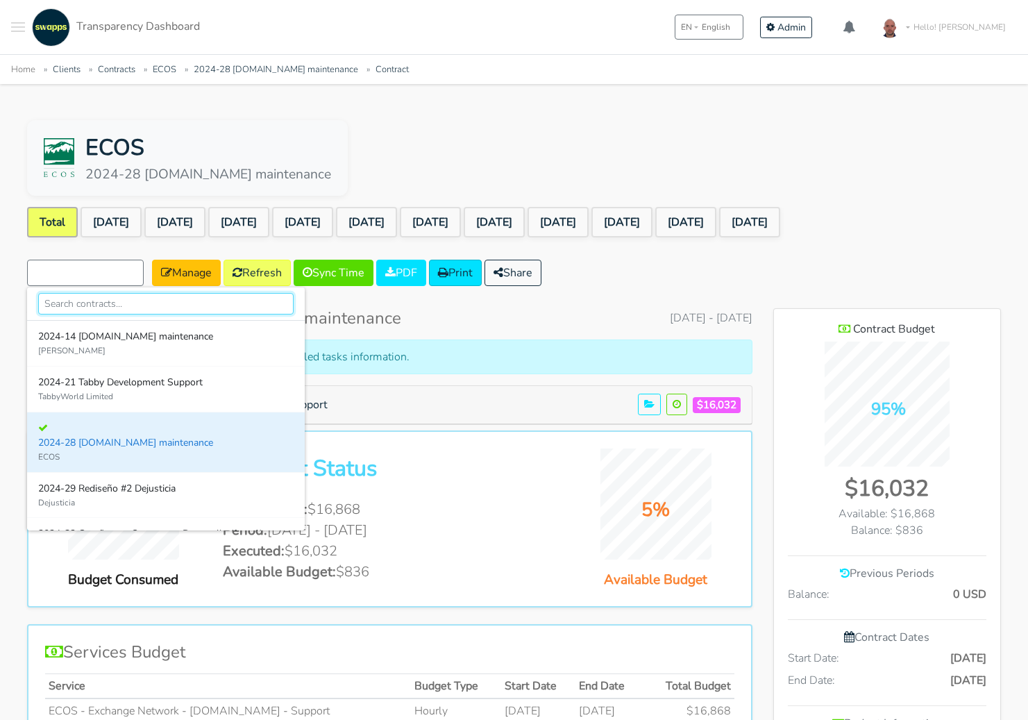
click at [118, 308] on input "text" at bounding box center [165, 304] width 255 height 22
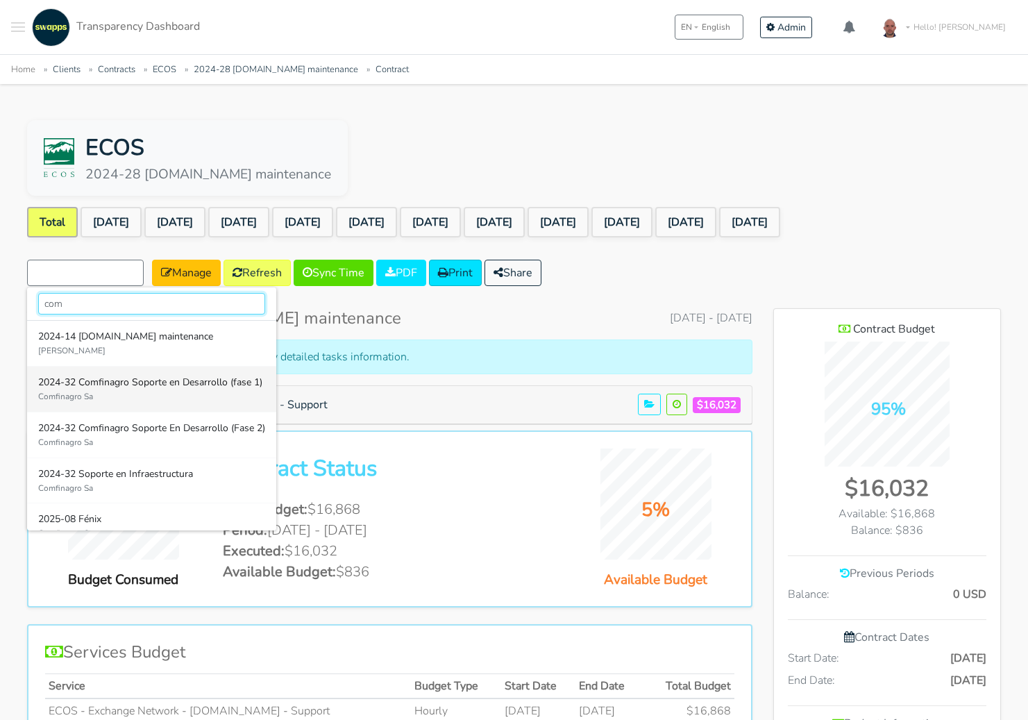
type input "com"
click at [126, 387] on div "2024-32 Comfinagro Soporte en Desarrollo (fase 1)" at bounding box center [151, 382] width 227 height 15
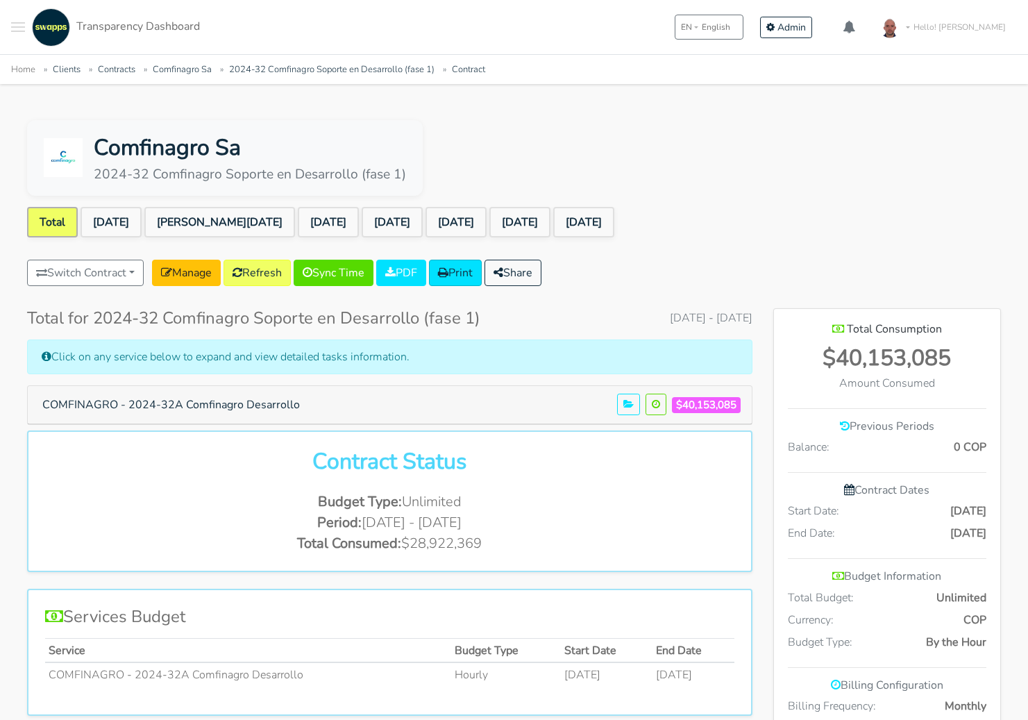
scroll to position [920, 226]
click at [106, 217] on link "[DATE]" at bounding box center [111, 222] width 61 height 31
click at [684, 260] on div "Switch Contract 2024-14 [DOMAIN_NAME] maintenance [PERSON_NAME] TabbyWorld Limi…" at bounding box center [514, 276] width 974 height 32
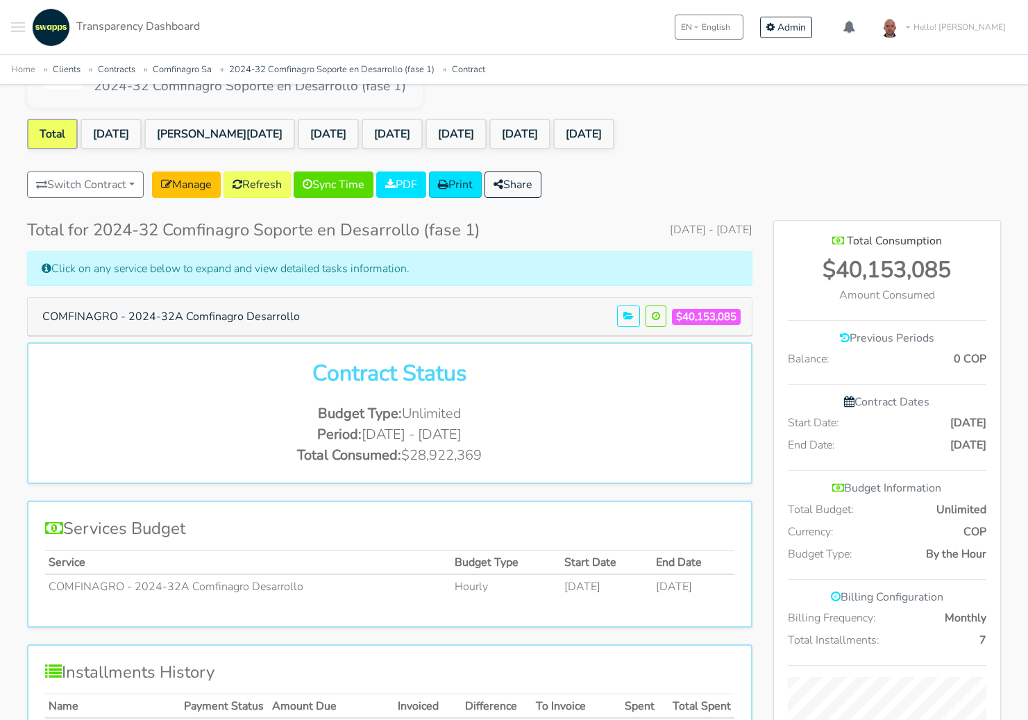
scroll to position [84, 0]
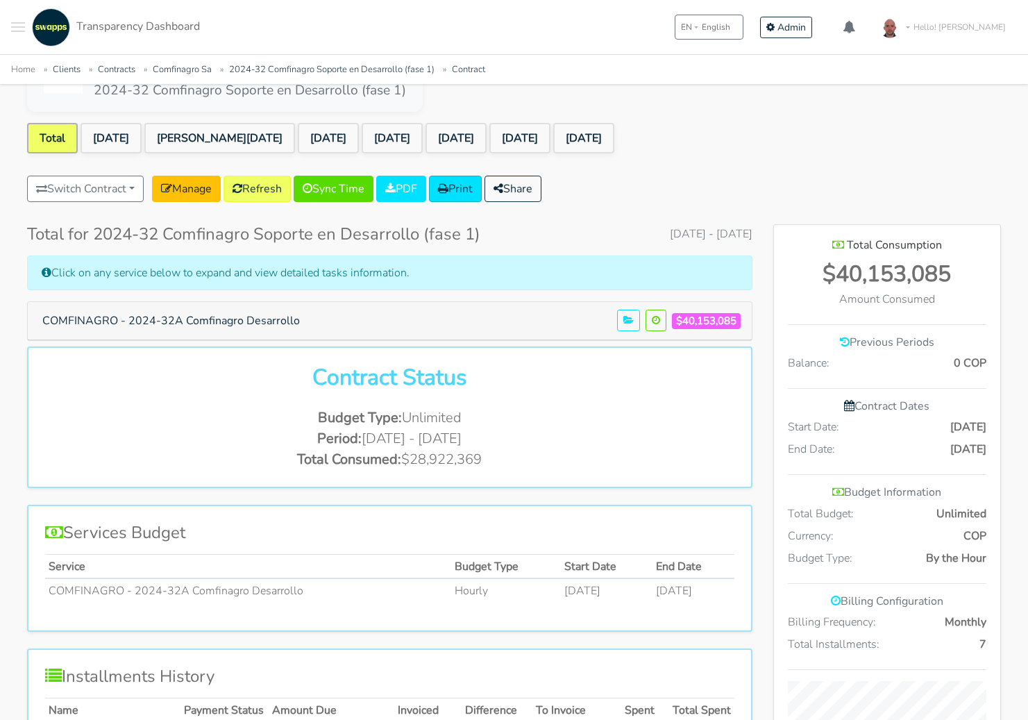
click at [776, 168] on div "Comfinagro Sa 2024-32 Comfinagro Soporte en Desarrollo (fase 1) Total [DATE] [P…" at bounding box center [513, 596] width 1007 height 1121
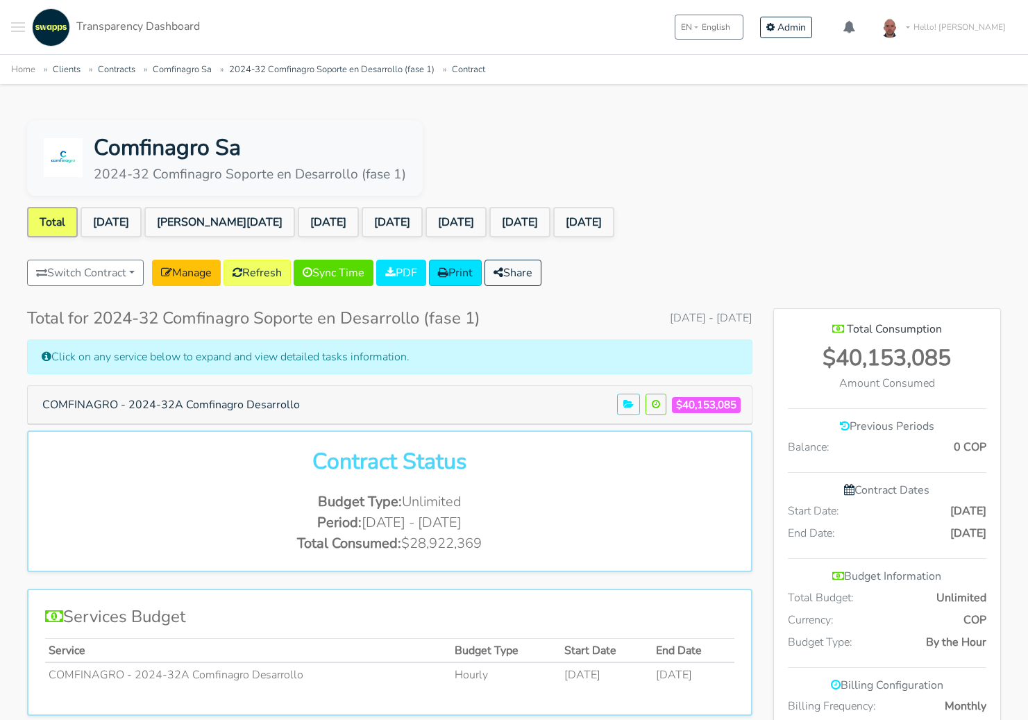
click at [718, 199] on div "Comfinagro Sa 2024-32 Comfinagro Soporte en Desarrollo (fase 1) Total [DATE] [P…" at bounding box center [513, 680] width 1007 height 1121
click at [839, 144] on div "Comfinagro Sa 2024-32 Comfinagro Soporte en Desarrollo (fase 1)" at bounding box center [514, 158] width 974 height 76
click at [762, 208] on ul "Total [DATE] [PERSON_NAME][DATE] [DATE] [DATE] [DATE] [DATE] [DATE]" at bounding box center [514, 225] width 974 height 36
